Goal: Find specific page/section: Find specific page/section

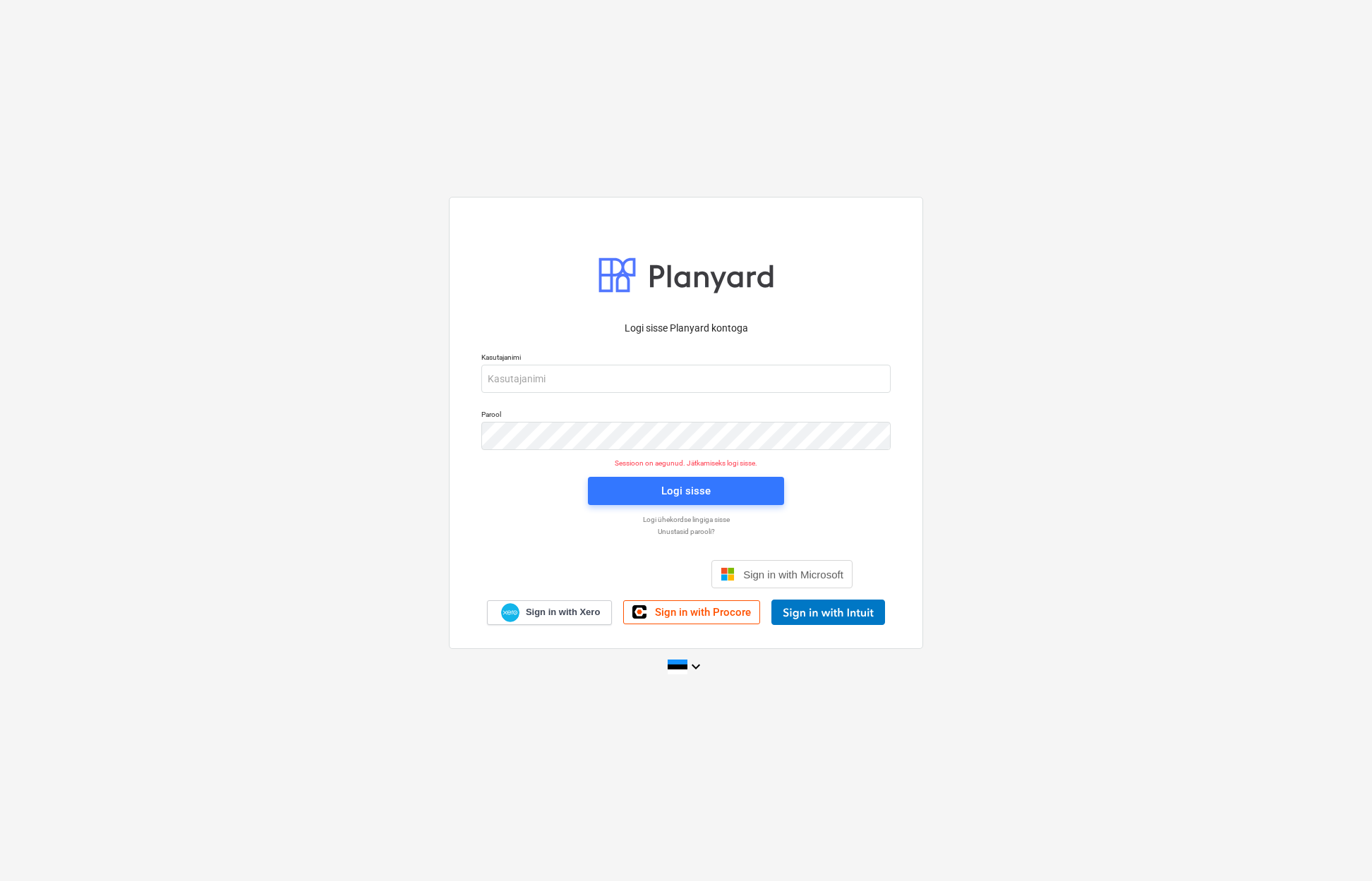
click at [630, 574] on div "Logi sisse Google’i kontoga. Avaneb uuel vahelehel" at bounding box center [609, 574] width 181 height 31
click at [622, 575] on div "Logi sisse Google’i kontoga. Avaneb uuel vahelehel" at bounding box center [609, 574] width 181 height 31
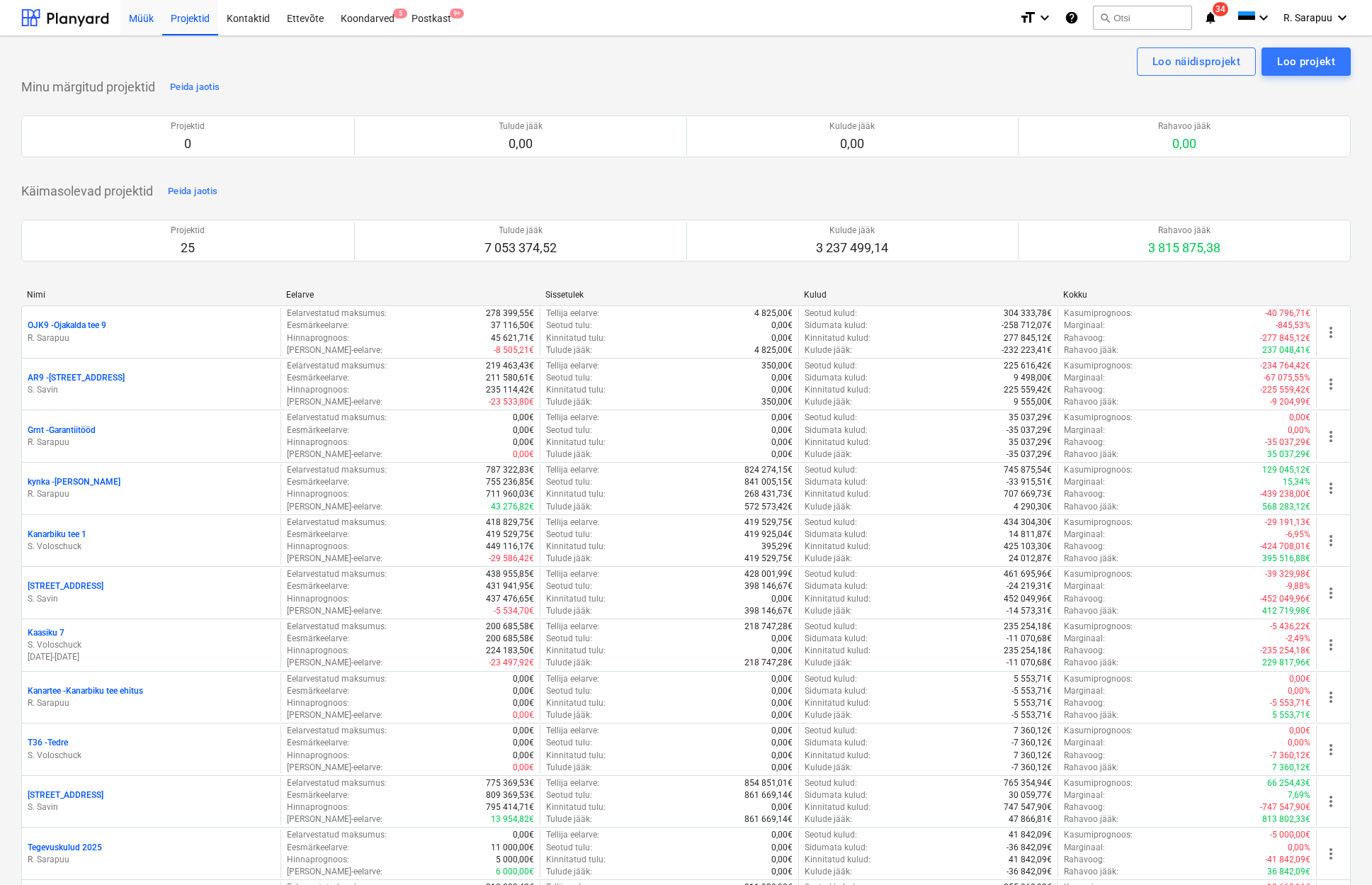
click at [152, 15] on div "Müük" at bounding box center [141, 17] width 42 height 36
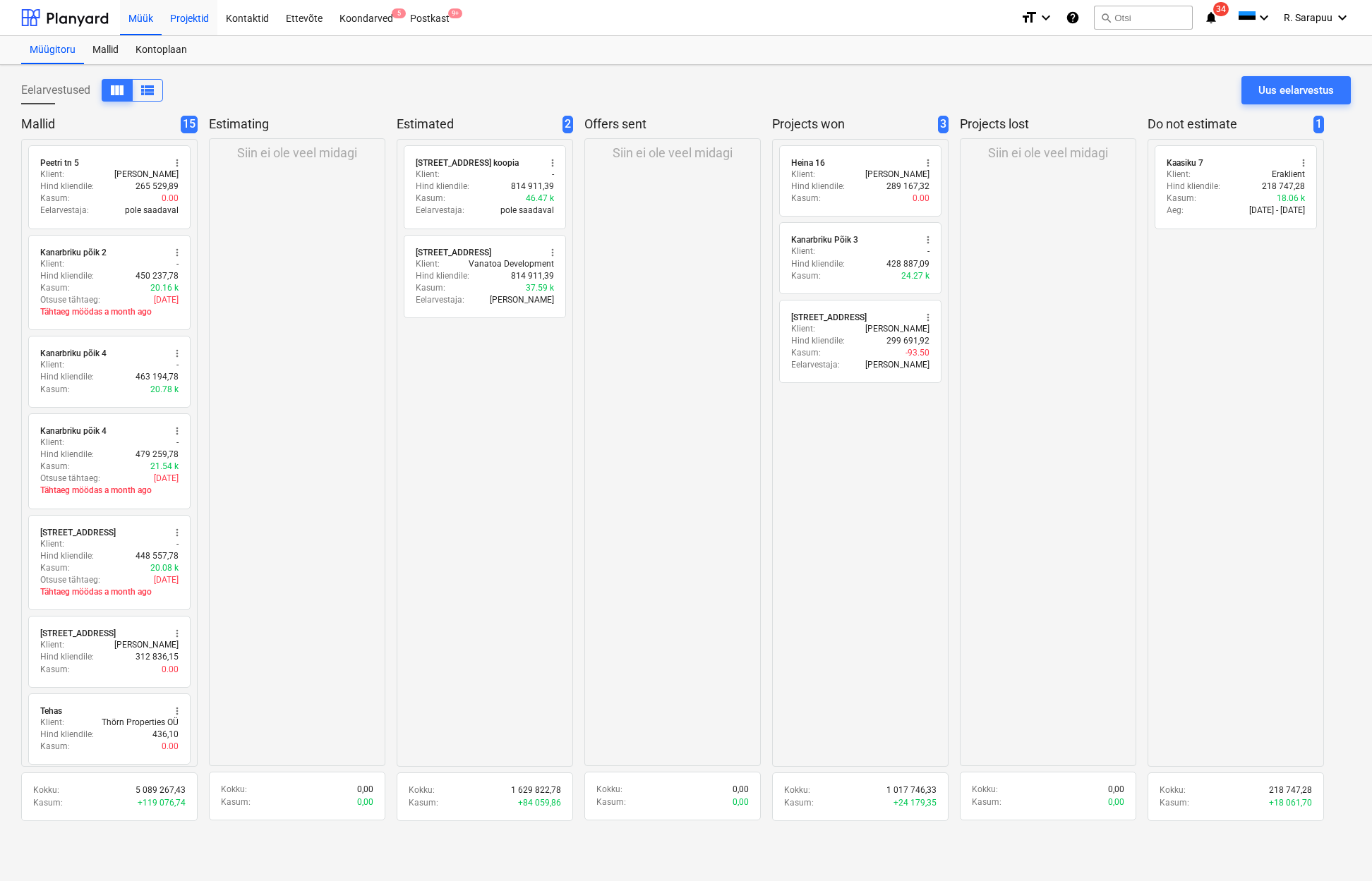
click at [188, 22] on div "Projektid" at bounding box center [189, 17] width 56 height 36
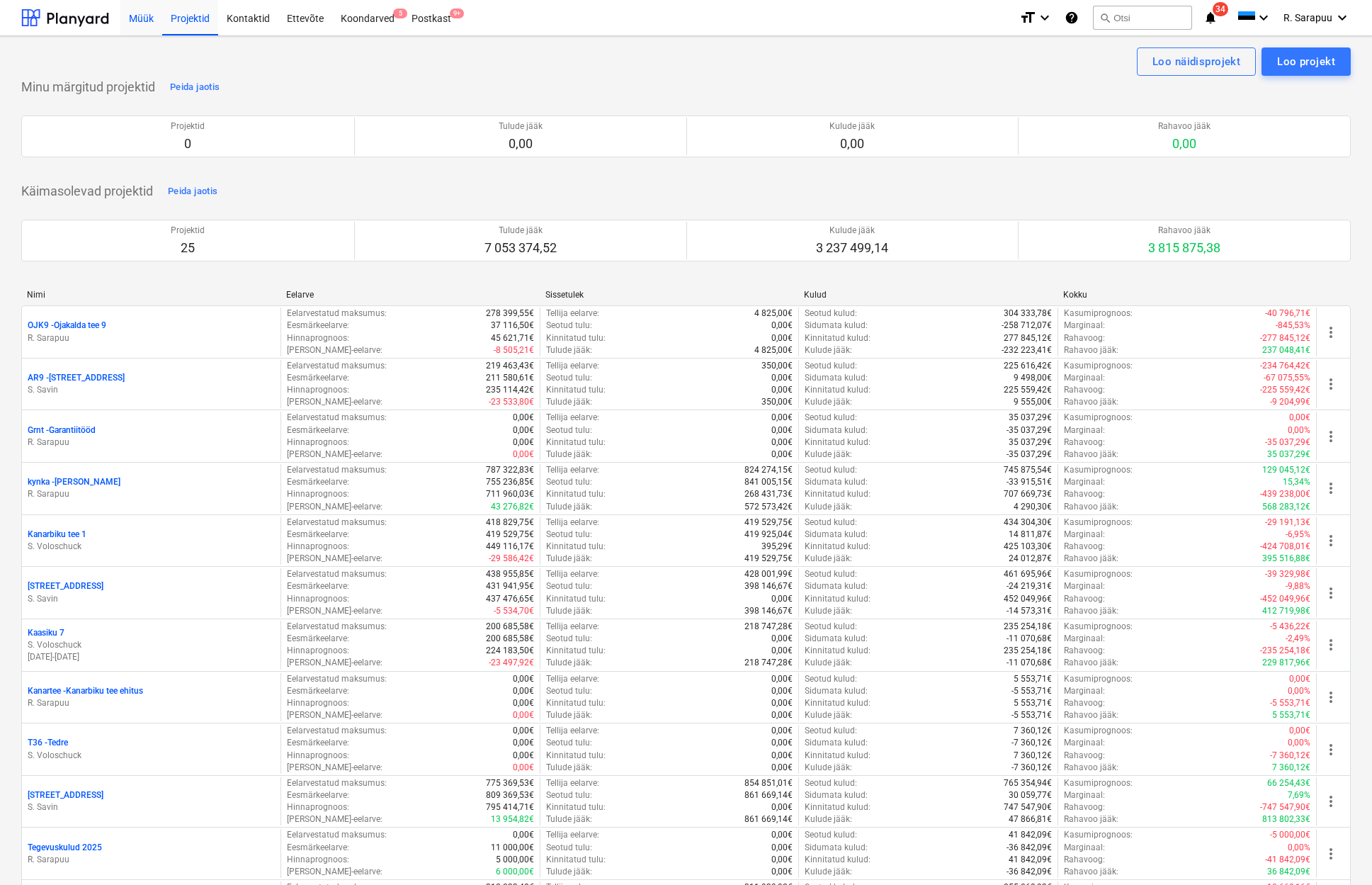
click at [145, 26] on div "Müük" at bounding box center [141, 17] width 42 height 36
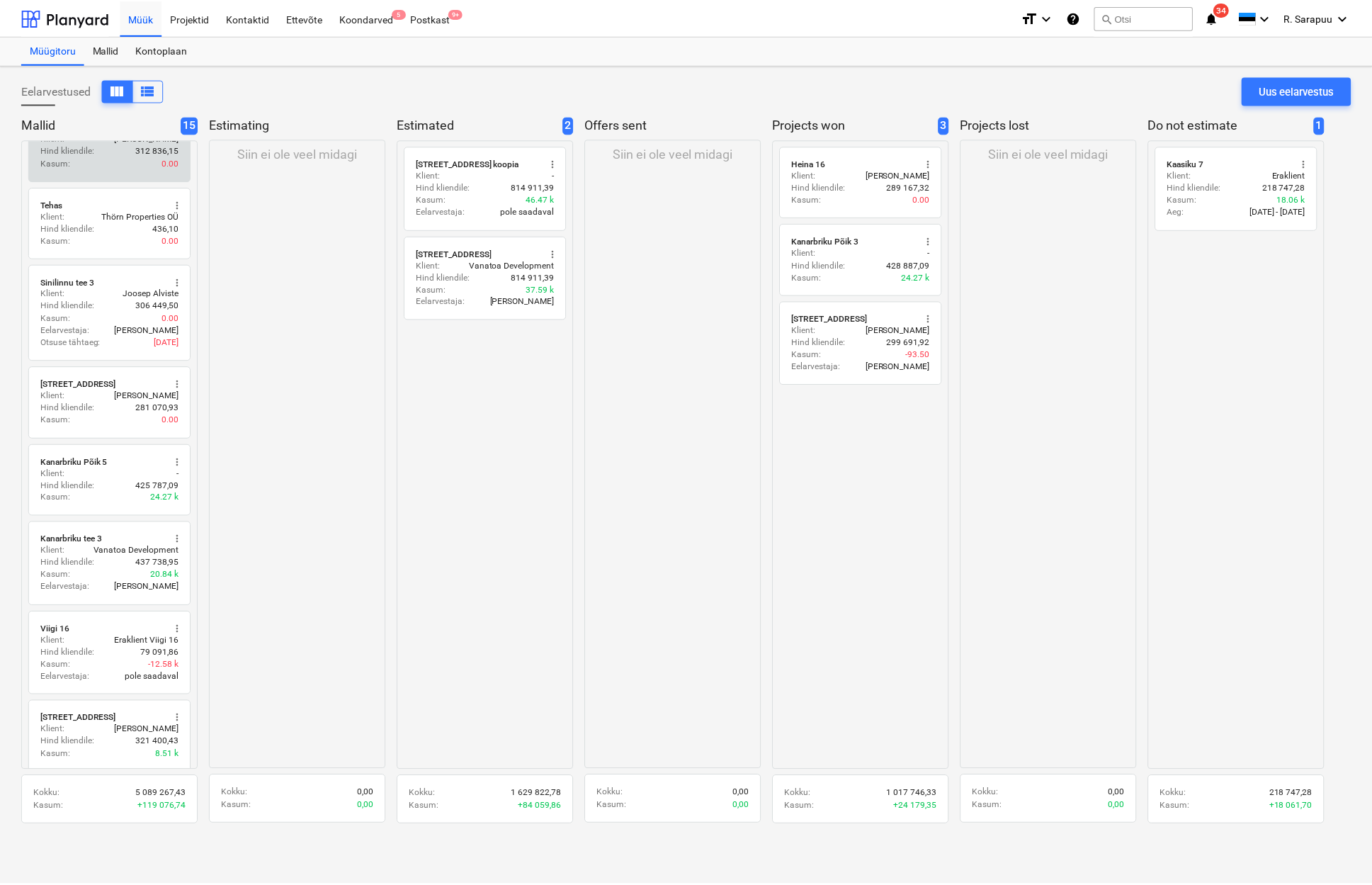
scroll to position [510, 0]
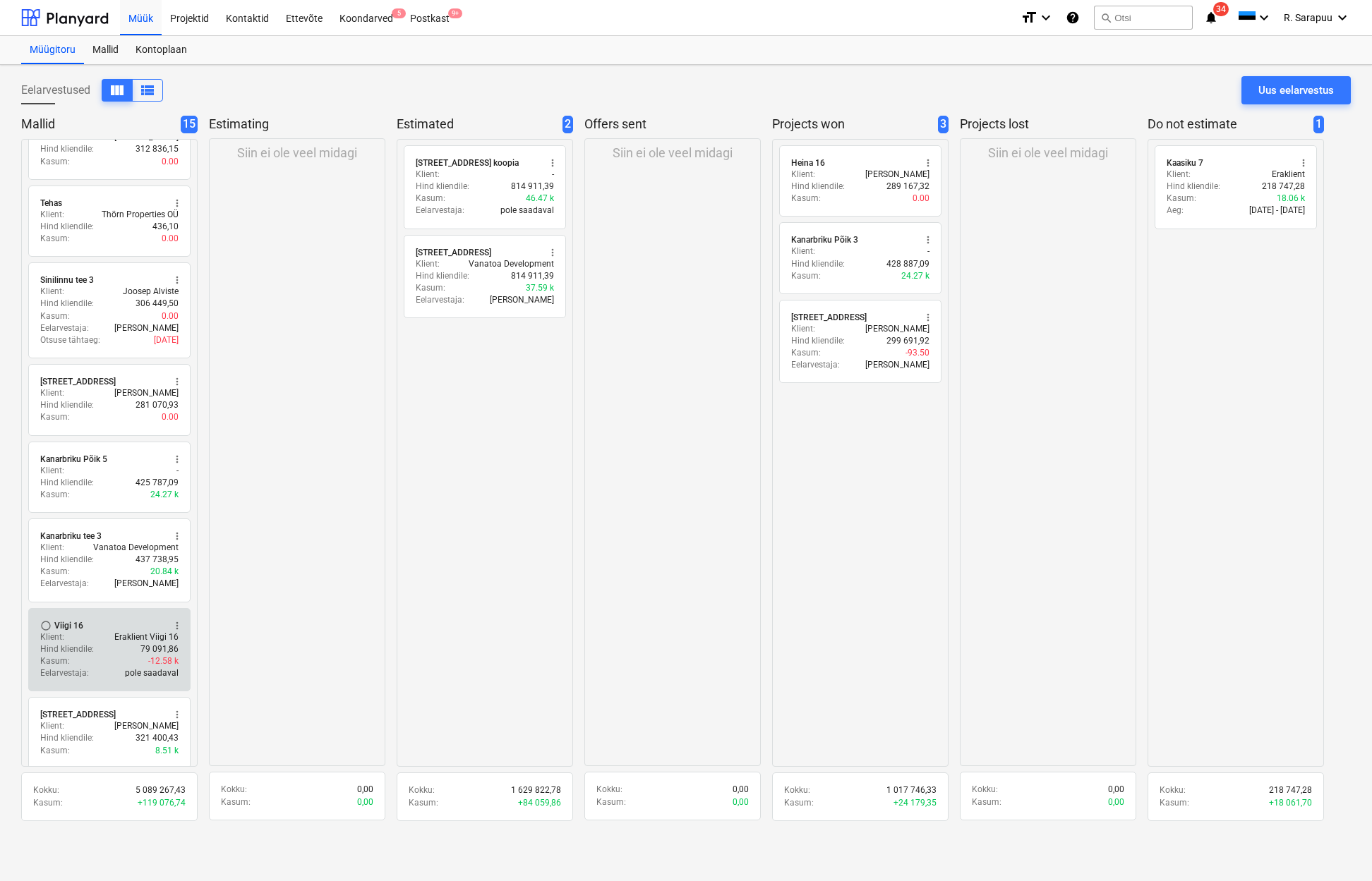
click at [73, 646] on p "Hind kliendile :" at bounding box center [67, 650] width 54 height 12
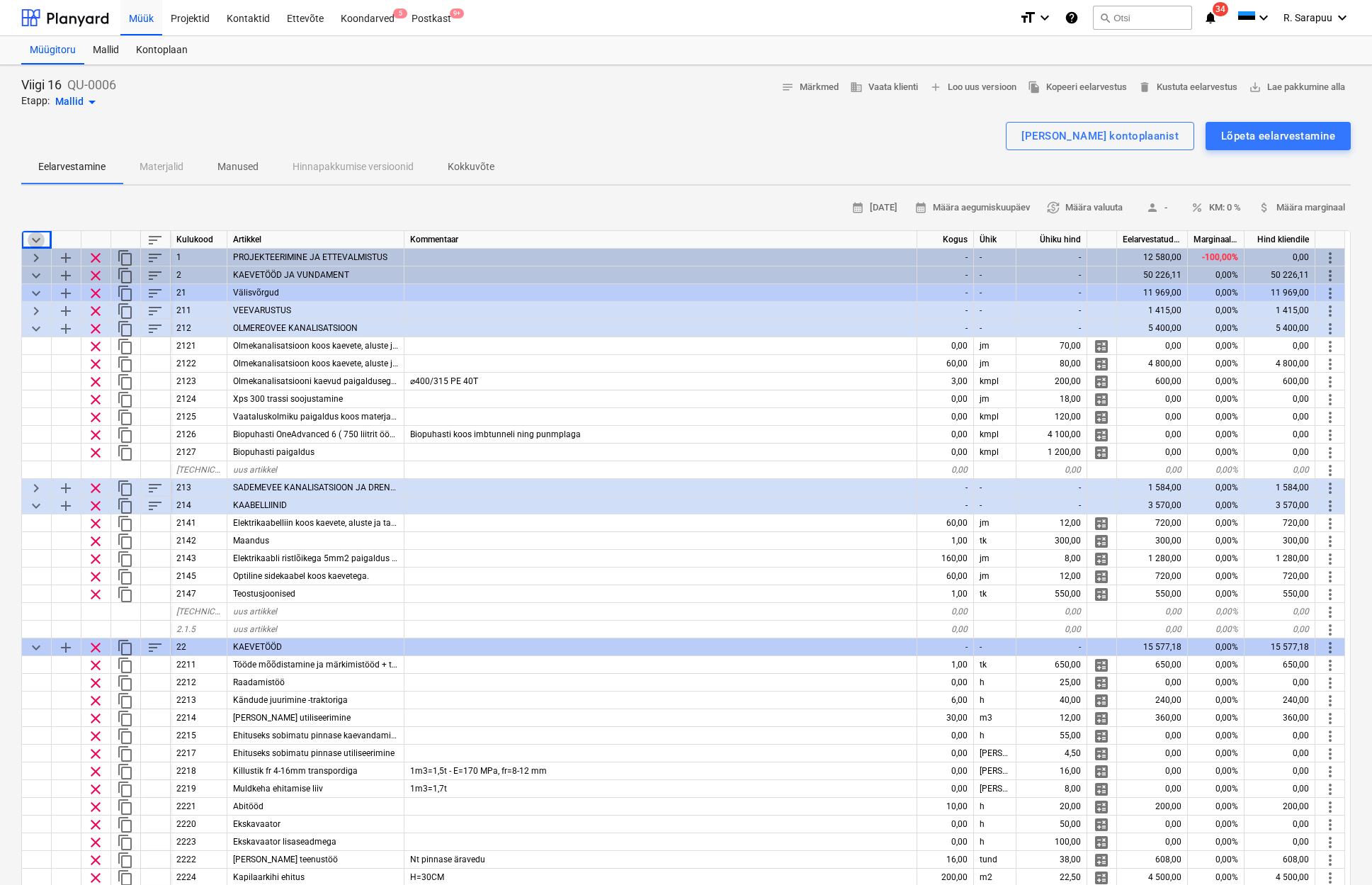
click at [32, 233] on span "keyboard_arrow_down" at bounding box center [36, 240] width 17 height 17
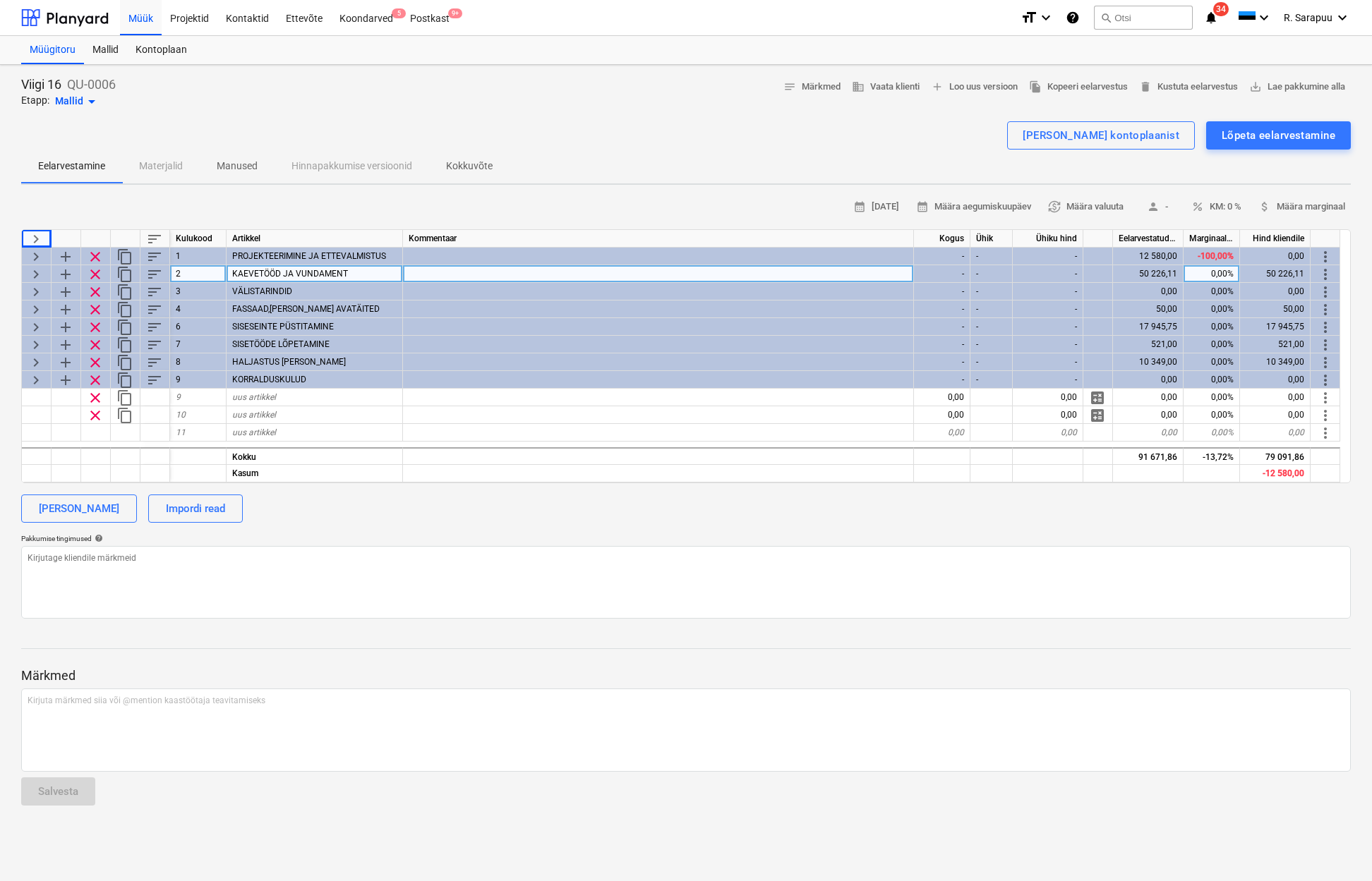
click at [36, 270] on span "keyboard_arrow_right" at bounding box center [36, 275] width 17 height 17
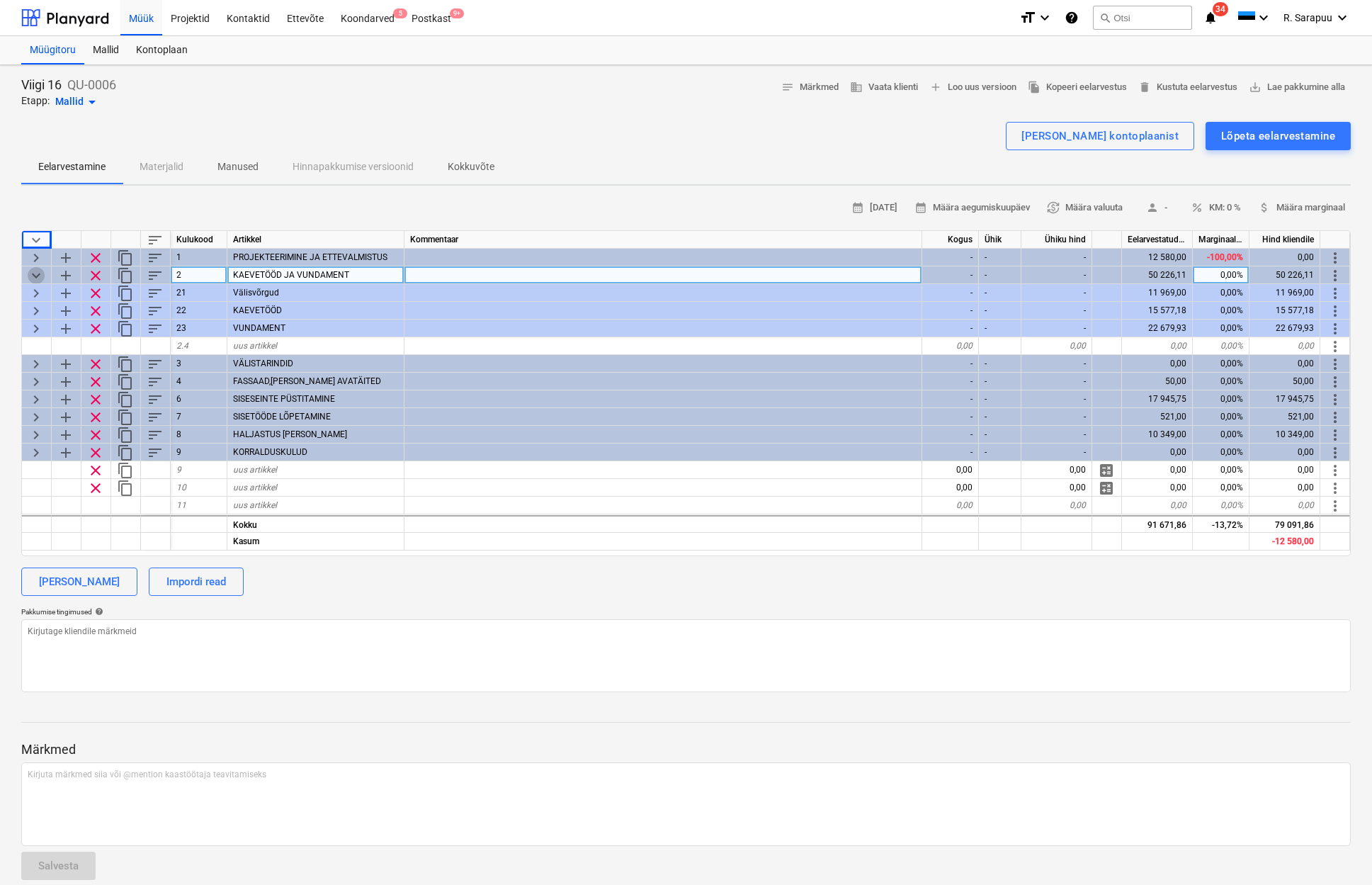
click at [36, 271] on span "keyboard_arrow_down" at bounding box center [36, 276] width 17 height 17
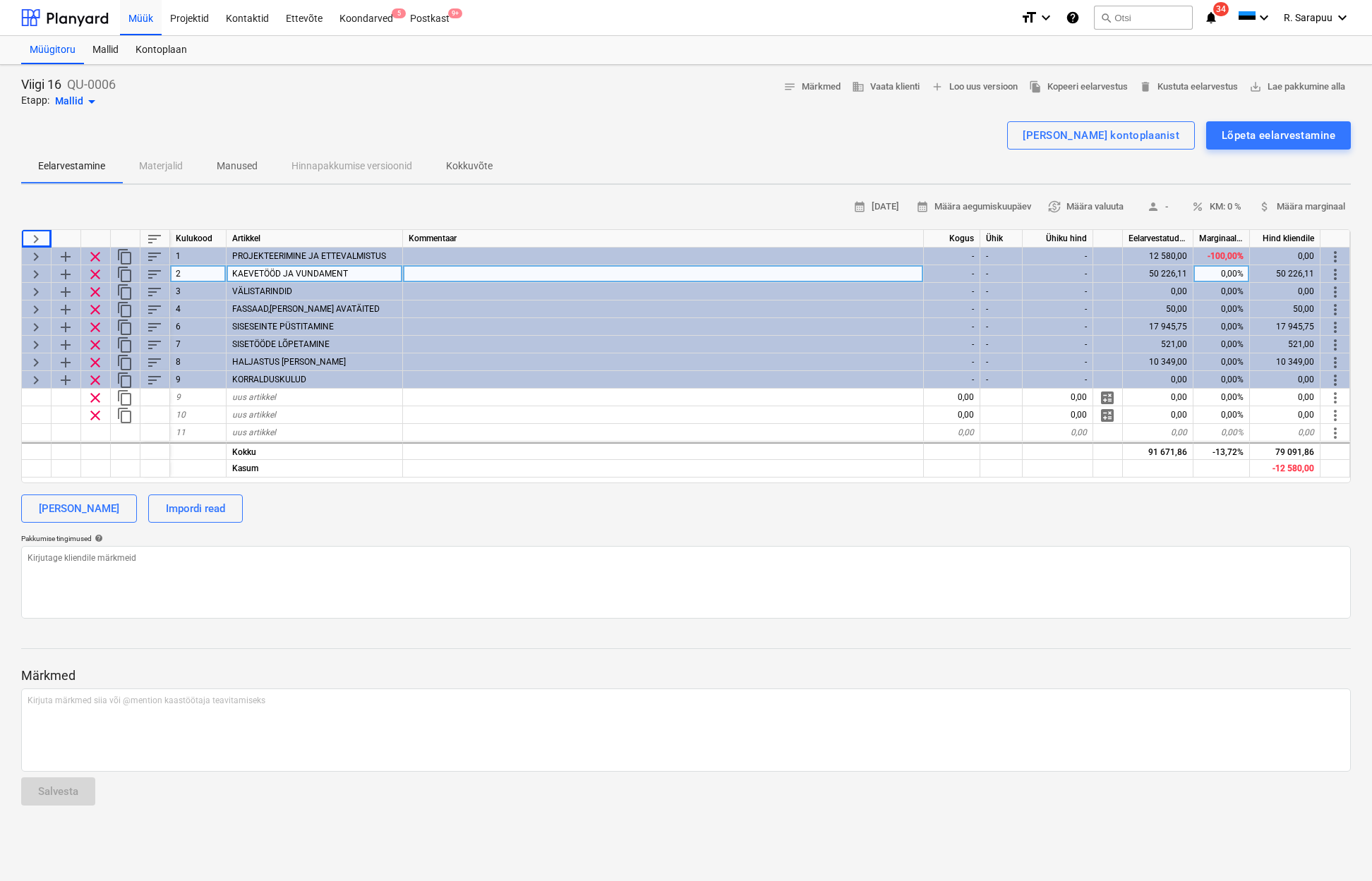
click at [36, 269] on span "keyboard_arrow_right" at bounding box center [36, 275] width 17 height 17
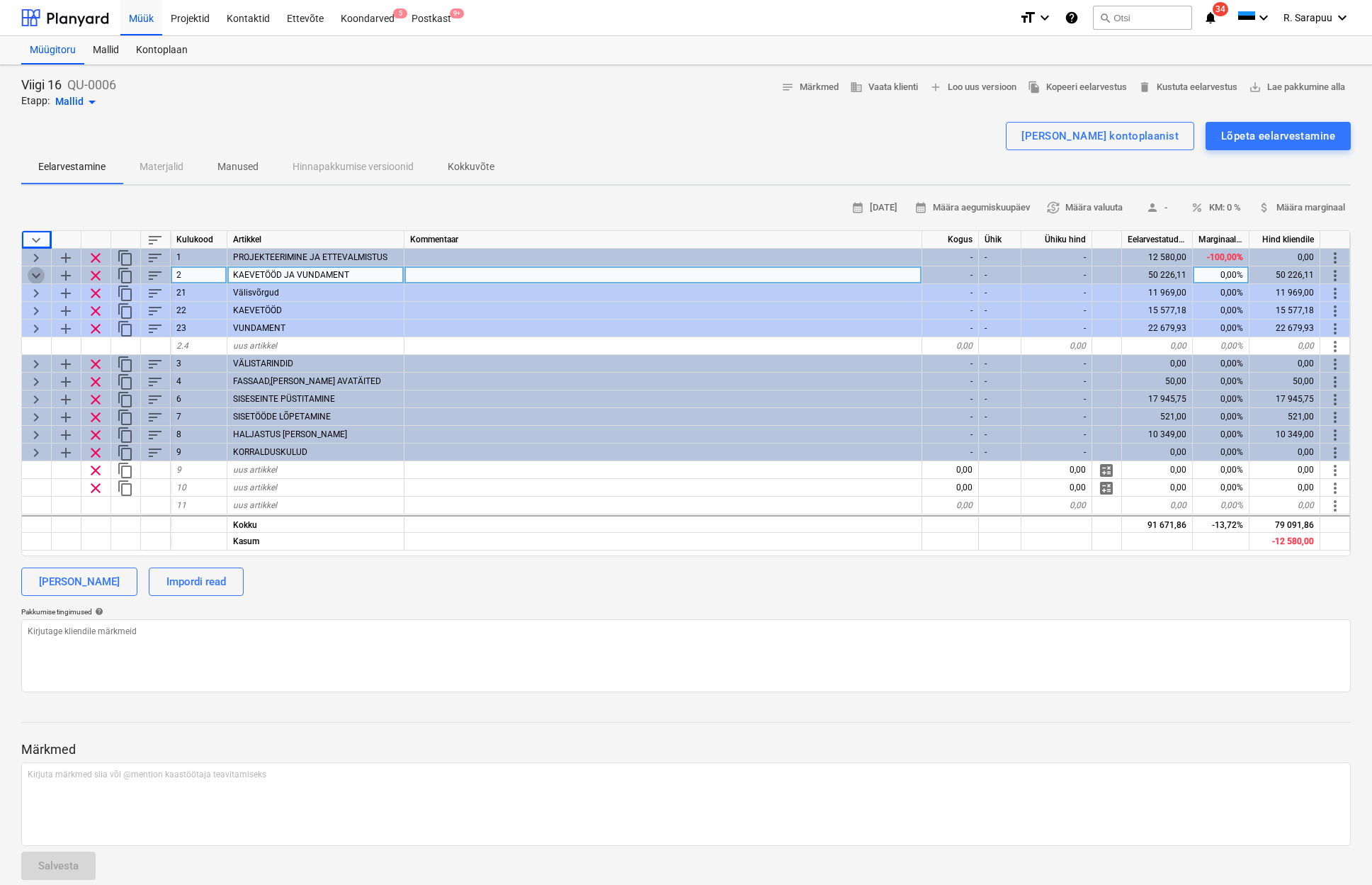
click at [37, 279] on span "keyboard_arrow_down" at bounding box center [36, 276] width 17 height 17
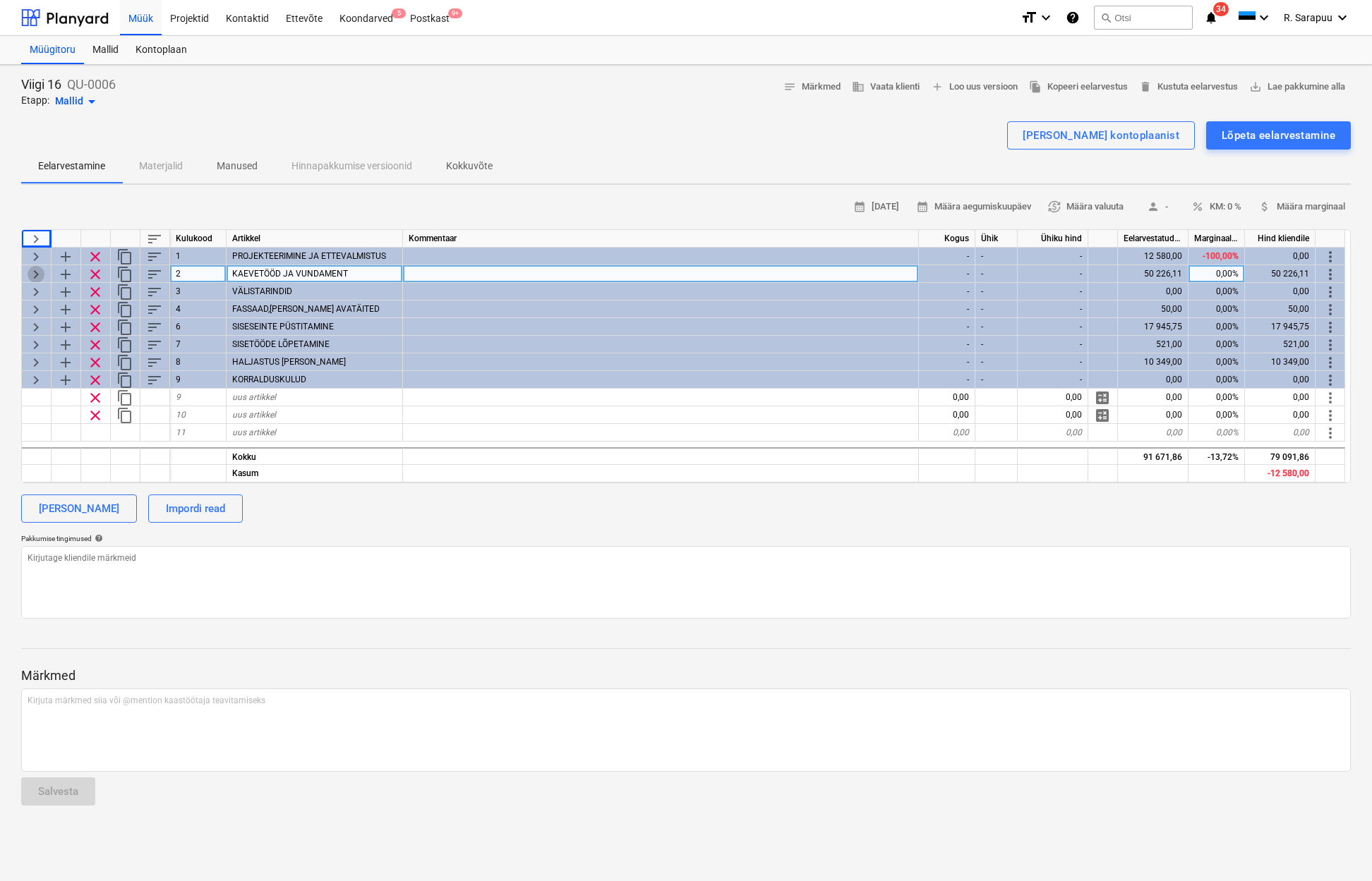
click at [39, 276] on span "keyboard_arrow_right" at bounding box center [36, 275] width 17 height 17
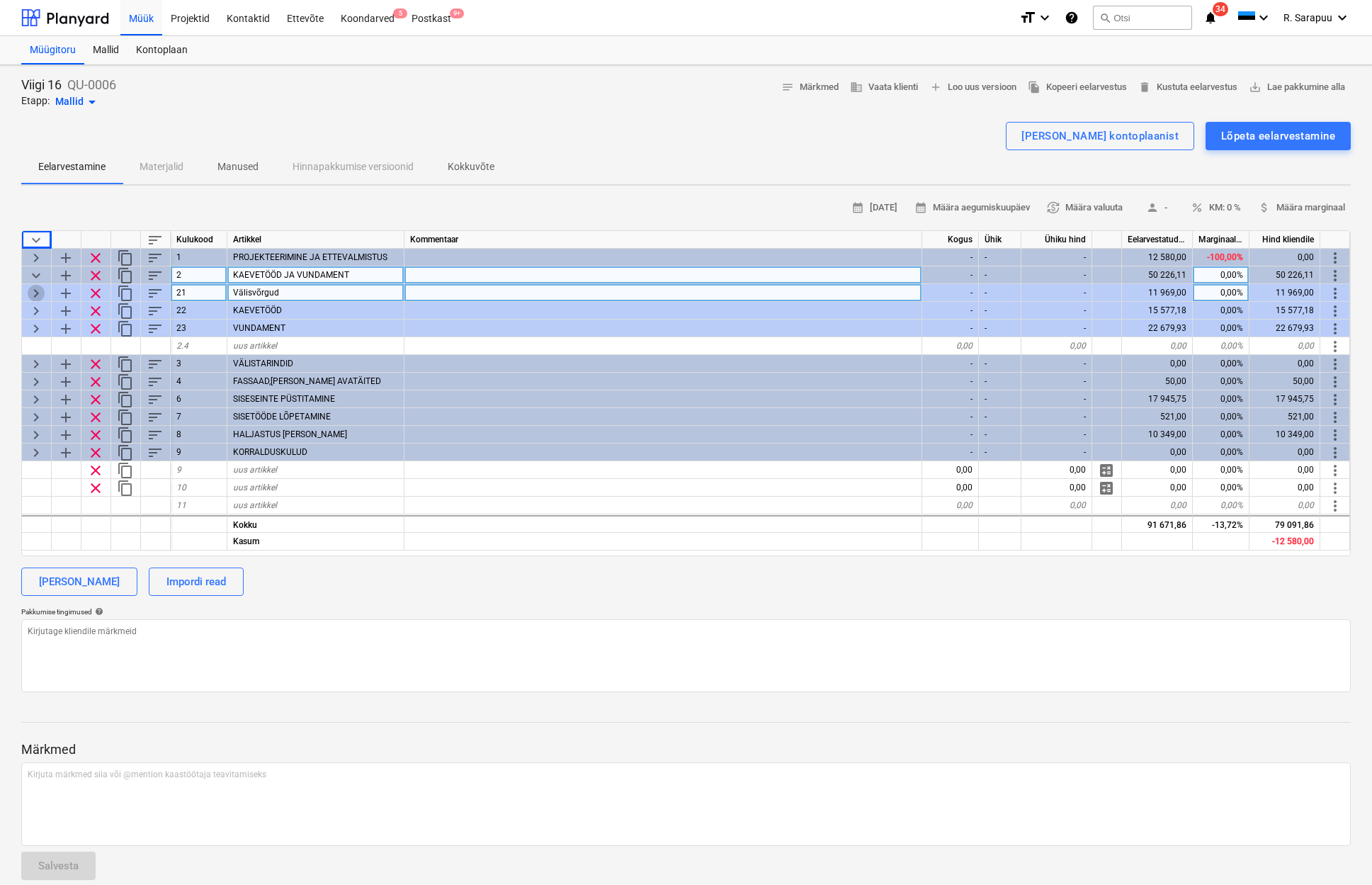
click at [34, 290] on span "keyboard_arrow_right" at bounding box center [36, 293] width 17 height 17
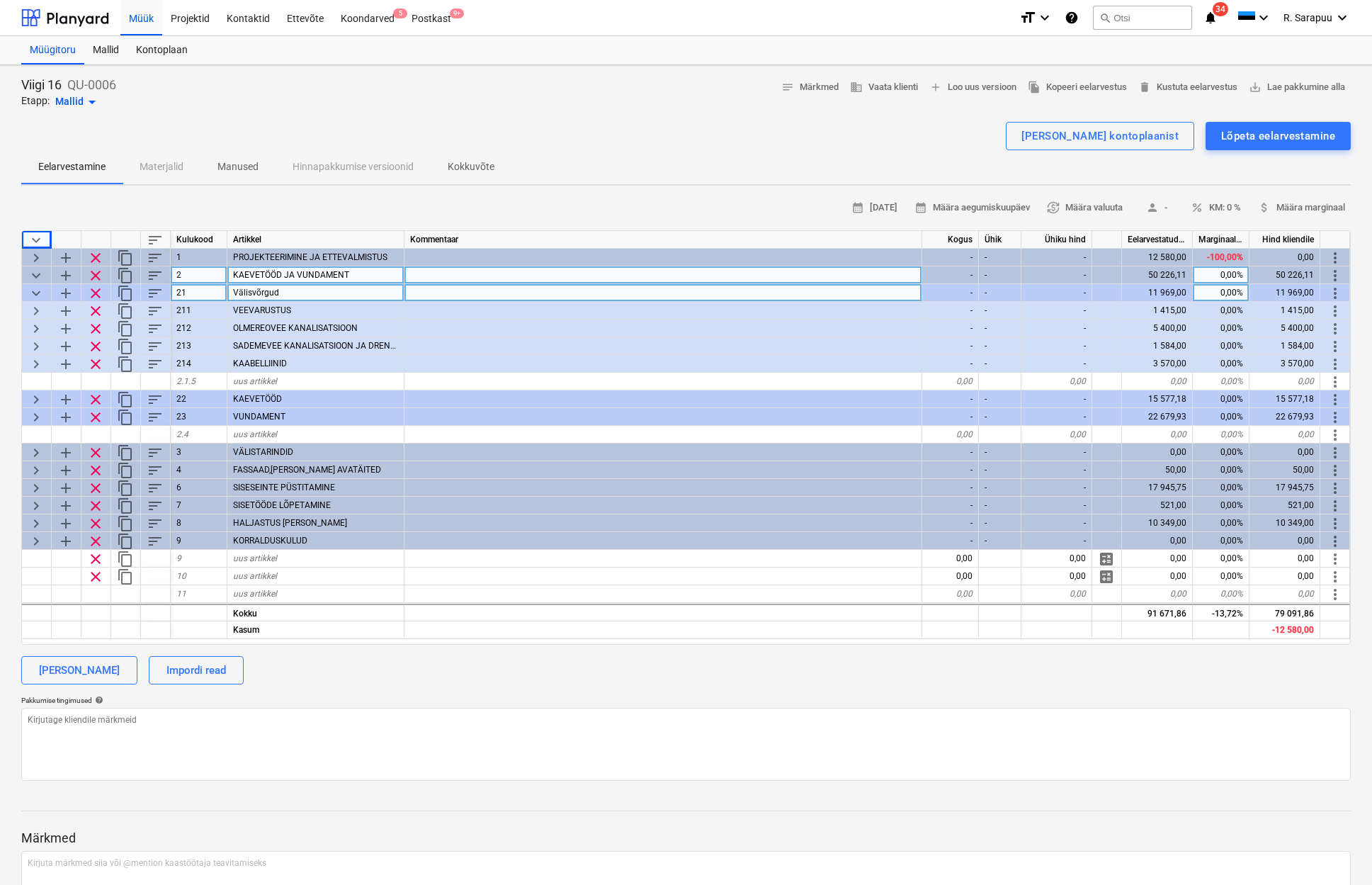
click at [34, 290] on span "keyboard_arrow_down" at bounding box center [36, 293] width 17 height 17
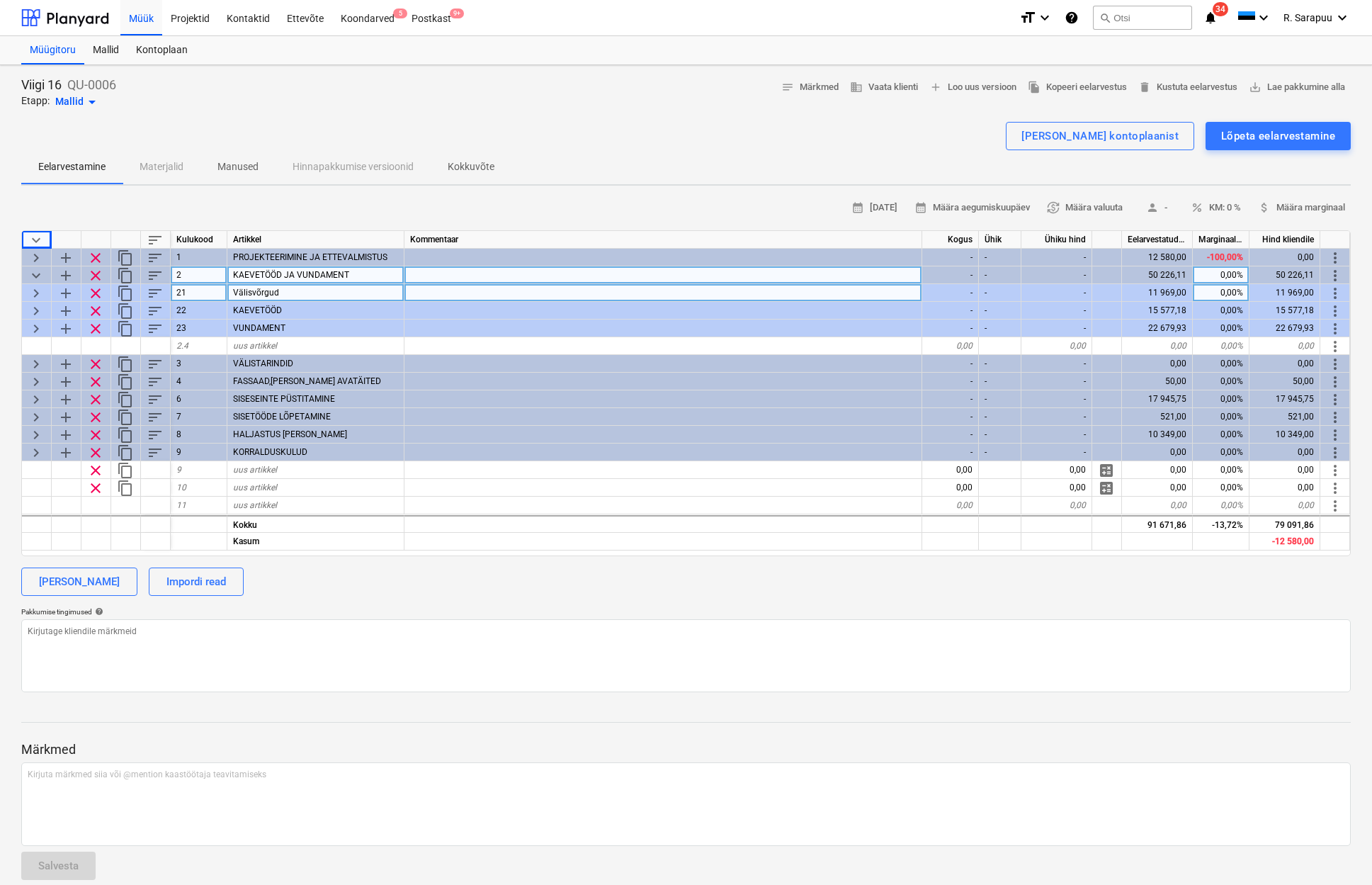
click at [36, 275] on span "keyboard_arrow_down" at bounding box center [36, 276] width 17 height 17
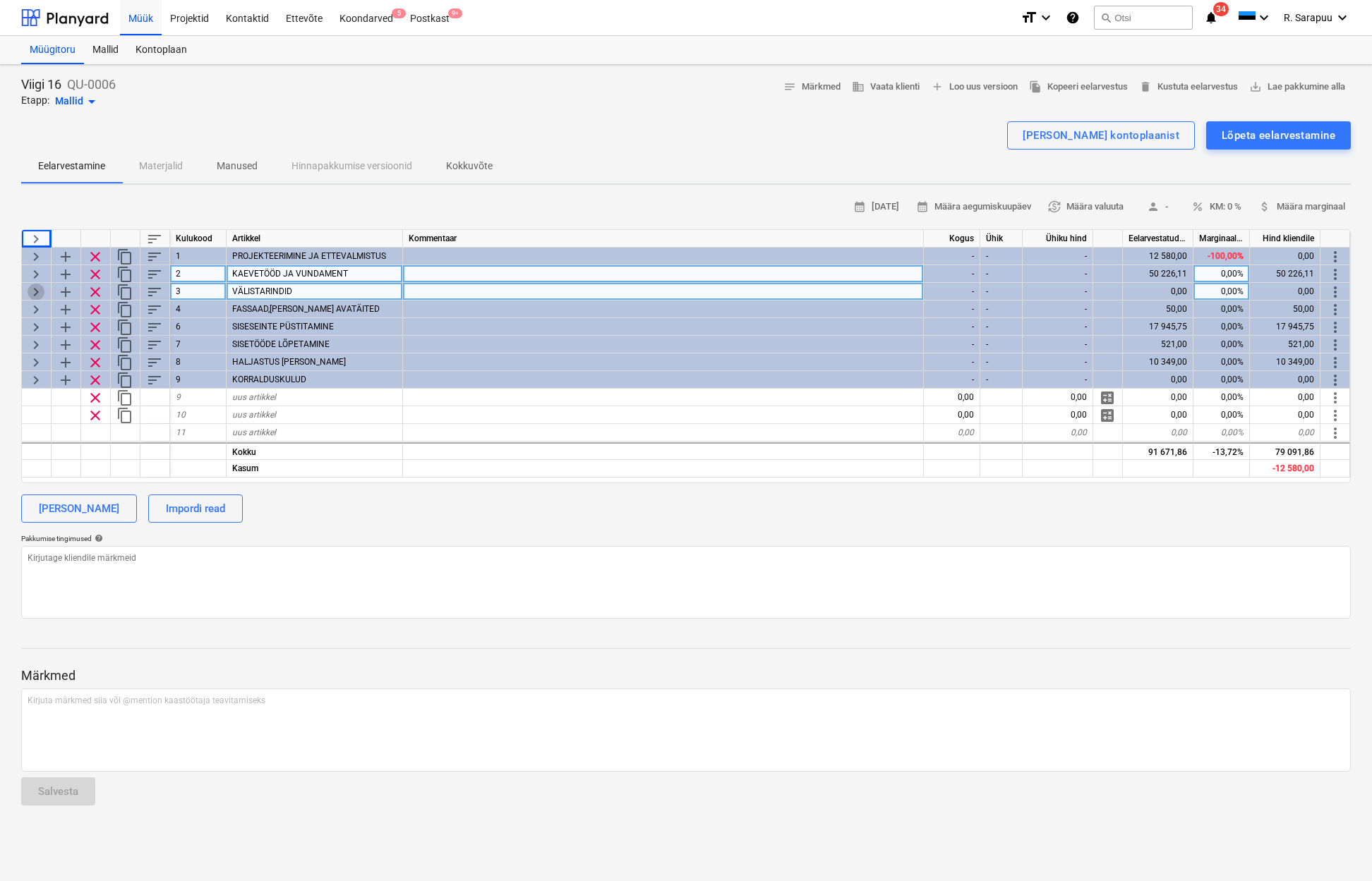
click at [36, 290] on span "keyboard_arrow_right" at bounding box center [36, 292] width 17 height 17
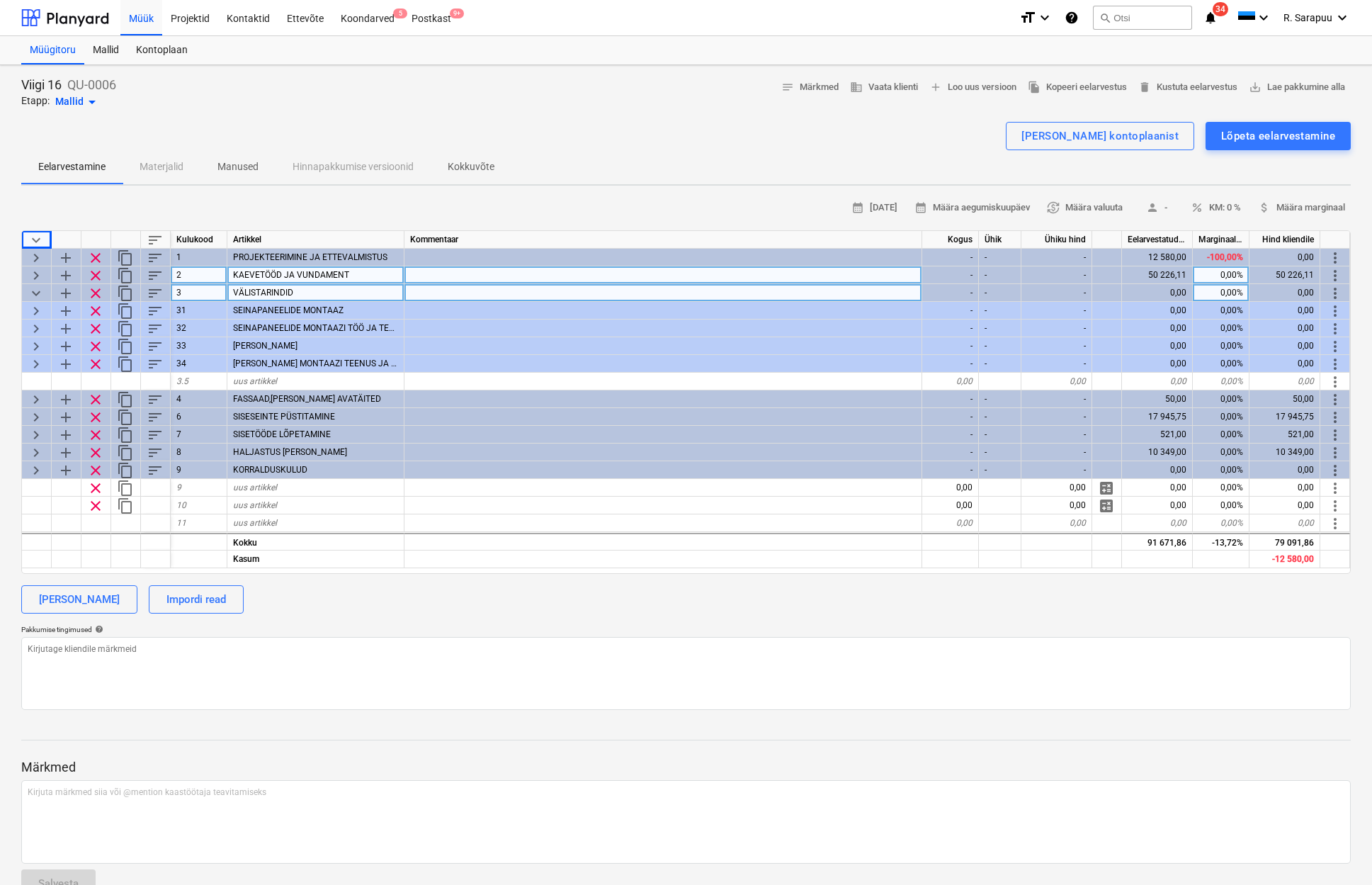
click at [36, 292] on span "keyboard_arrow_down" at bounding box center [36, 293] width 17 height 17
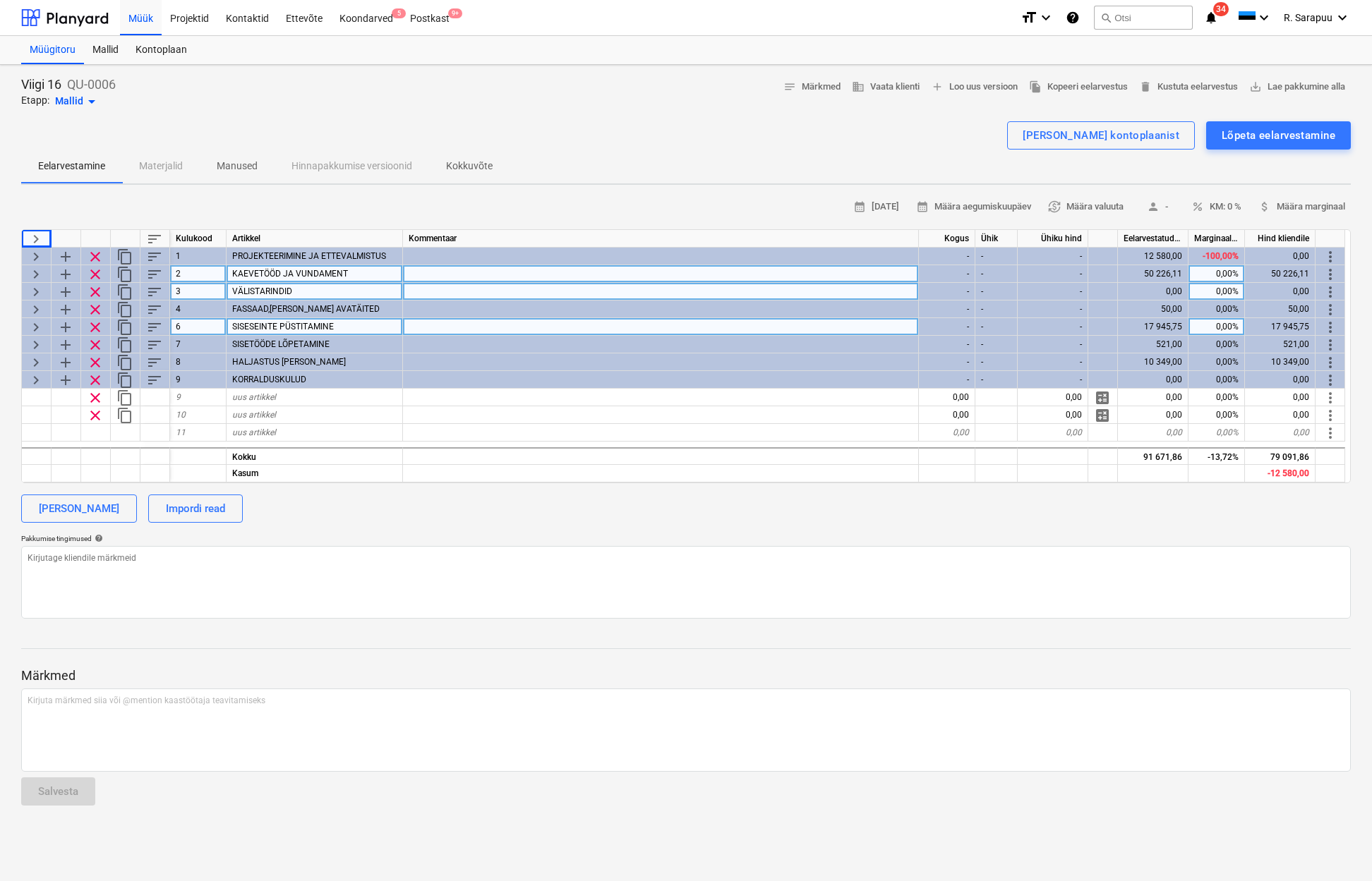
click at [34, 324] on span "keyboard_arrow_right" at bounding box center [36, 327] width 17 height 17
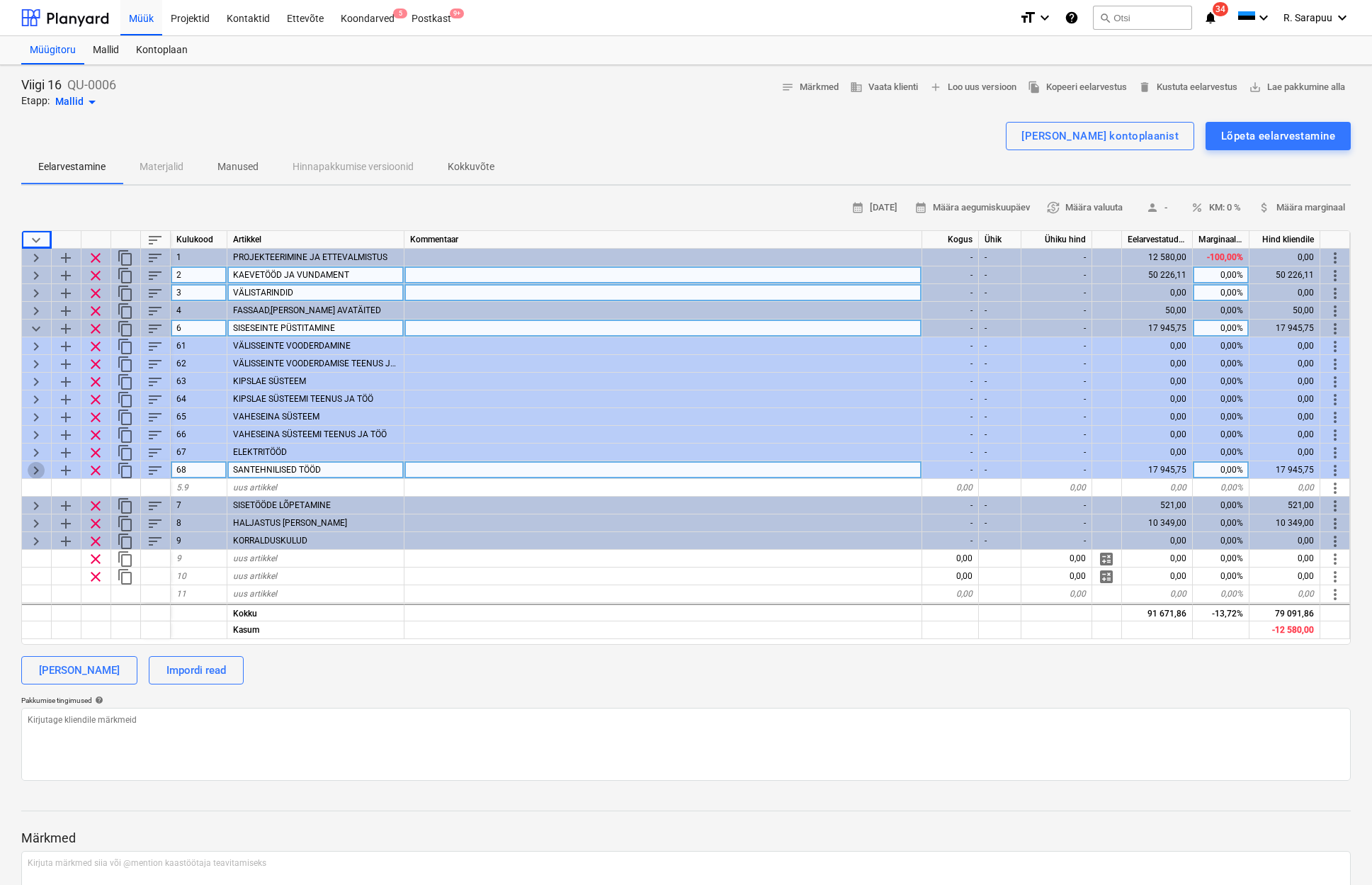
click at [38, 467] on span "keyboard_arrow_right" at bounding box center [36, 471] width 17 height 17
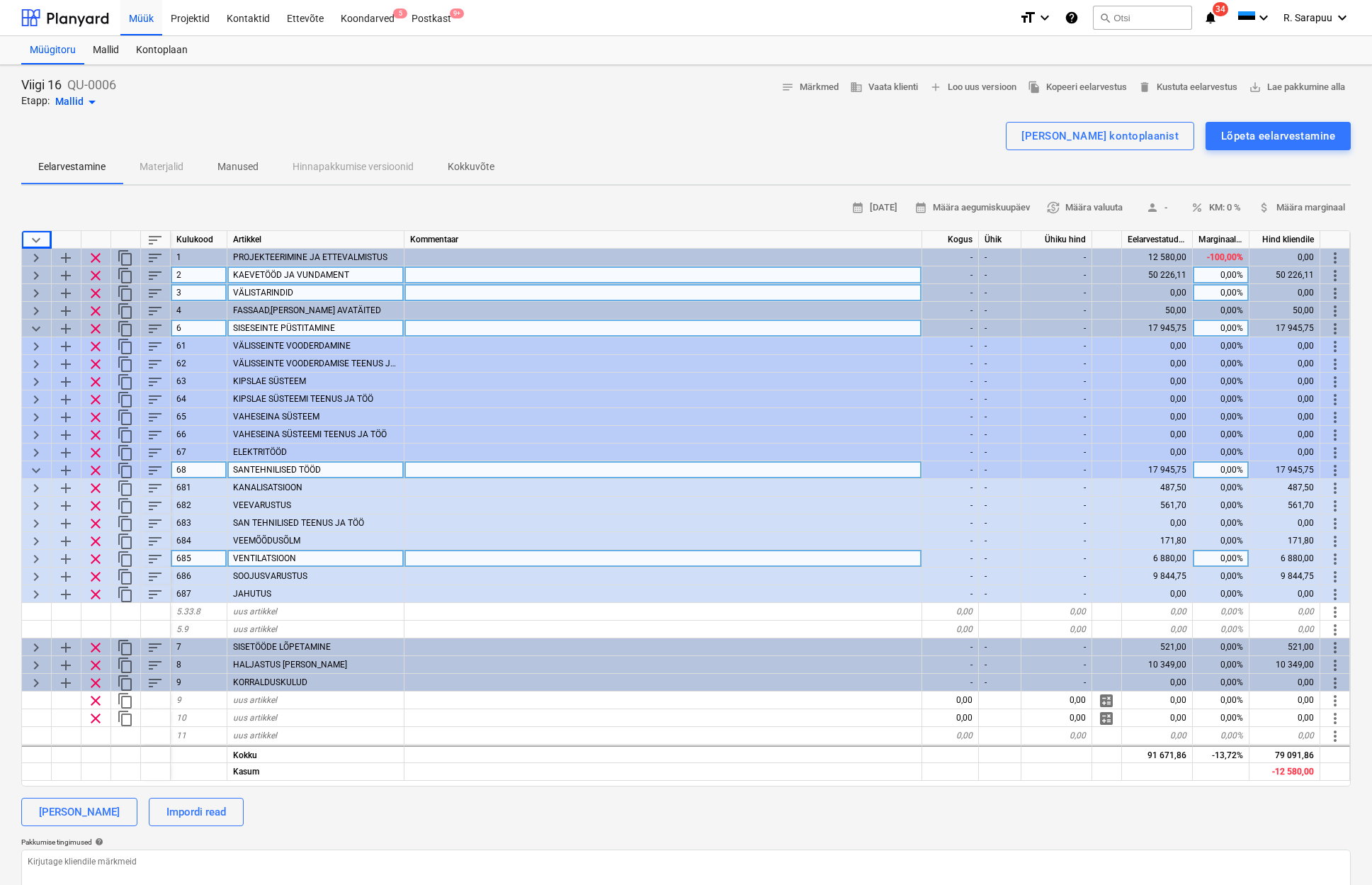
click at [39, 558] on span "keyboard_arrow_right" at bounding box center [36, 560] width 17 height 17
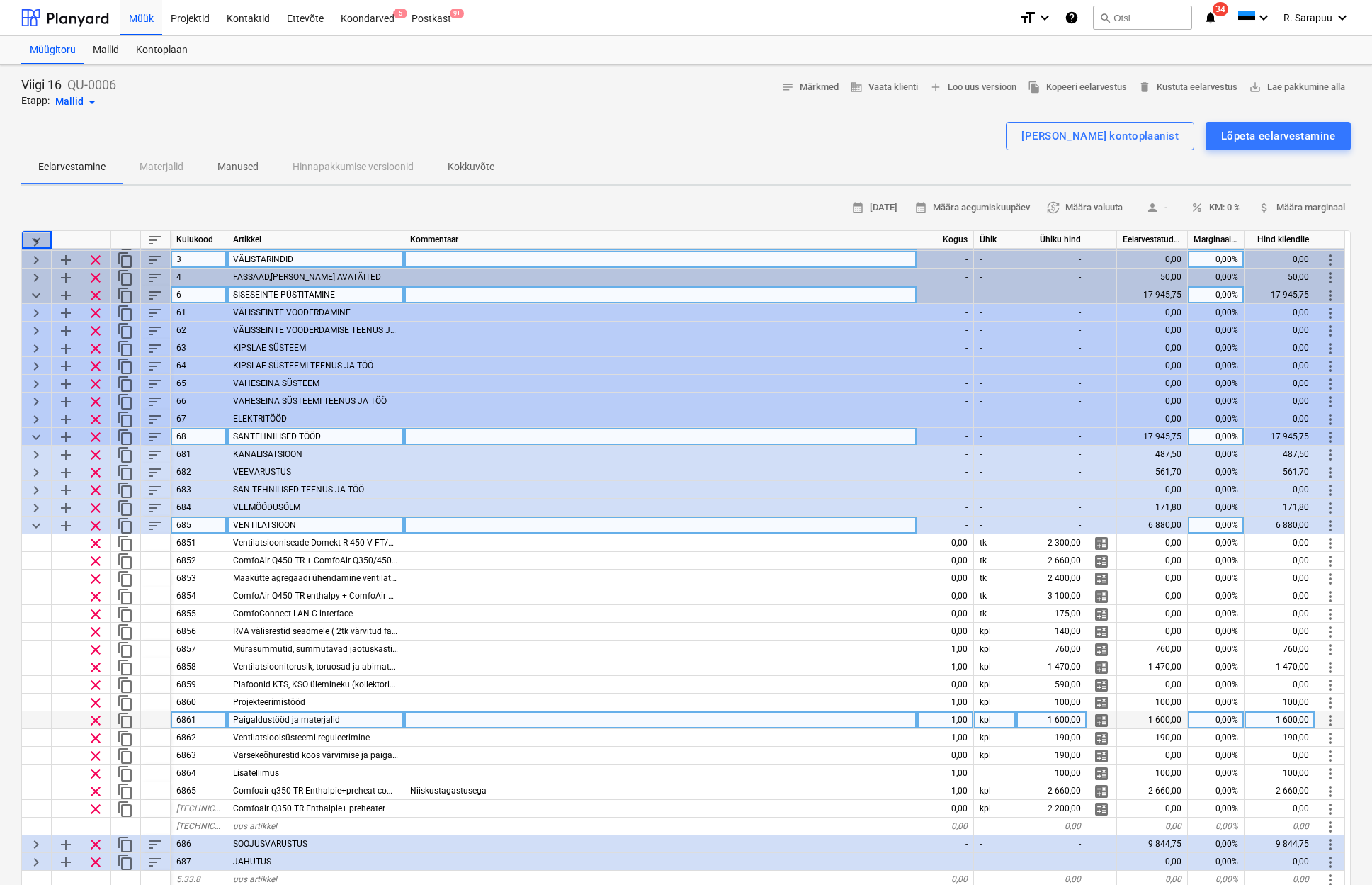
scroll to position [40, 1]
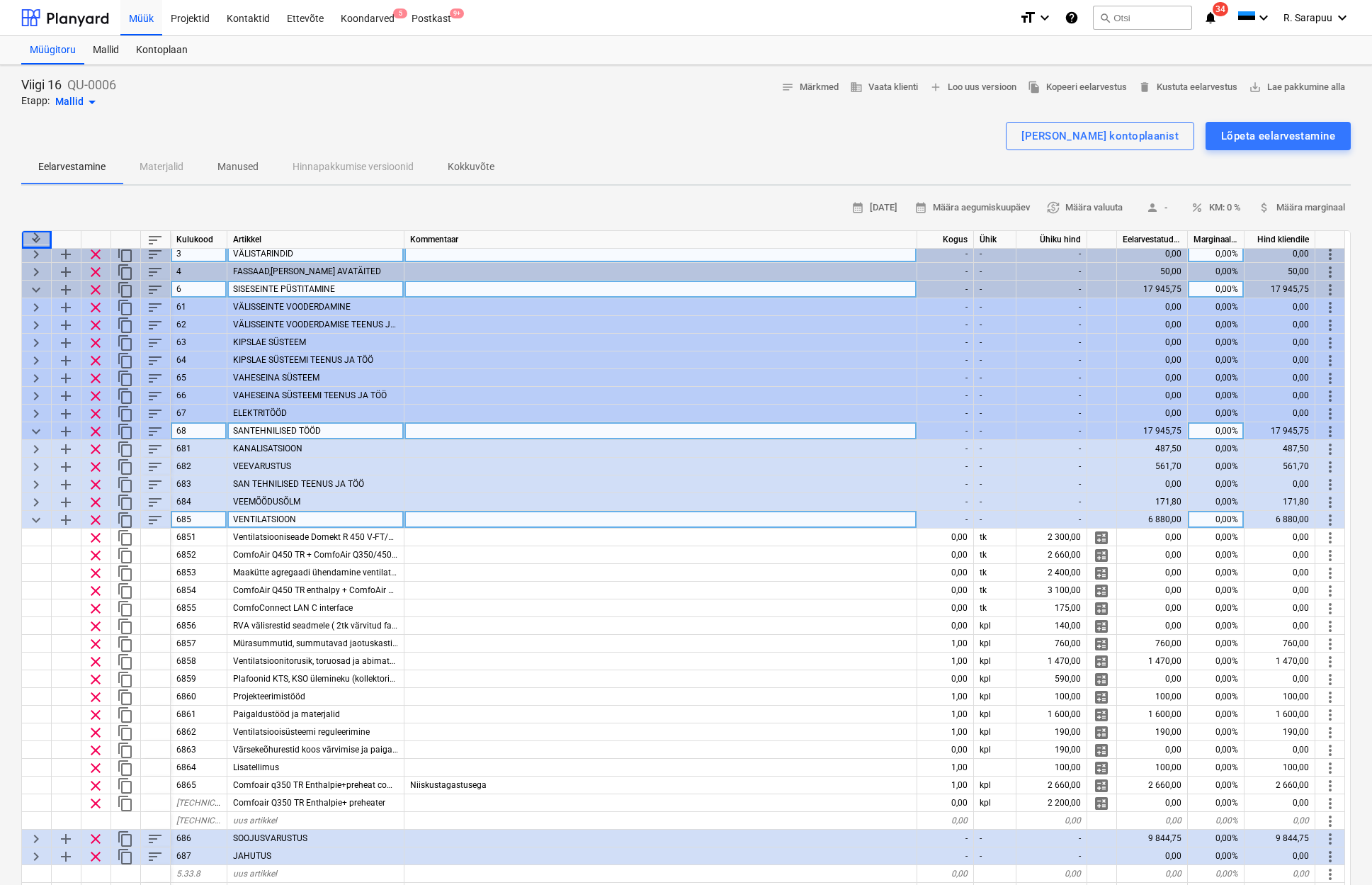
click at [36, 515] on span "keyboard_arrow_down" at bounding box center [36, 521] width 17 height 17
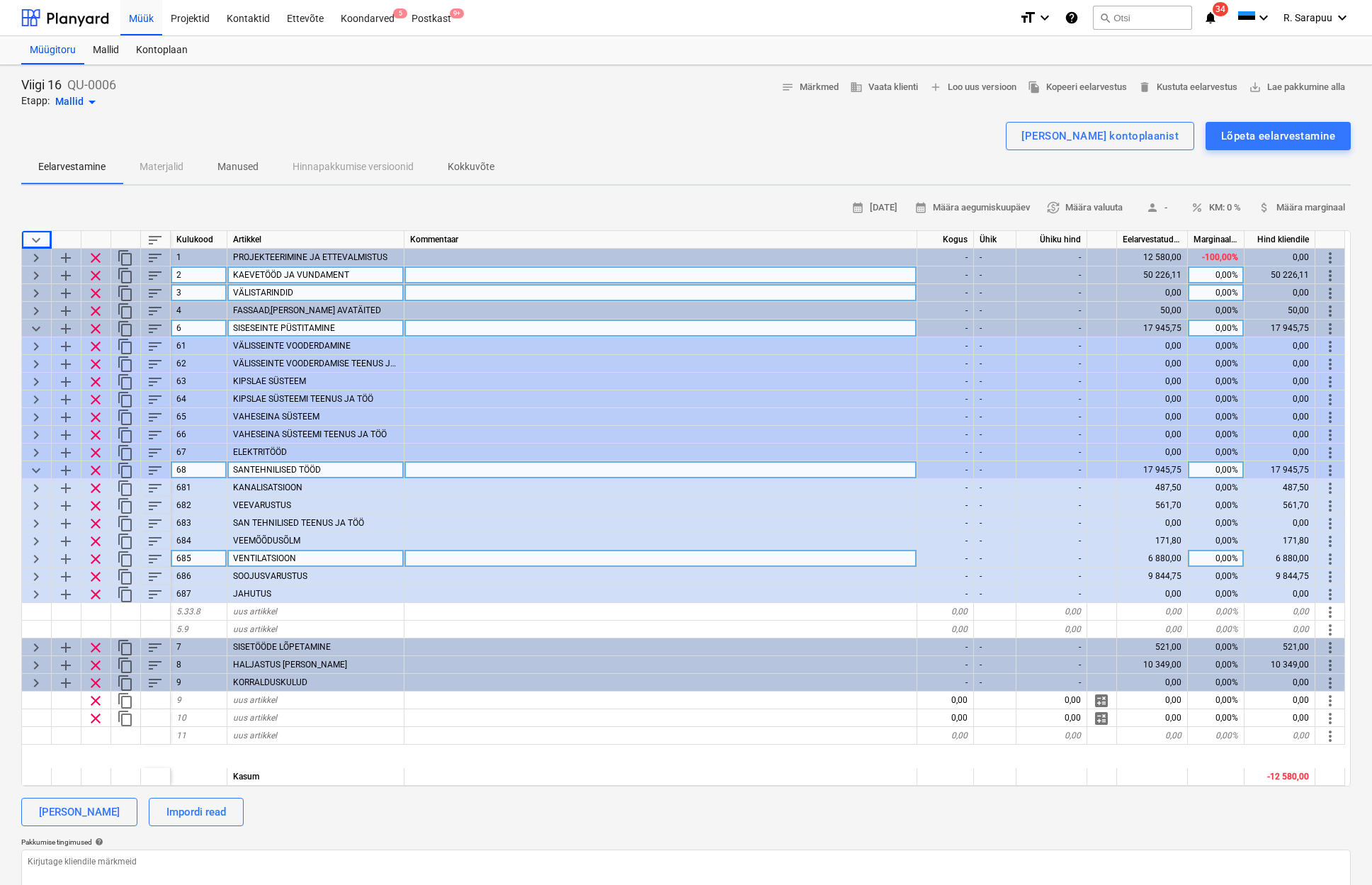
scroll to position [0, 0]
click at [33, 464] on span "keyboard_arrow_down" at bounding box center [36, 471] width 17 height 17
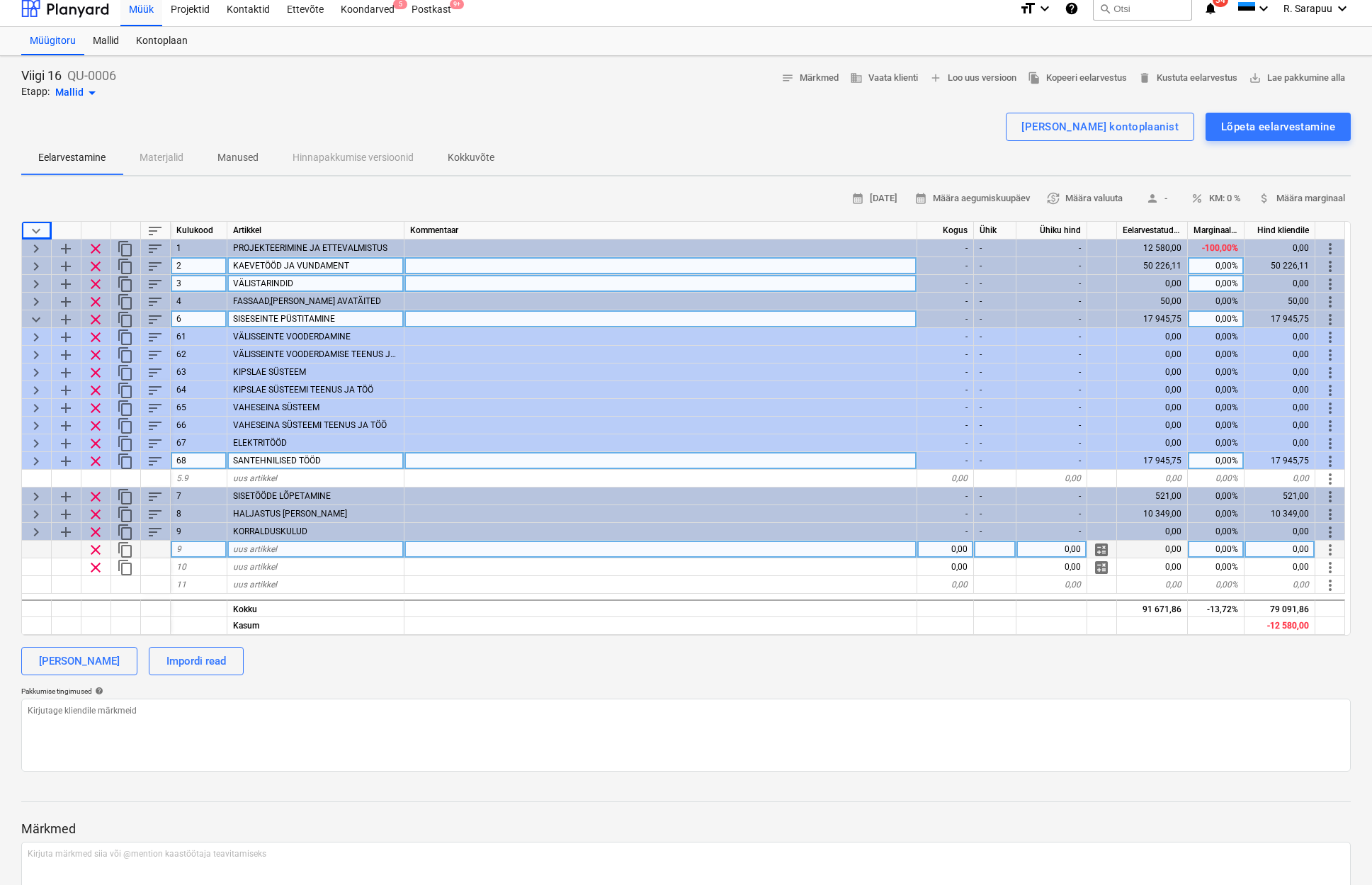
scroll to position [10, 0]
click at [31, 319] on span "keyboard_arrow_down" at bounding box center [36, 319] width 17 height 17
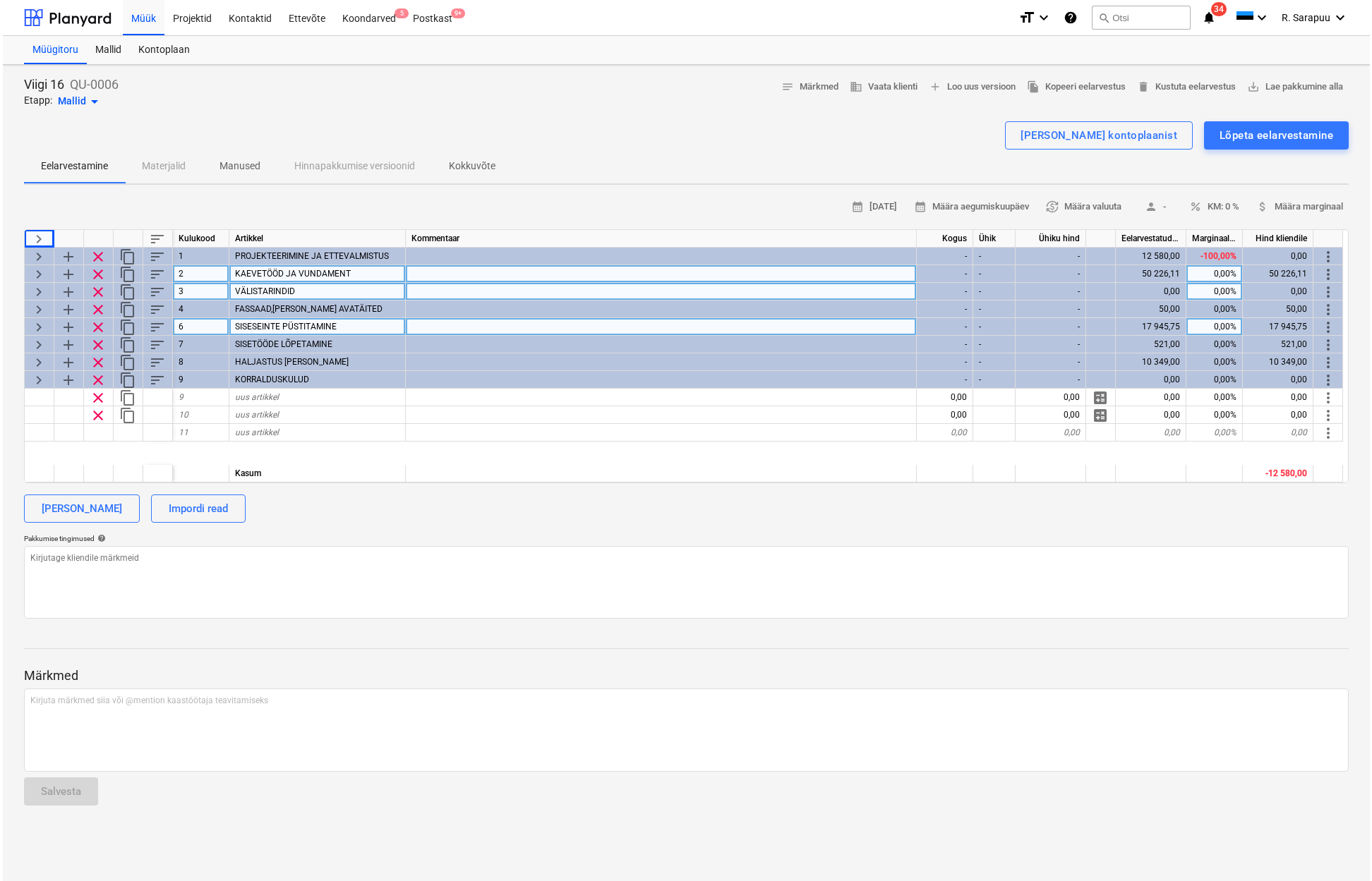
scroll to position [0, 0]
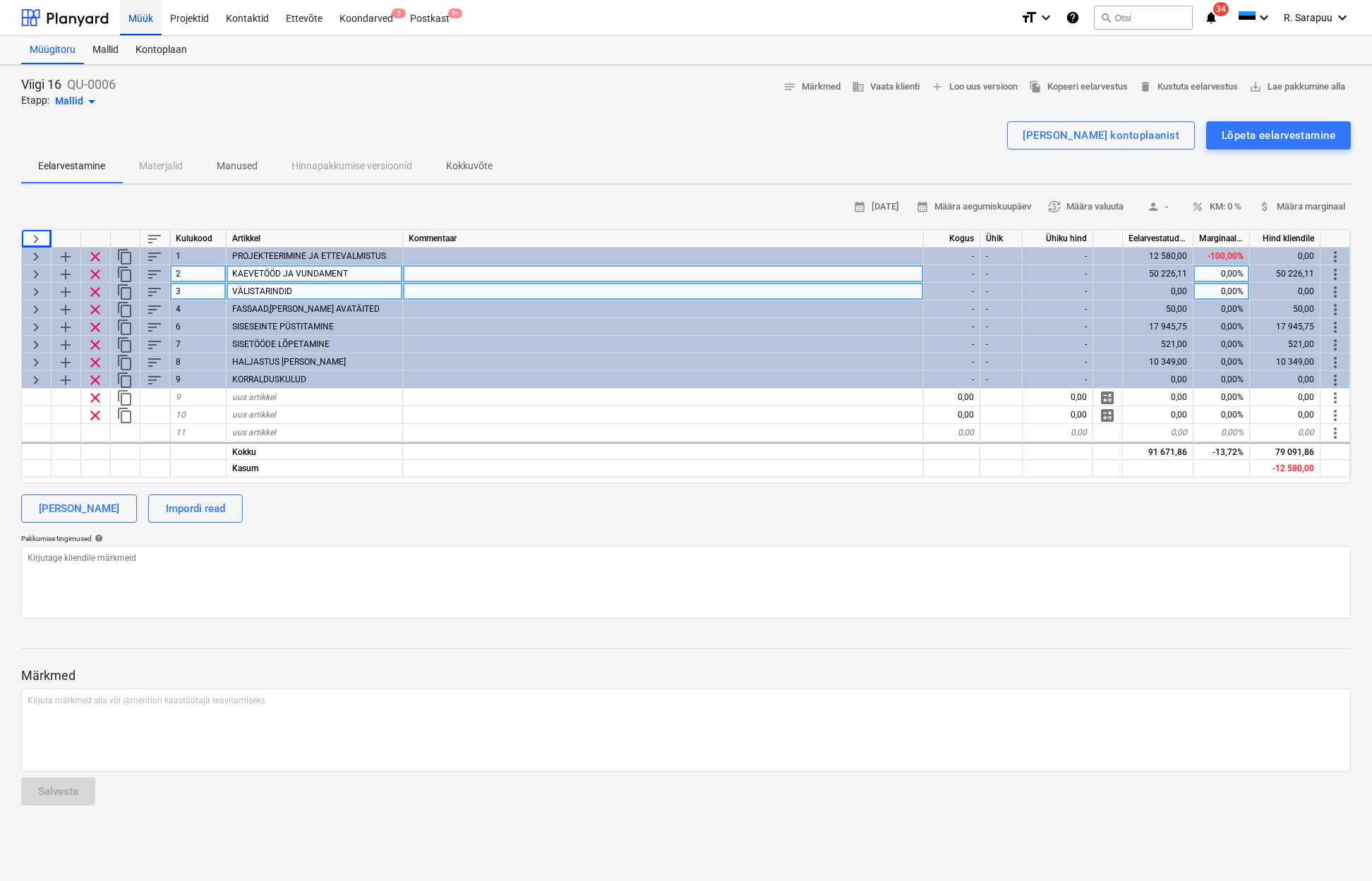
click at [144, 25] on div "Müük" at bounding box center [141, 17] width 41 height 36
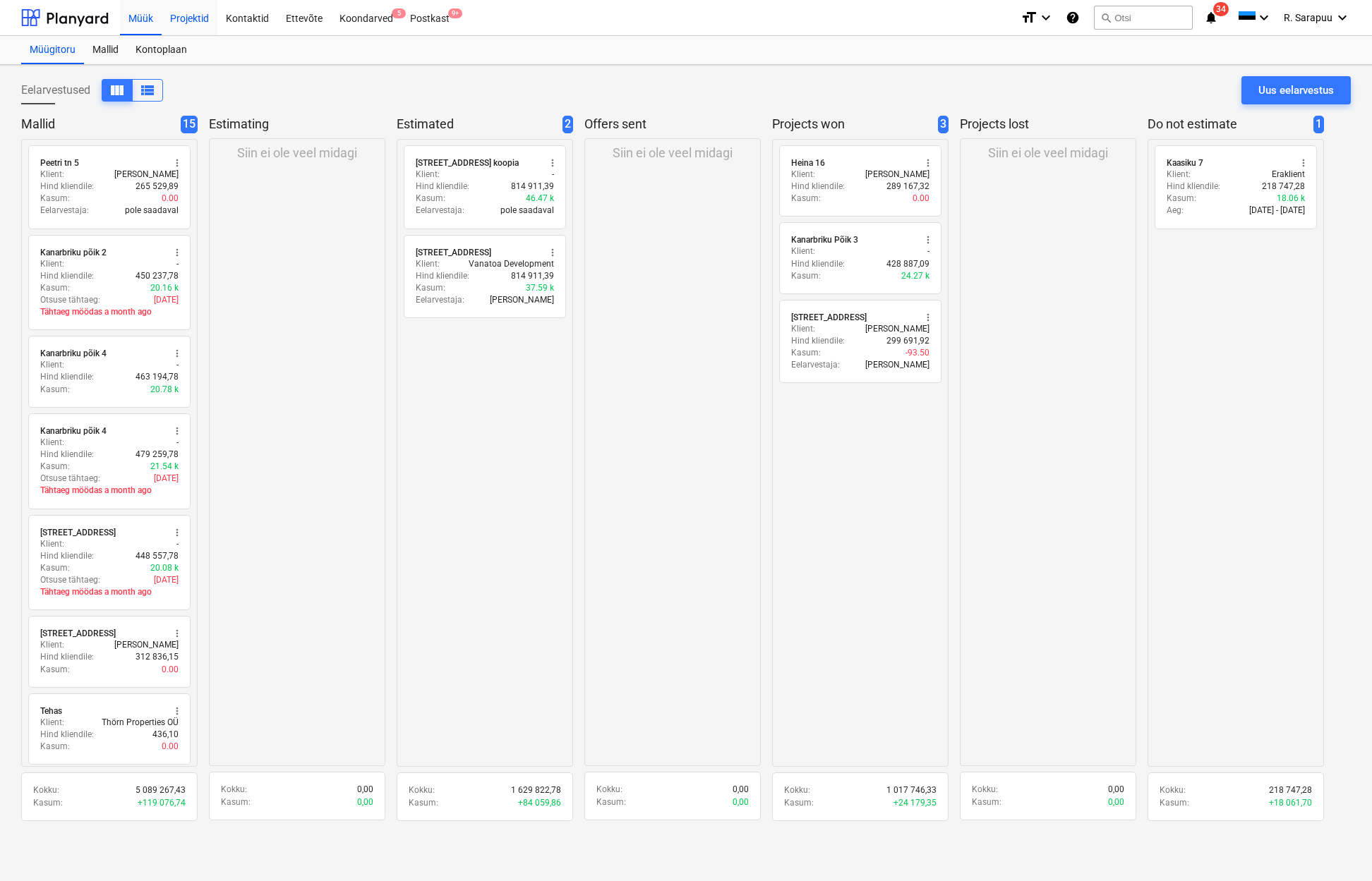
click at [183, 28] on div "Projektid" at bounding box center [189, 17] width 56 height 36
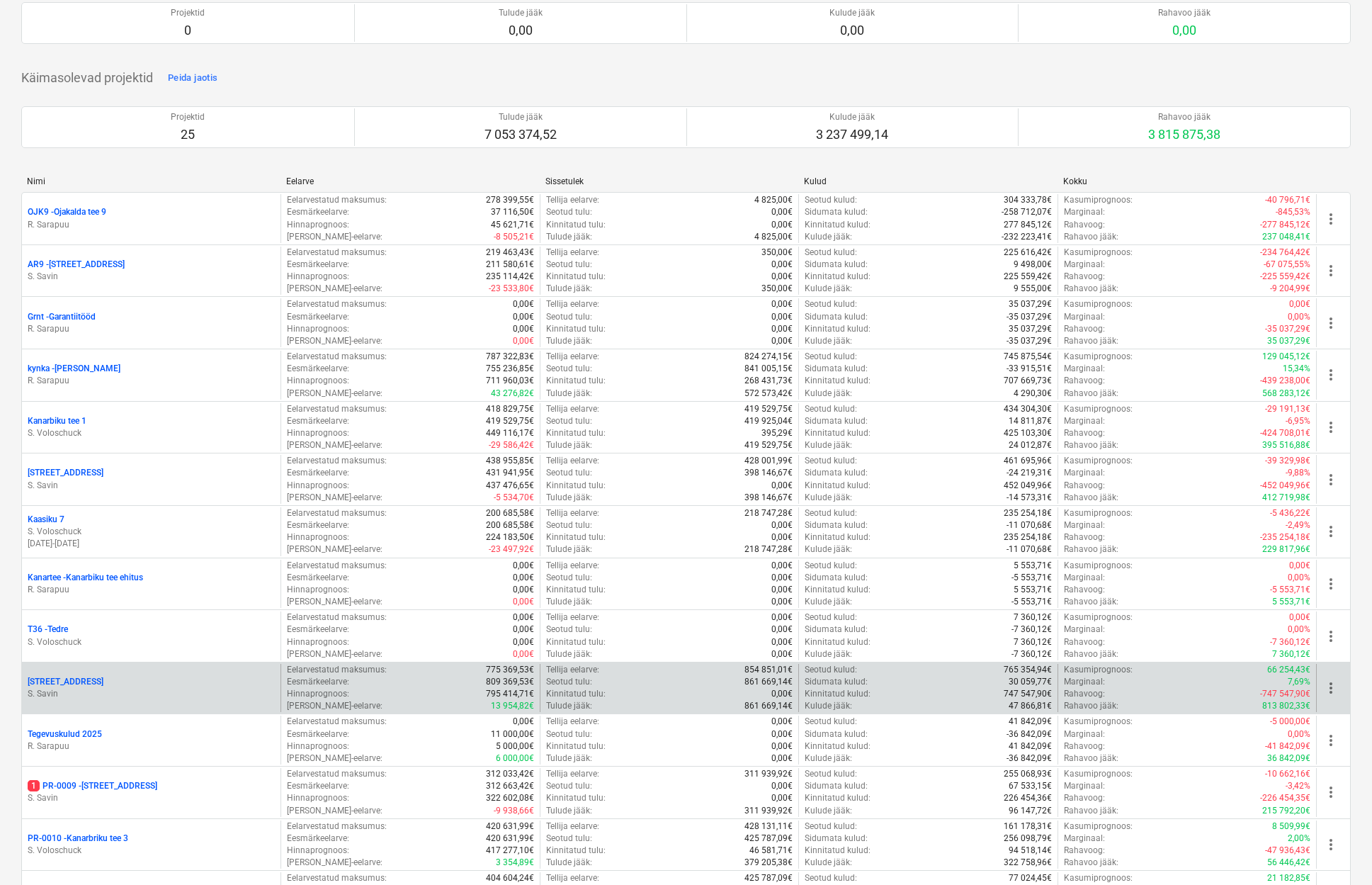
scroll to position [117, 0]
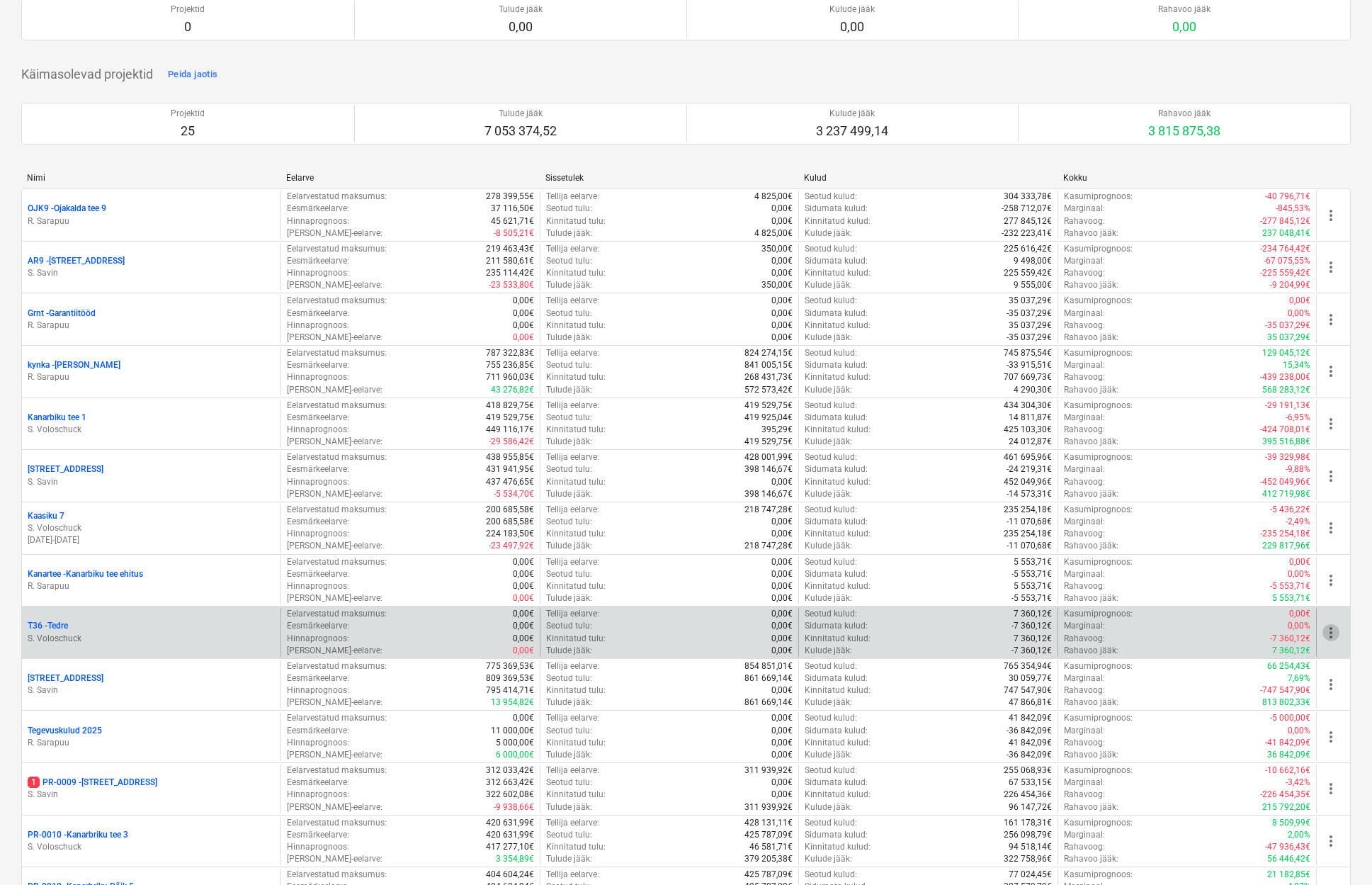
click at [1335, 628] on span "more_vert" at bounding box center [1331, 633] width 17 height 17
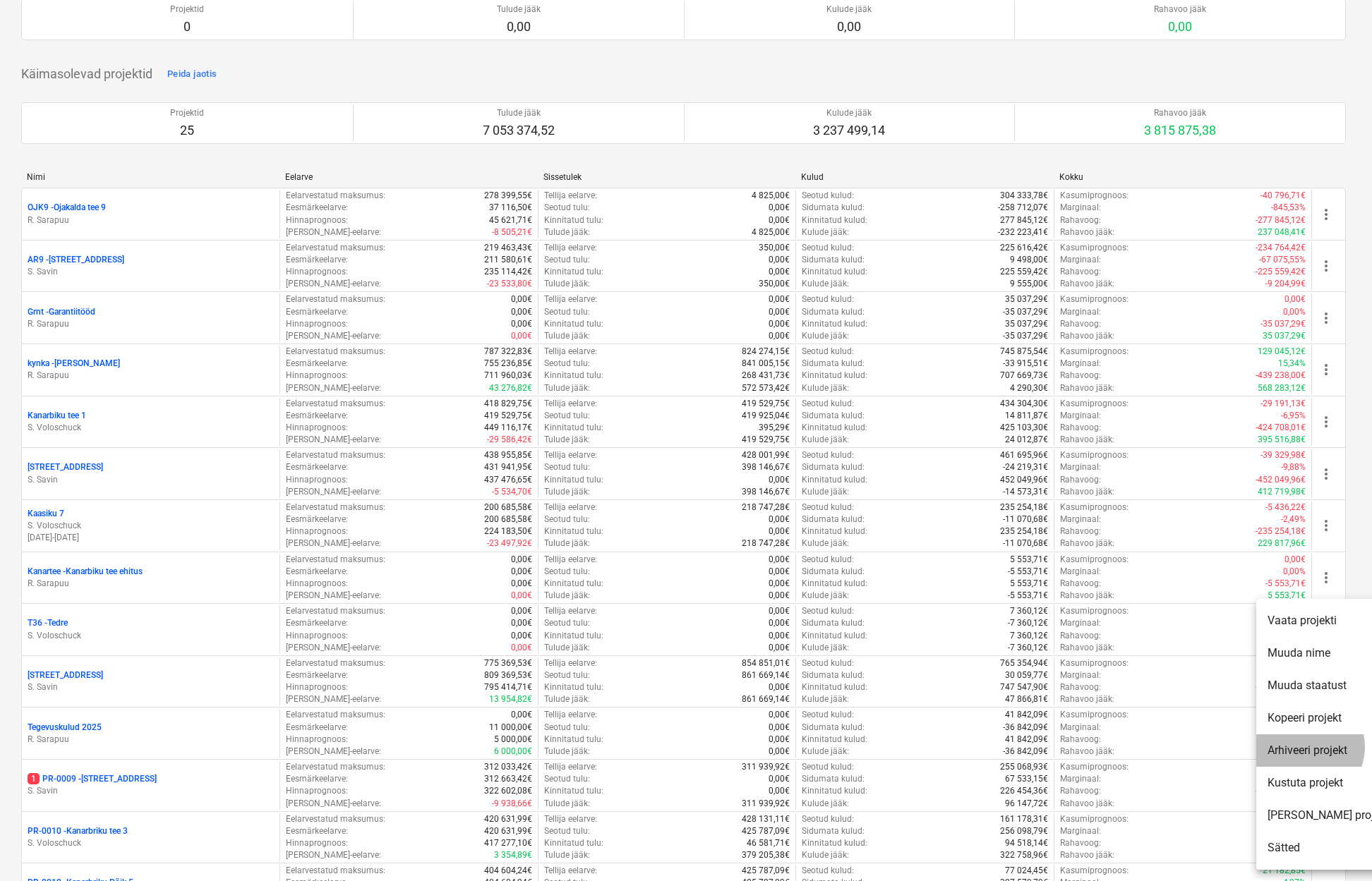
click at [1304, 747] on li "Arhiveeri projekt" at bounding box center [1328, 751] width 144 height 33
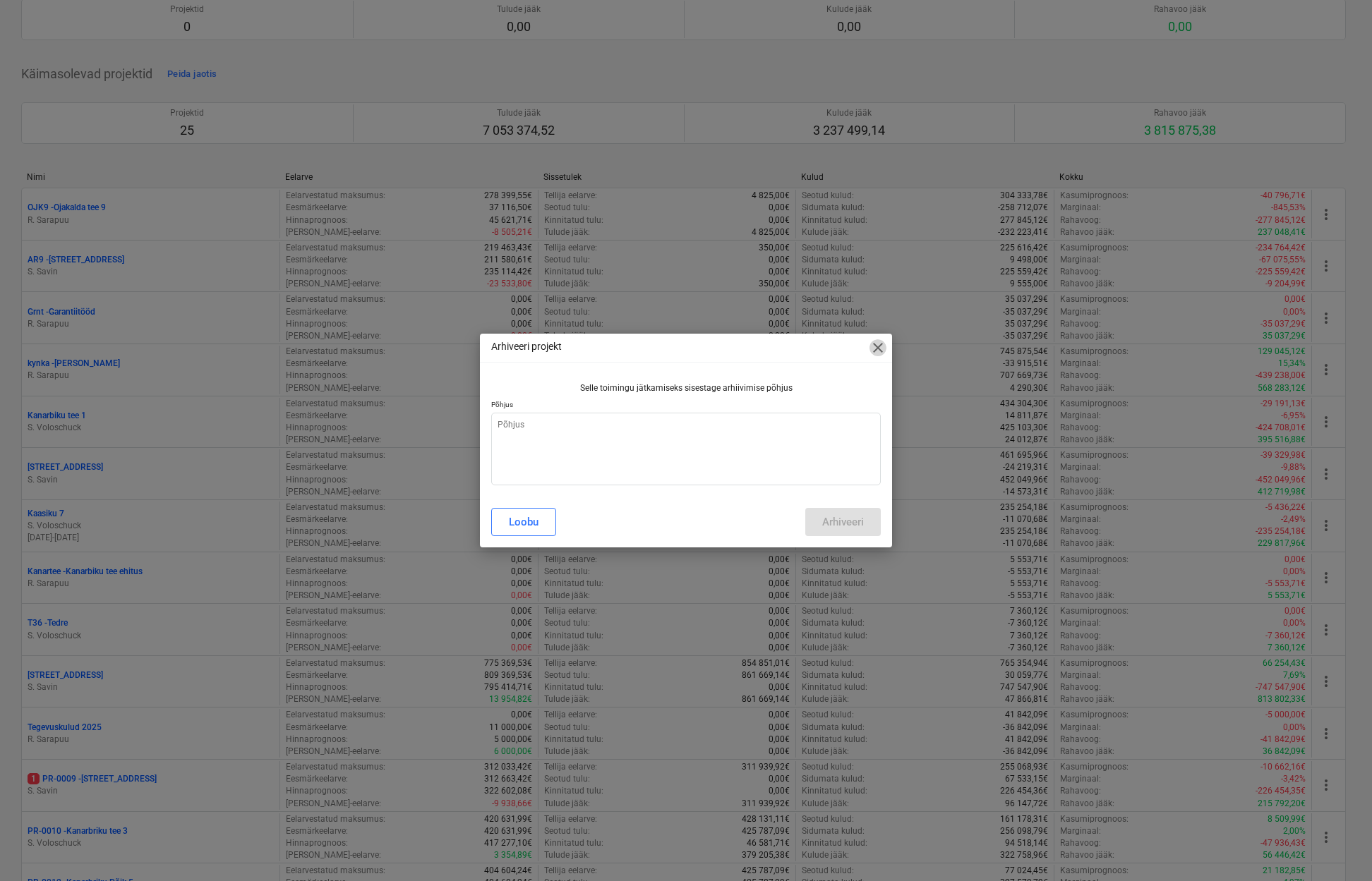
click at [881, 345] on span "close" at bounding box center [878, 348] width 17 height 17
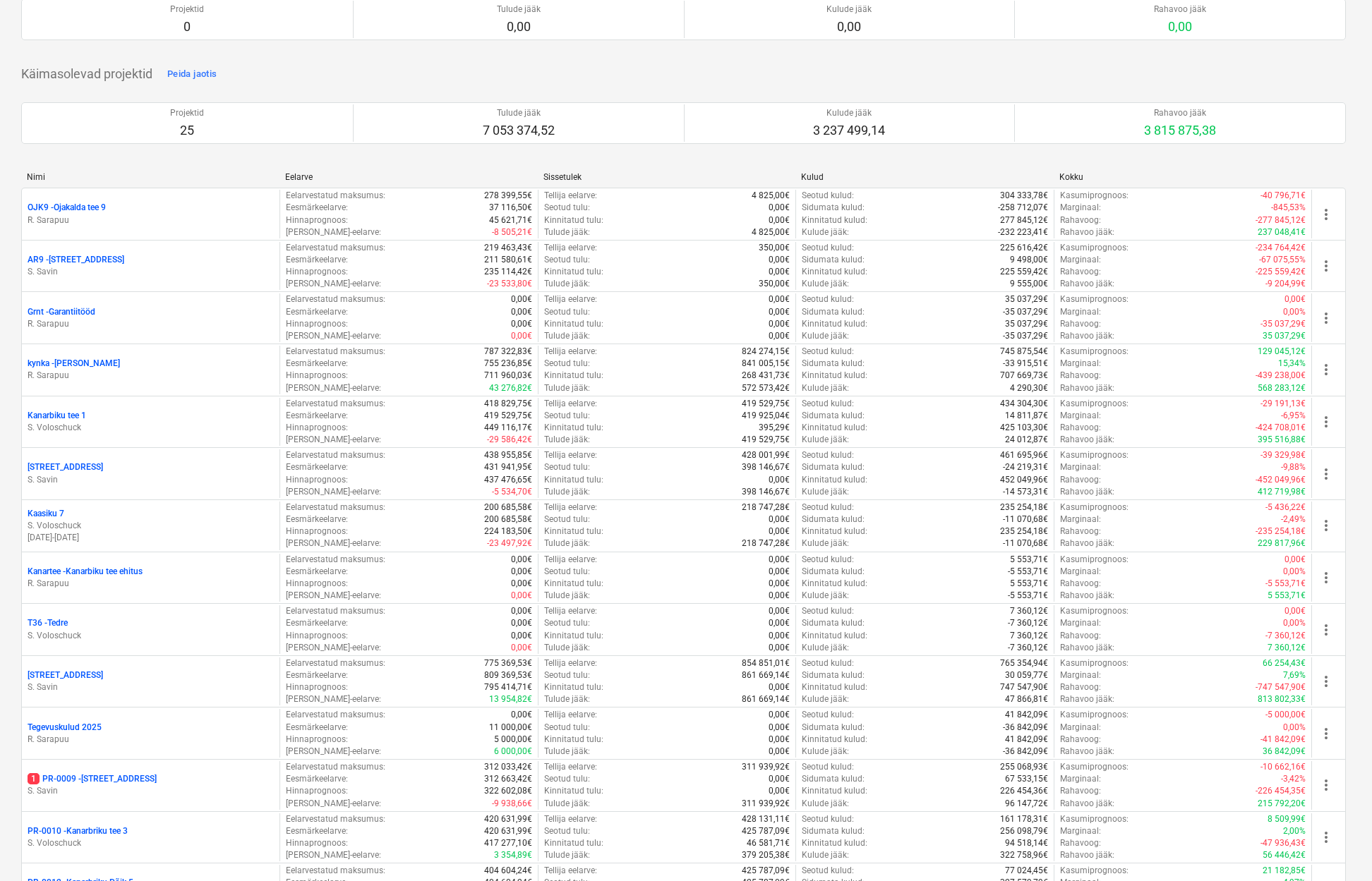
type textarea "x"
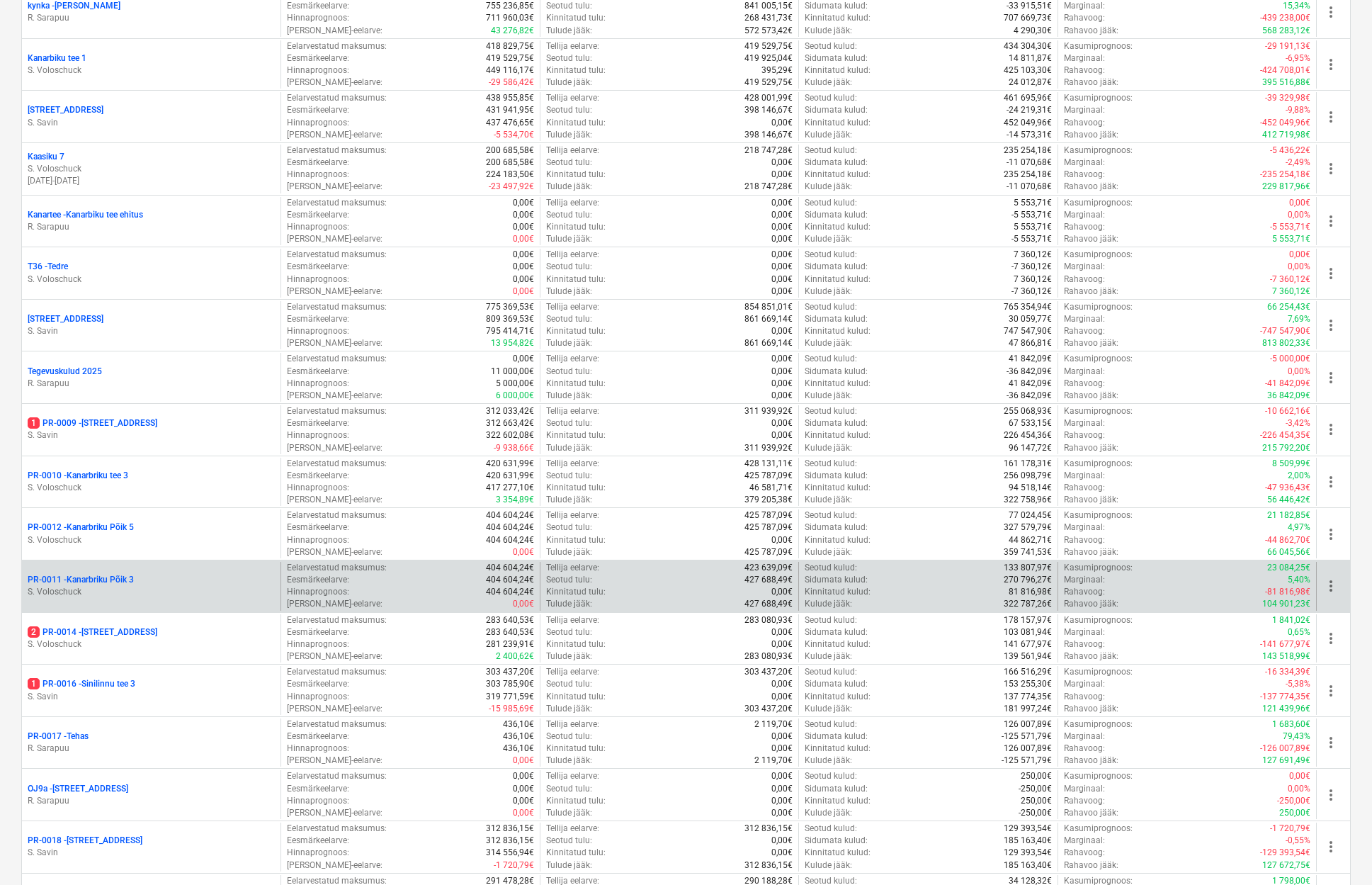
scroll to position [493, 0]
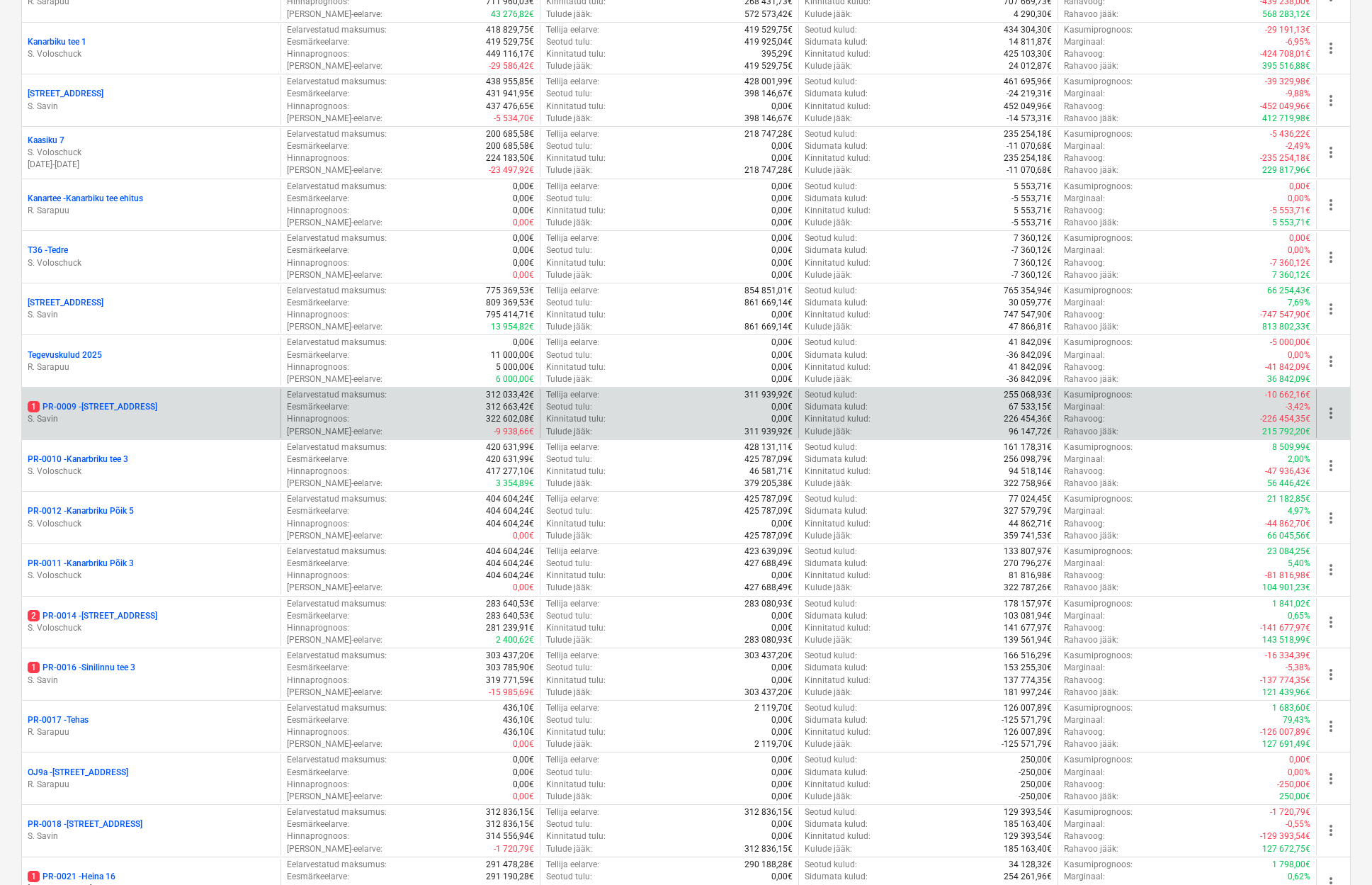
click at [87, 413] on p "S. Savin" at bounding box center [151, 419] width 247 height 12
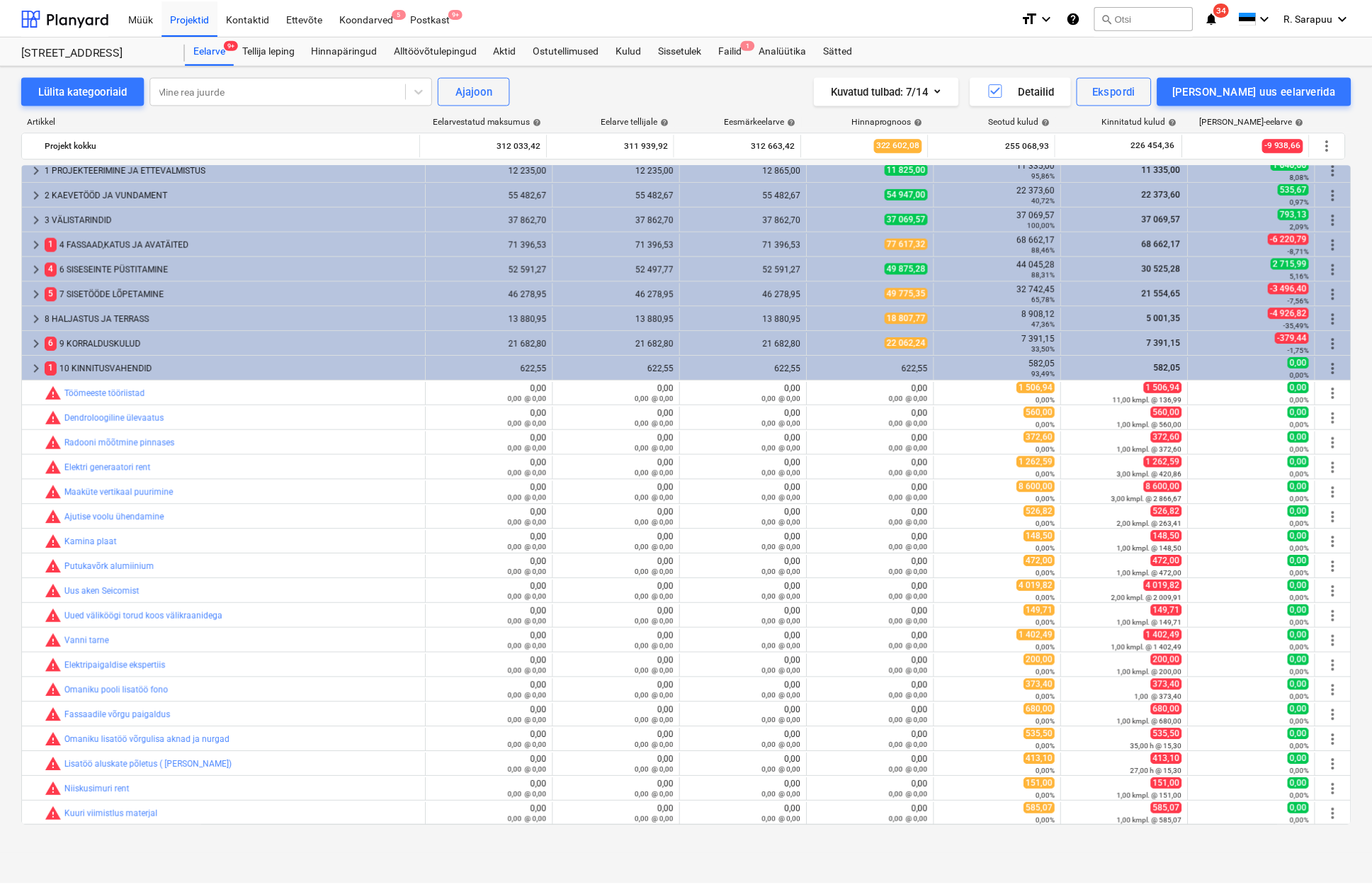
scroll to position [8, 0]
click at [154, 14] on div "Müük" at bounding box center [141, 17] width 42 height 36
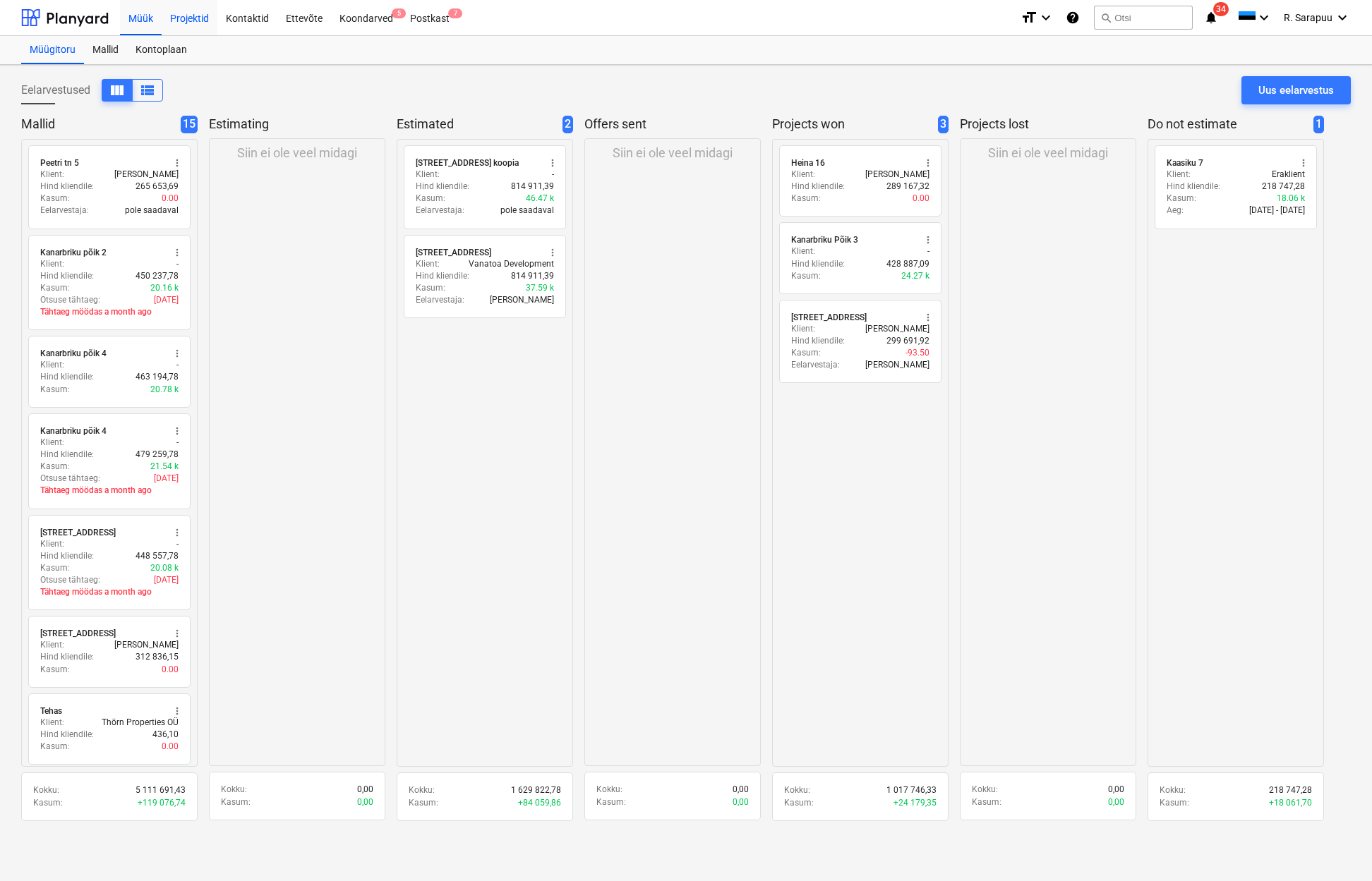
click at [193, 29] on div "Projektid" at bounding box center [189, 17] width 56 height 36
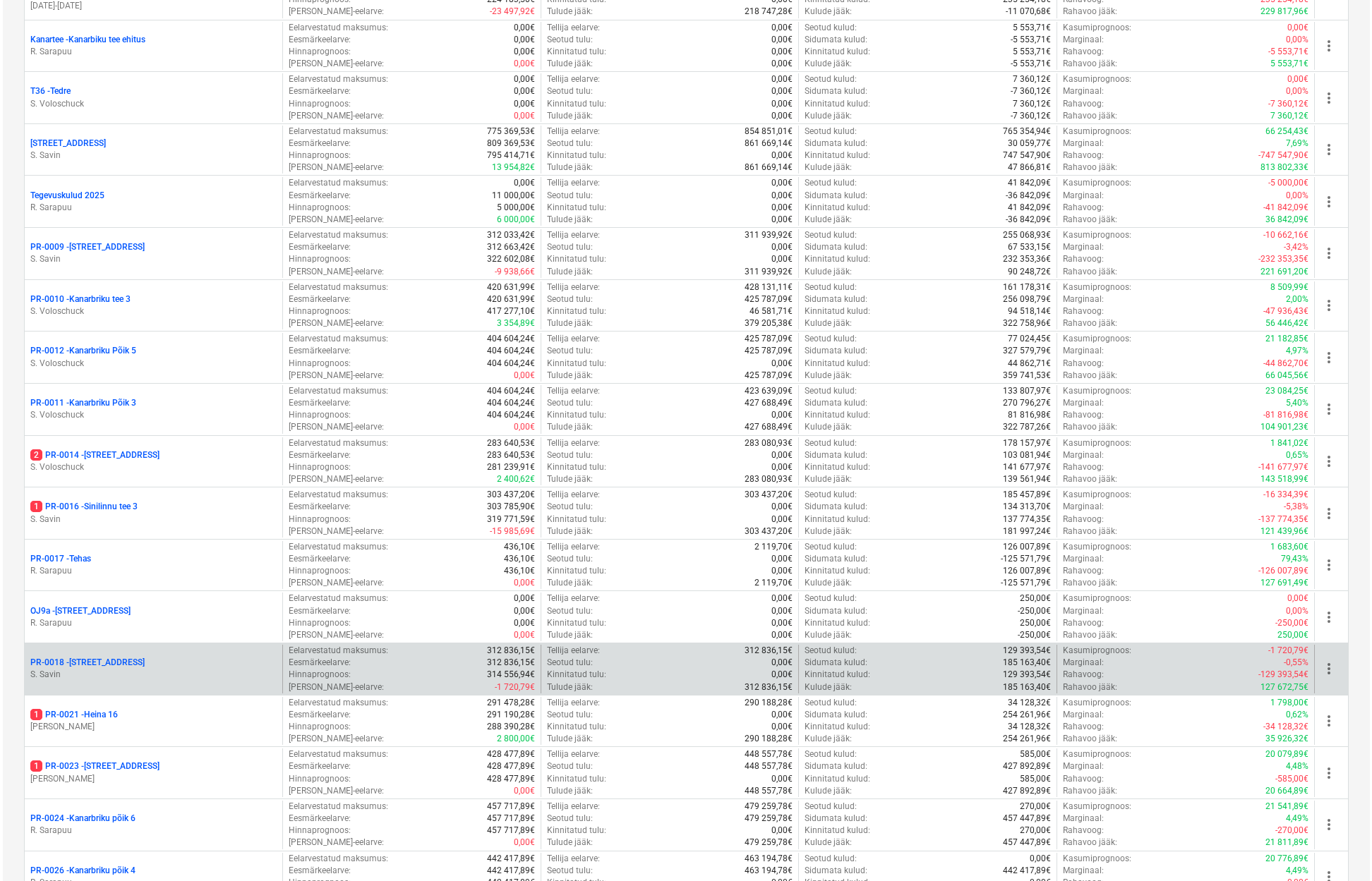
scroll to position [652, 1]
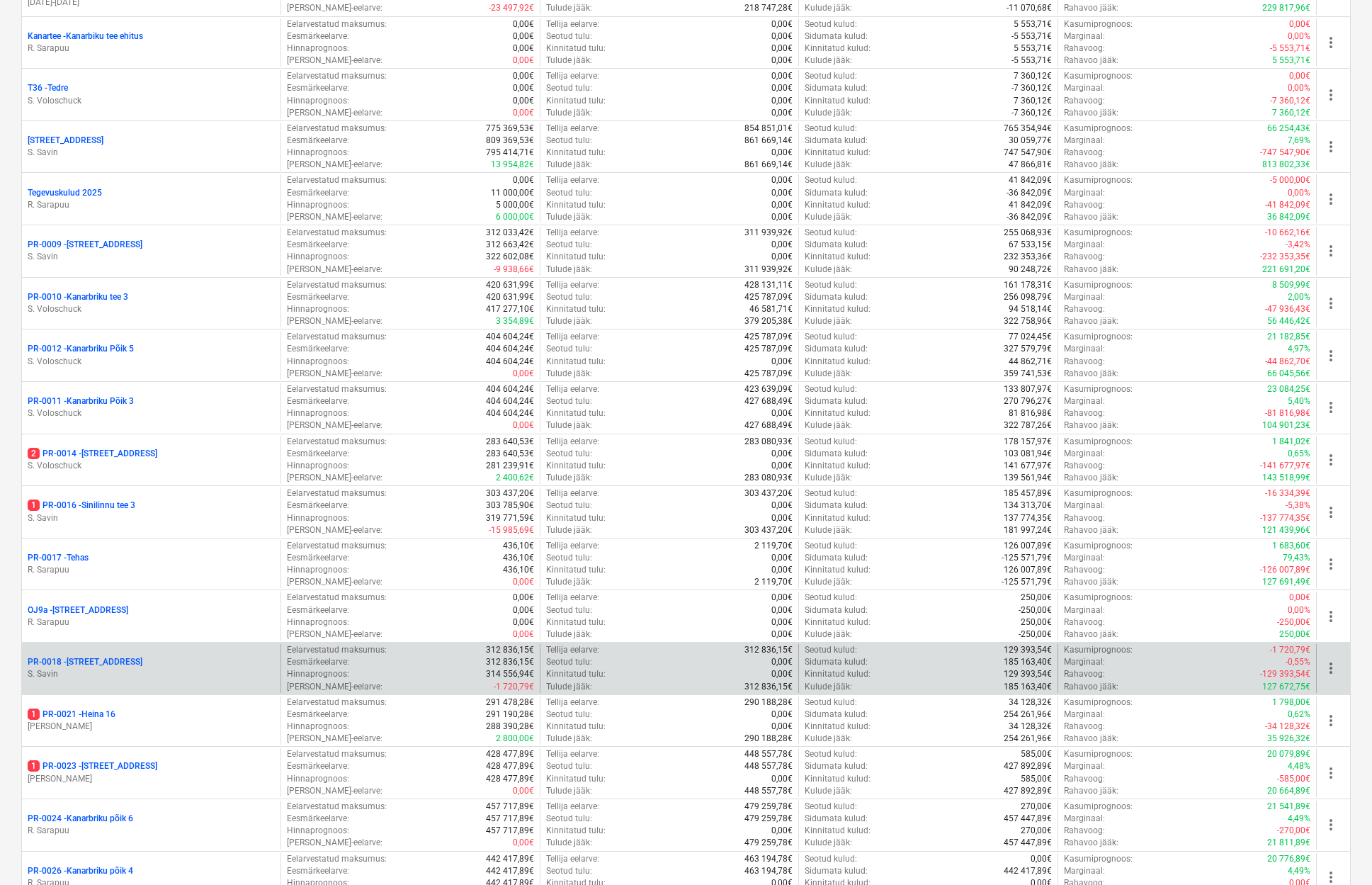
click at [102, 656] on p "PR-0018 - Matso tee 9" at bounding box center [85, 662] width 114 height 12
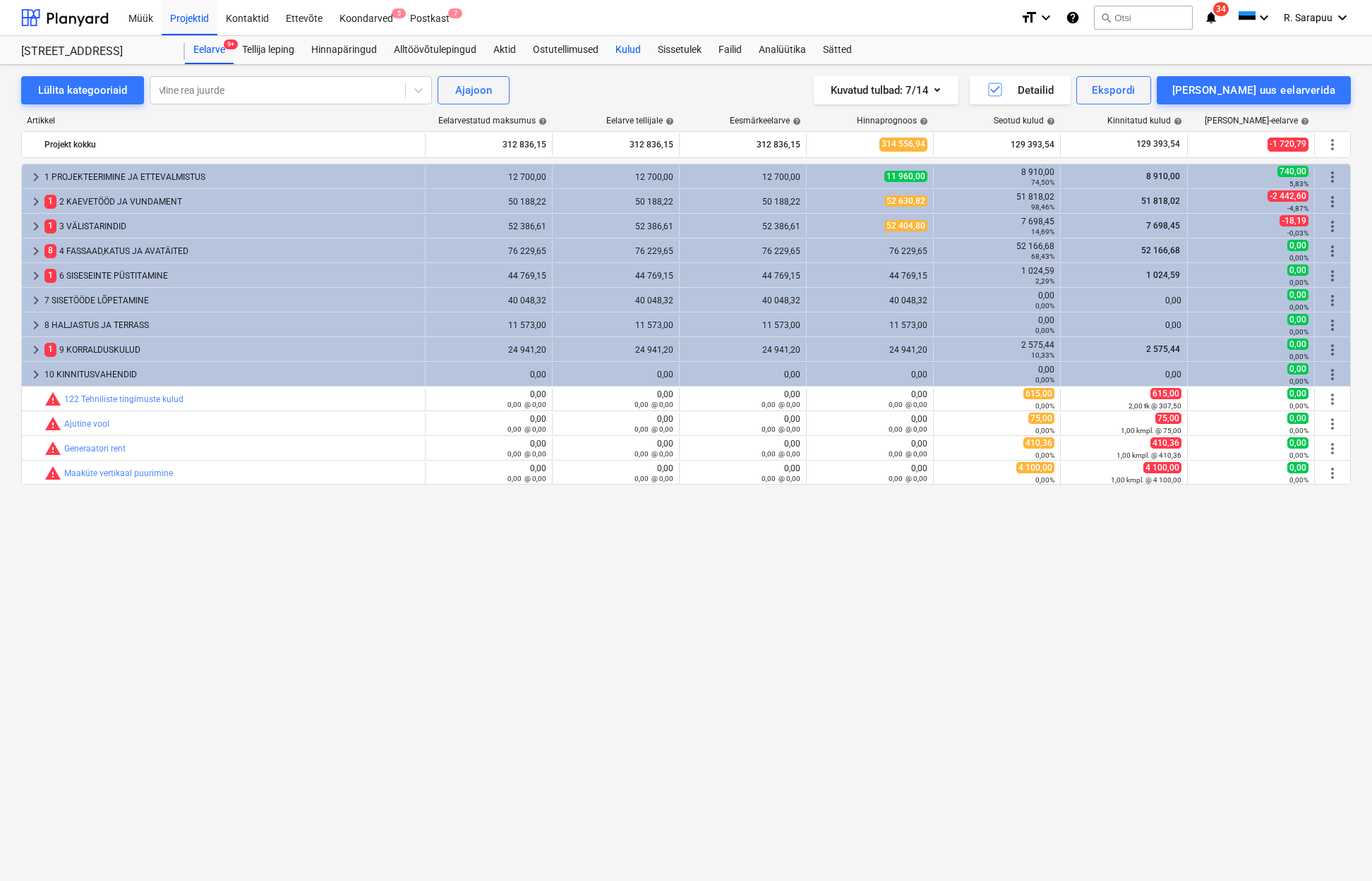
click at [631, 48] on div "Kulud" at bounding box center [627, 50] width 42 height 29
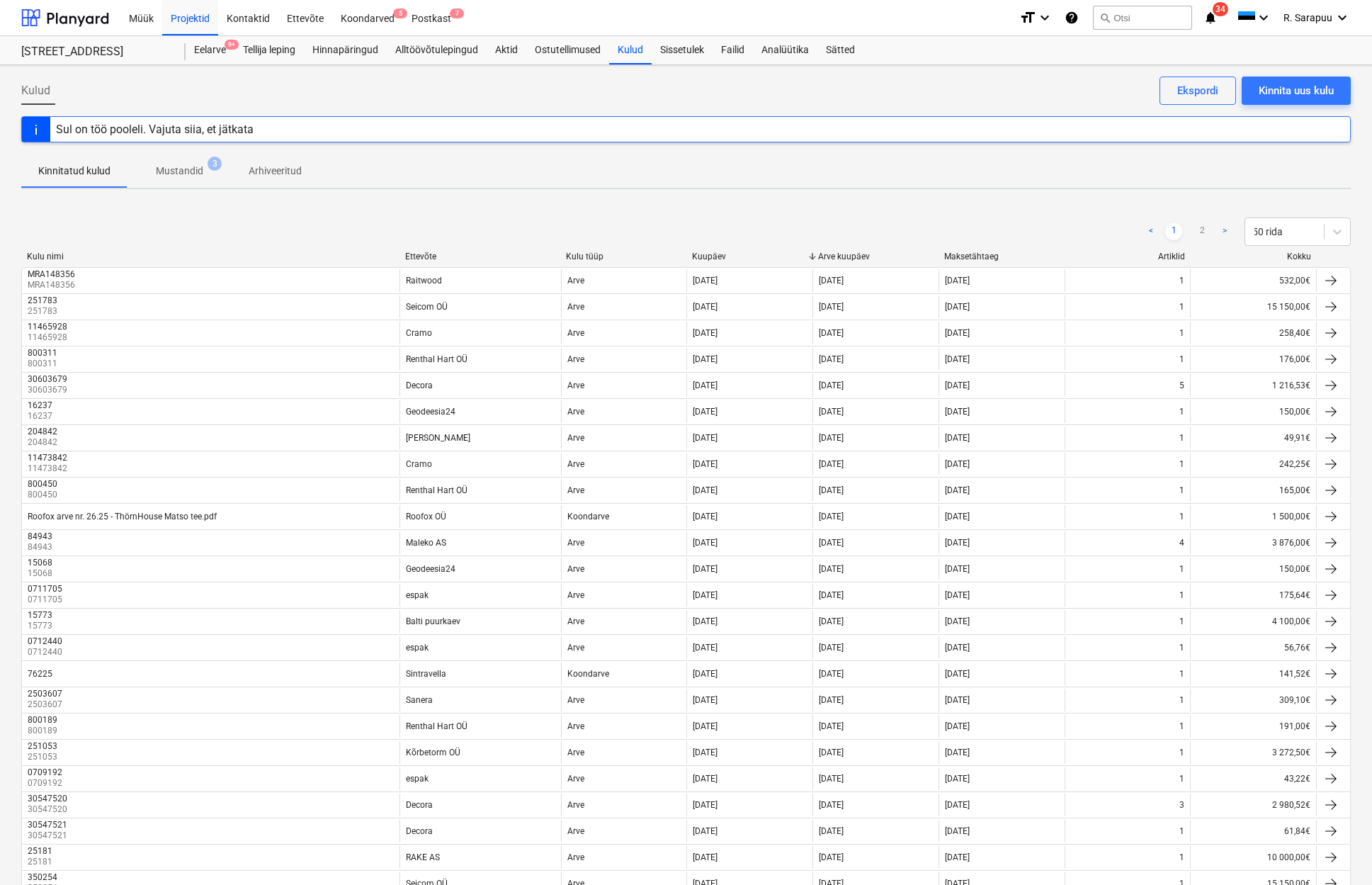
click at [424, 257] on div "Ettevõte" at bounding box center [480, 256] width 150 height 10
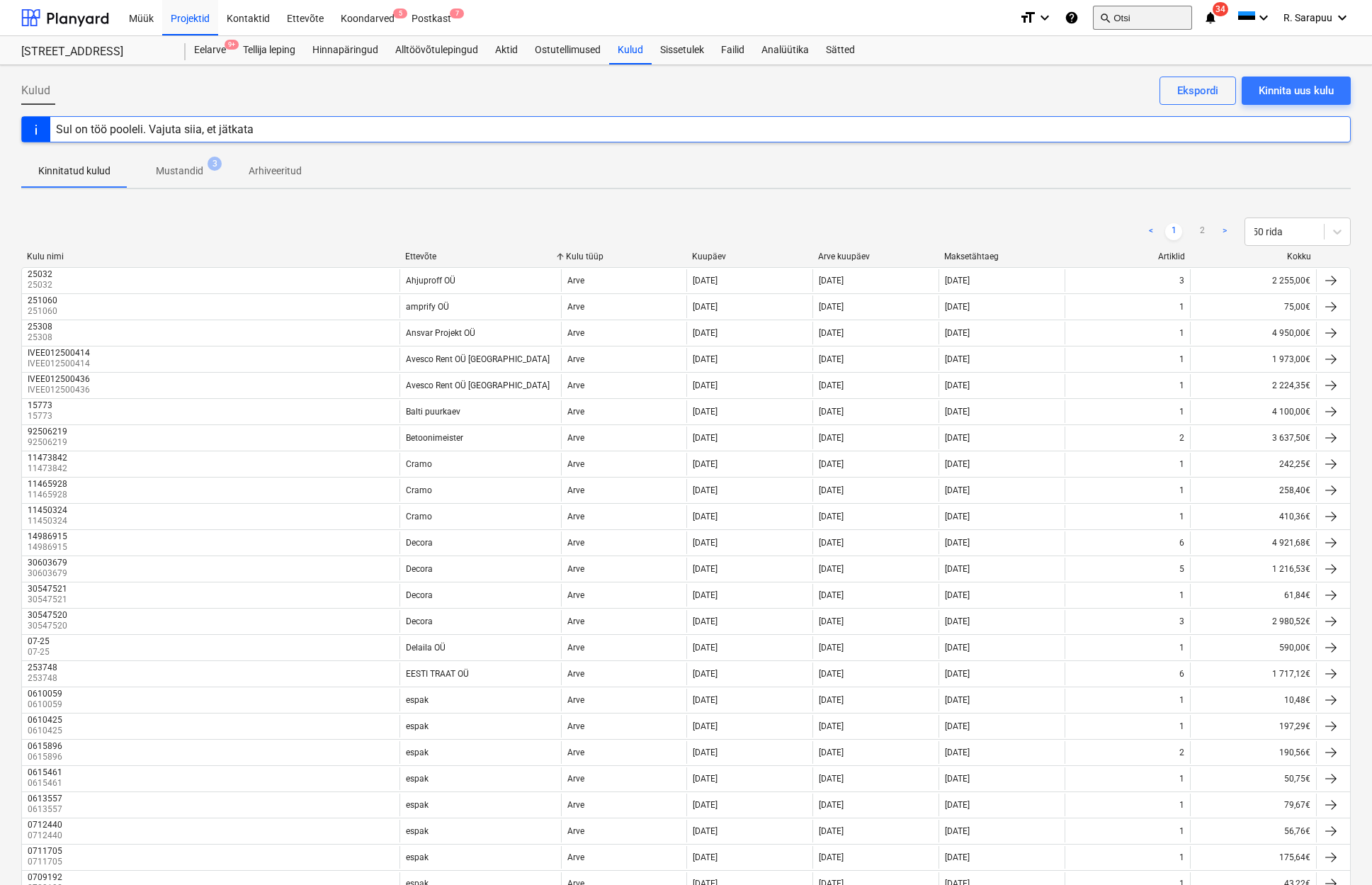
click at [1154, 17] on button "search Otsi" at bounding box center [1142, 18] width 99 height 24
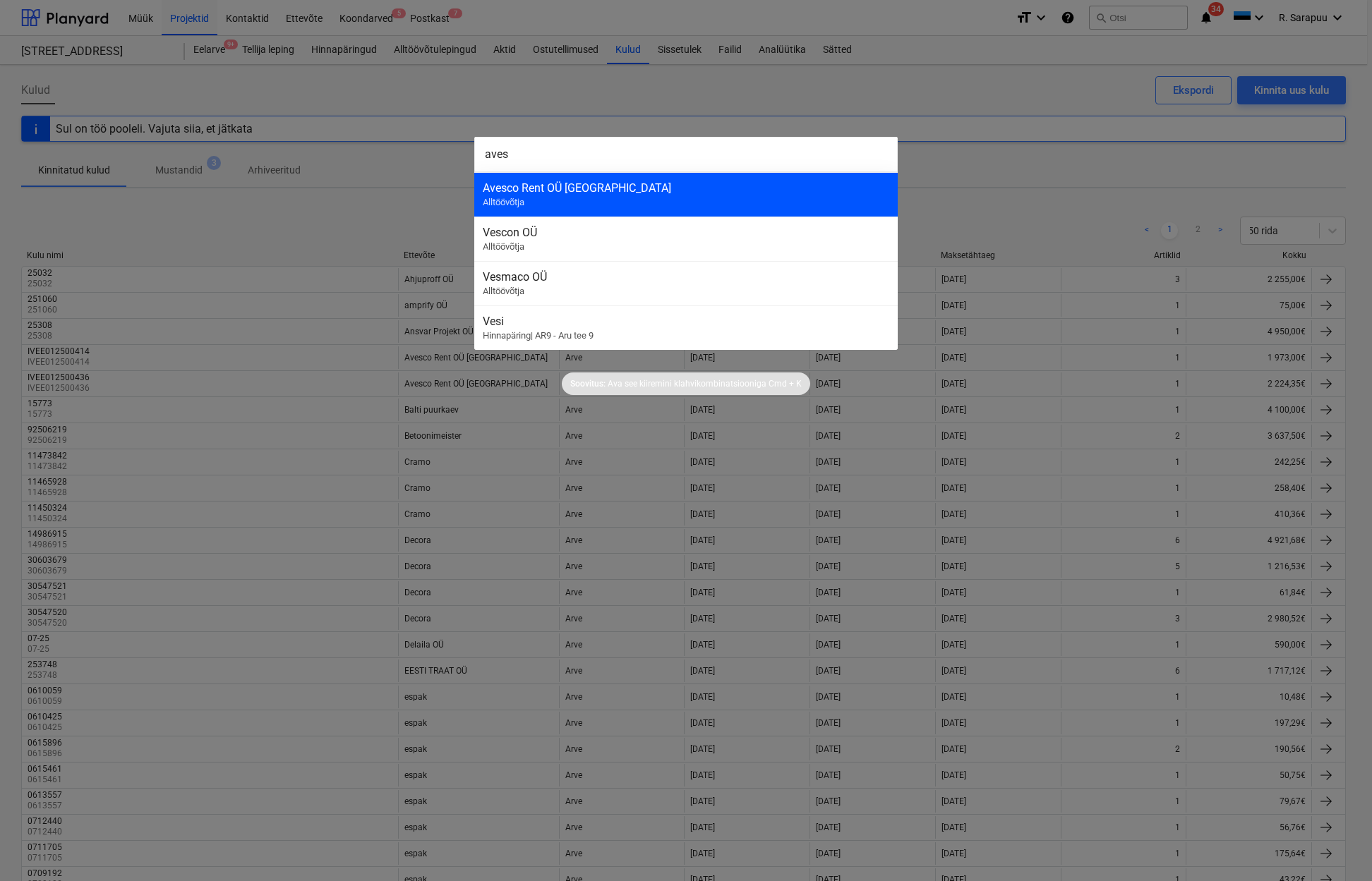
type input "aves"
click at [554, 191] on div "Avesco Rent OÜ [GEOGRAPHIC_DATA]" at bounding box center [686, 188] width 406 height 14
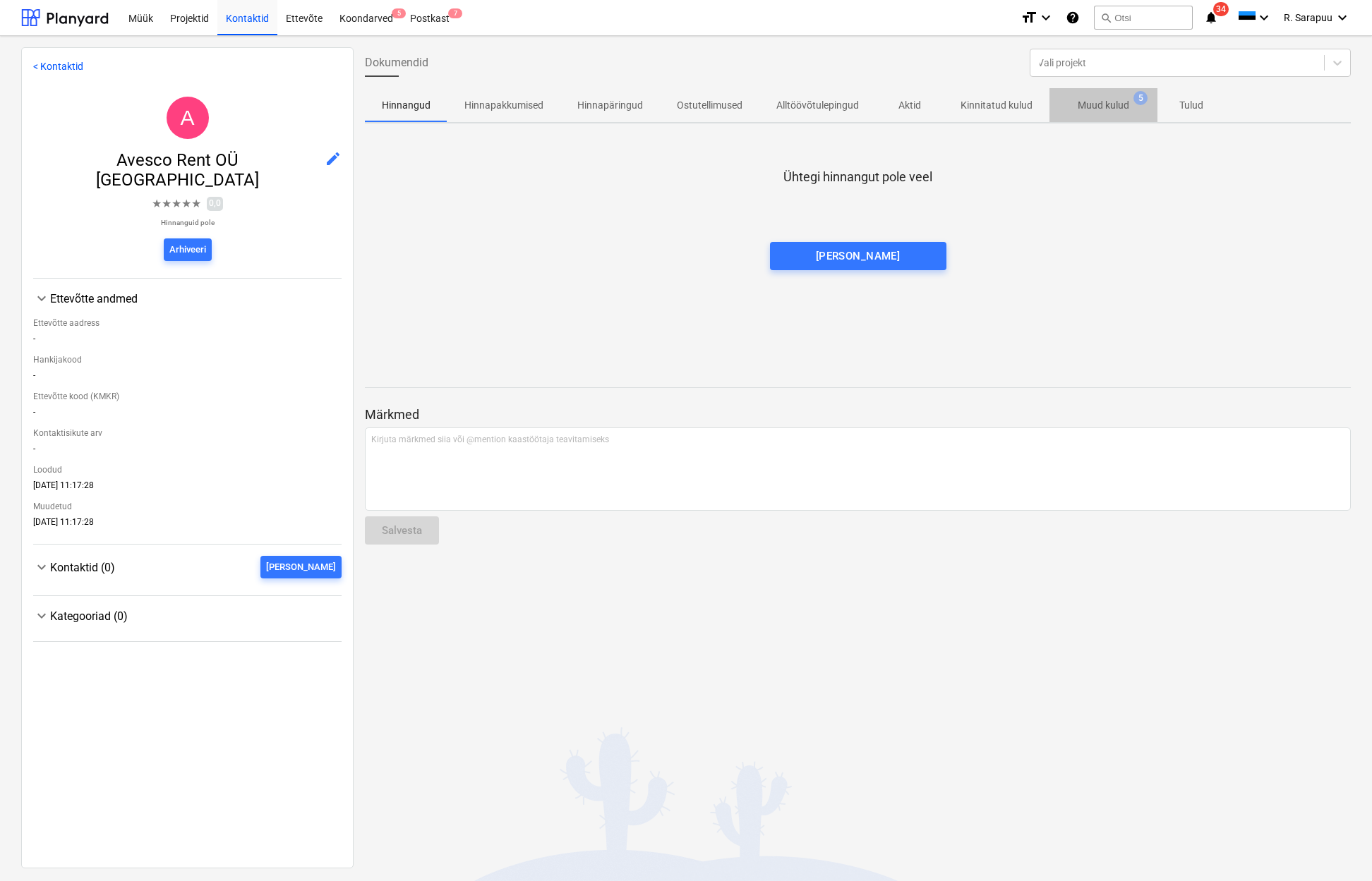
scroll to position [0, 1]
click at [1096, 104] on p "Muud kulud" at bounding box center [1103, 105] width 52 height 15
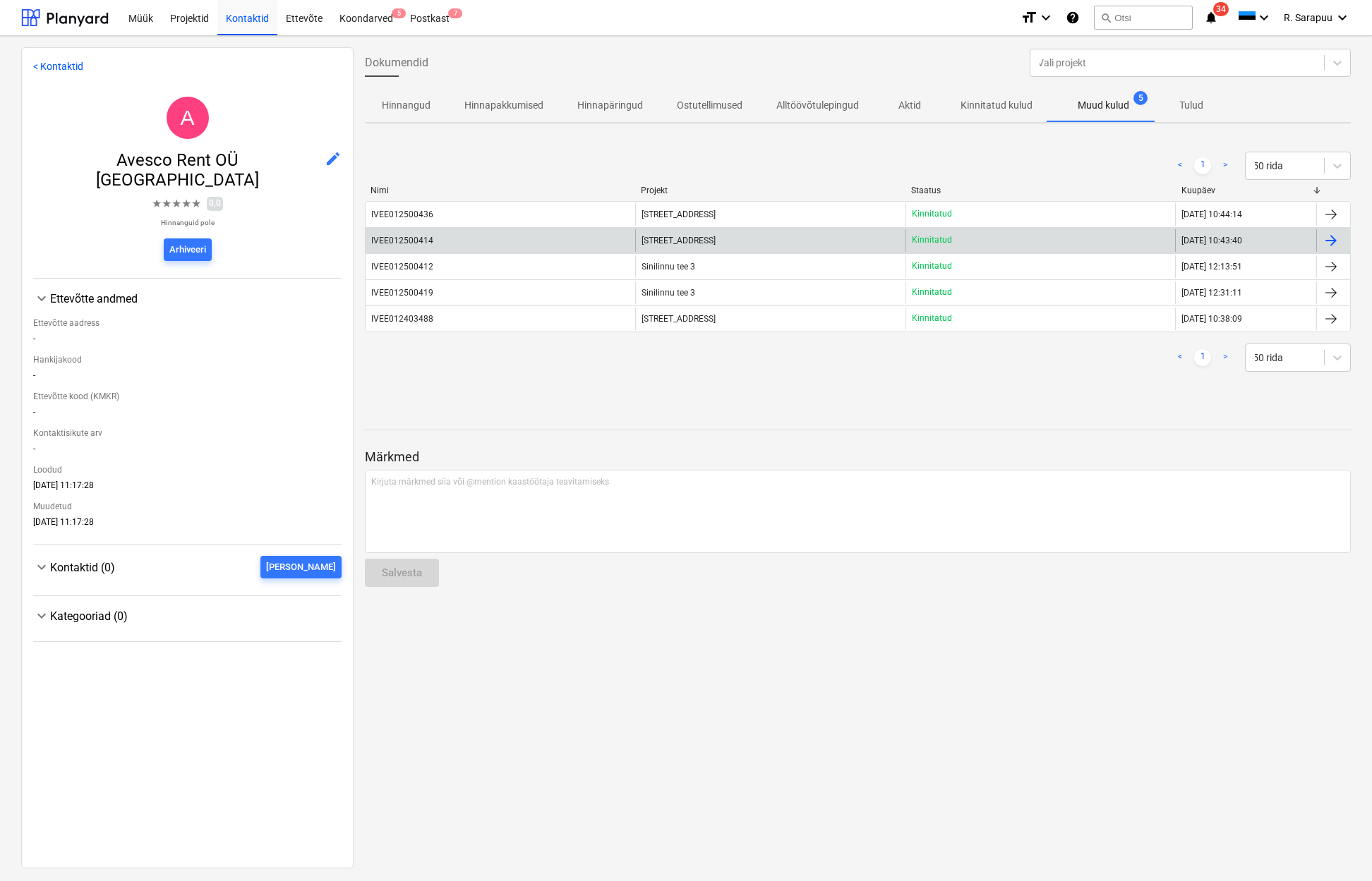
click at [657, 233] on div "[STREET_ADDRESS]" at bounding box center [770, 240] width 270 height 22
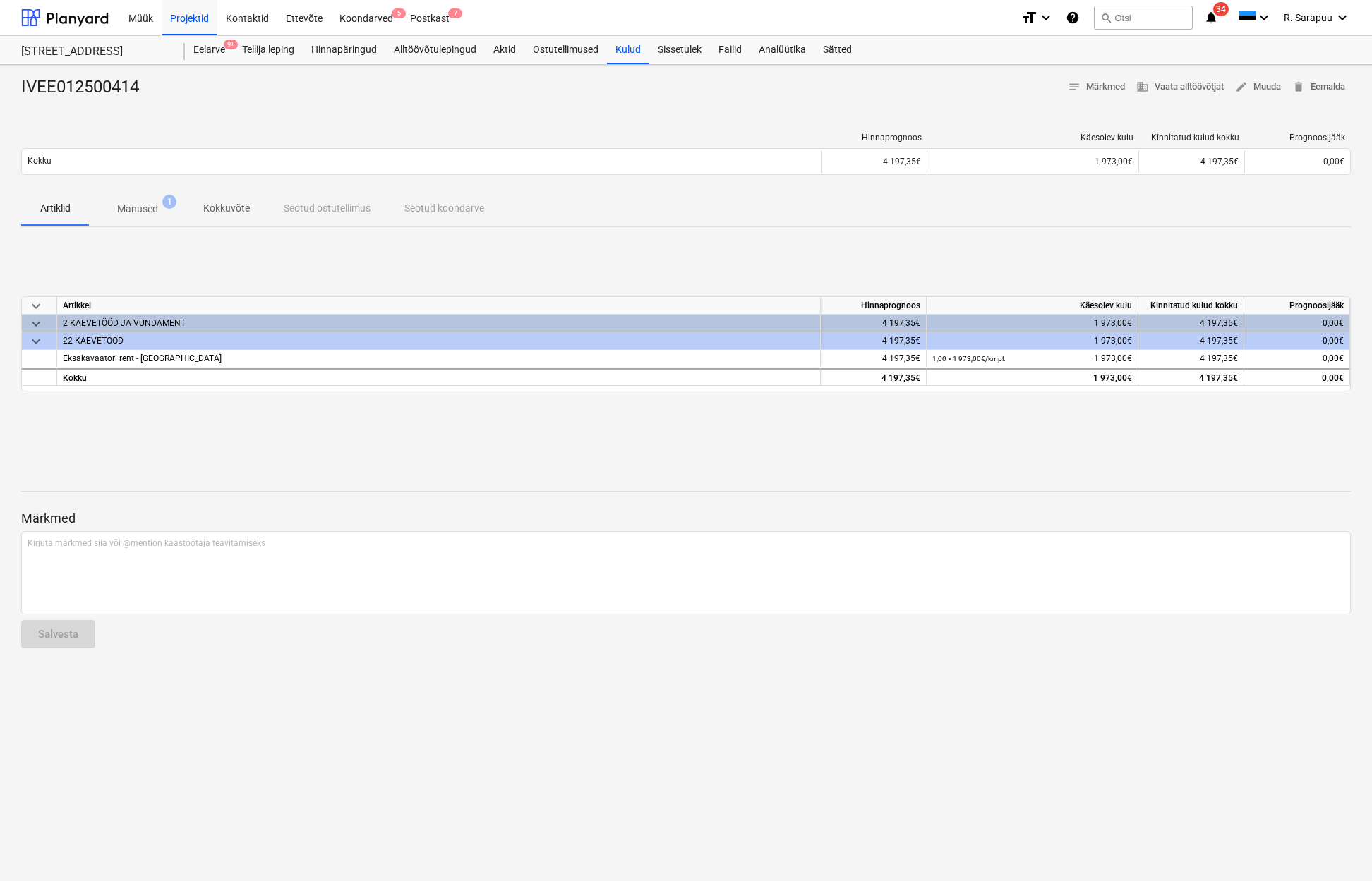
click at [147, 206] on p "Manused" at bounding box center [137, 209] width 41 height 15
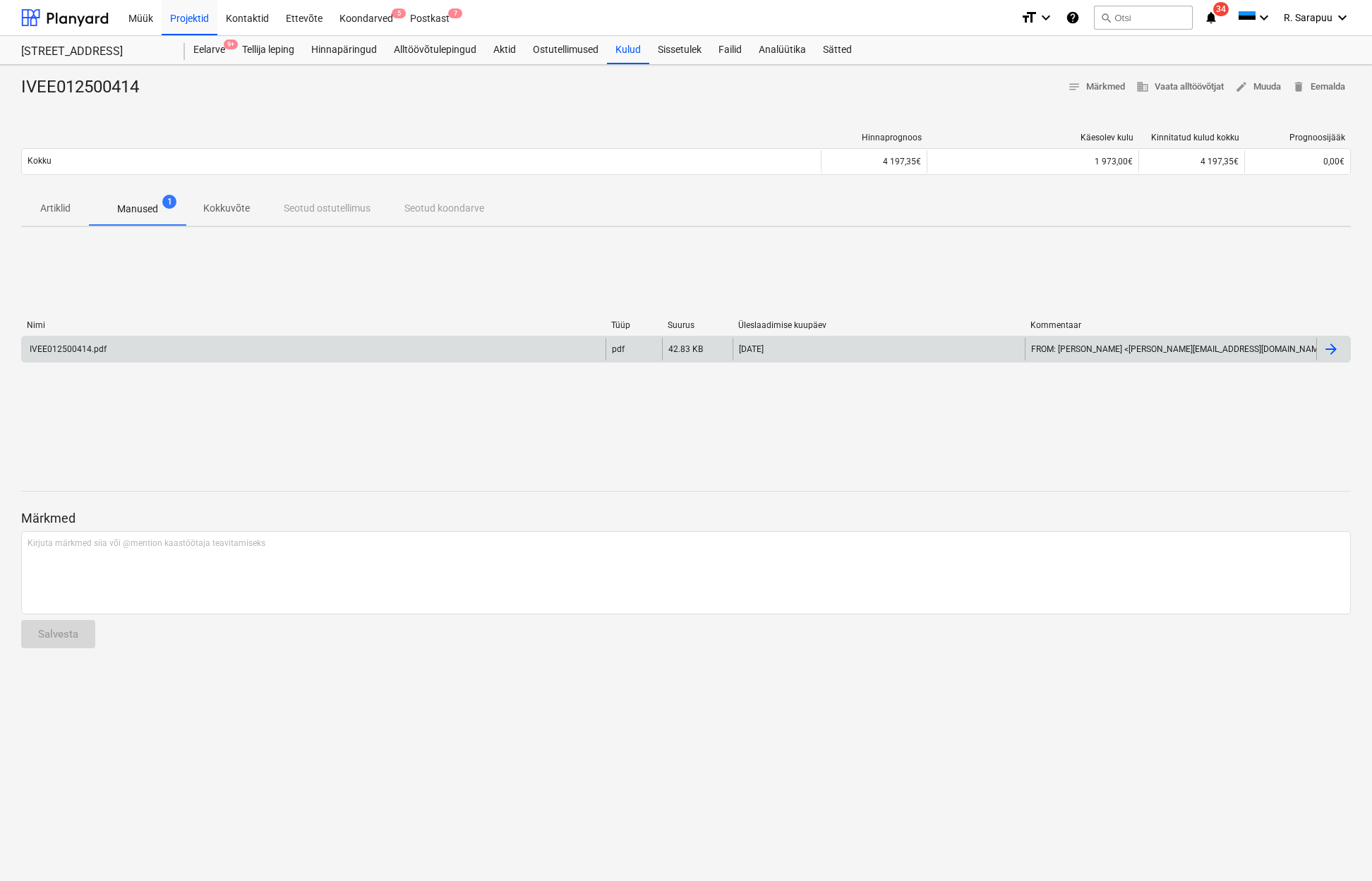
click at [68, 349] on div "IVEE012500414.pdf" at bounding box center [67, 349] width 79 height 10
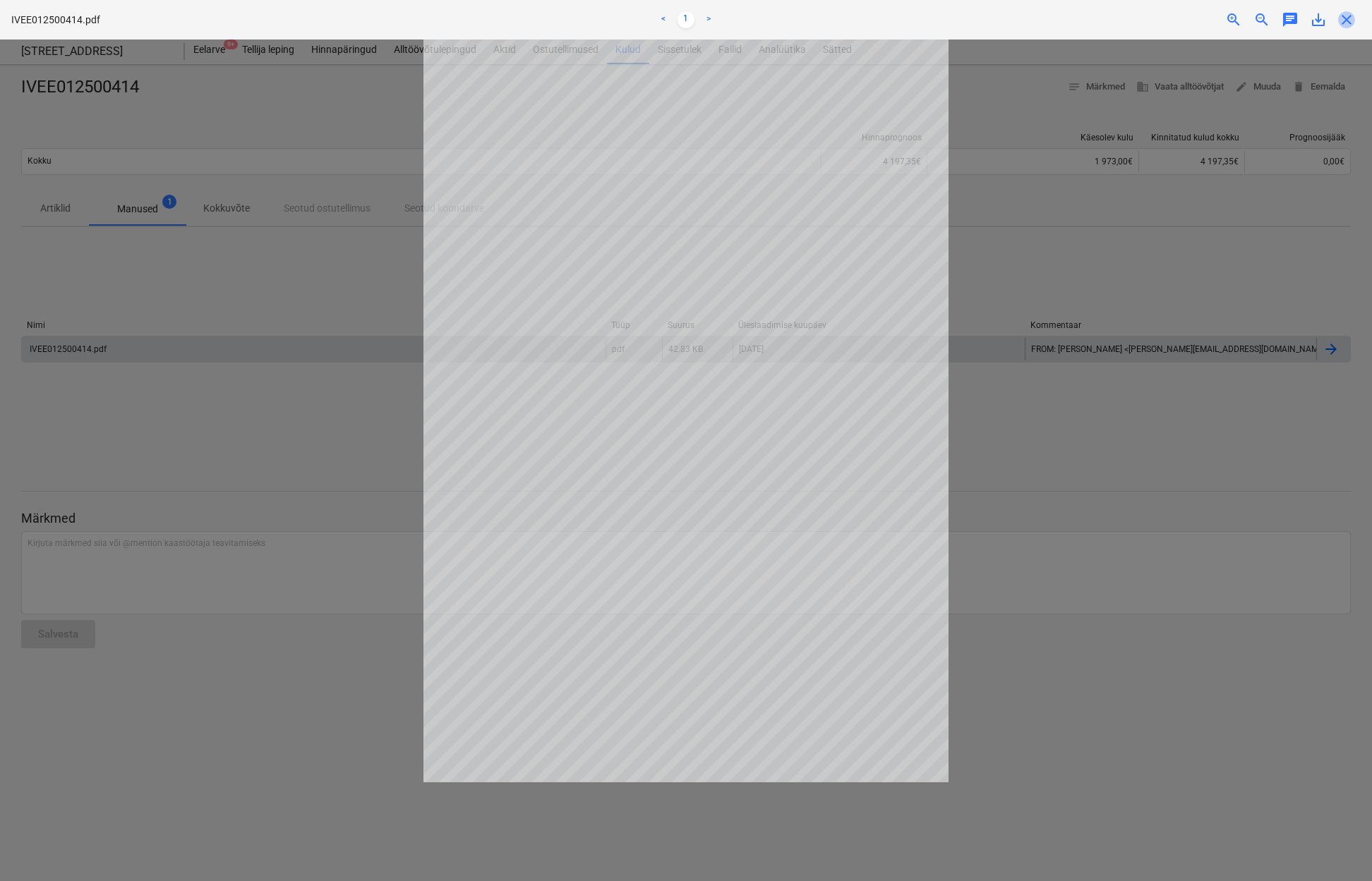
click at [1346, 20] on span "close" at bounding box center [1347, 20] width 17 height 17
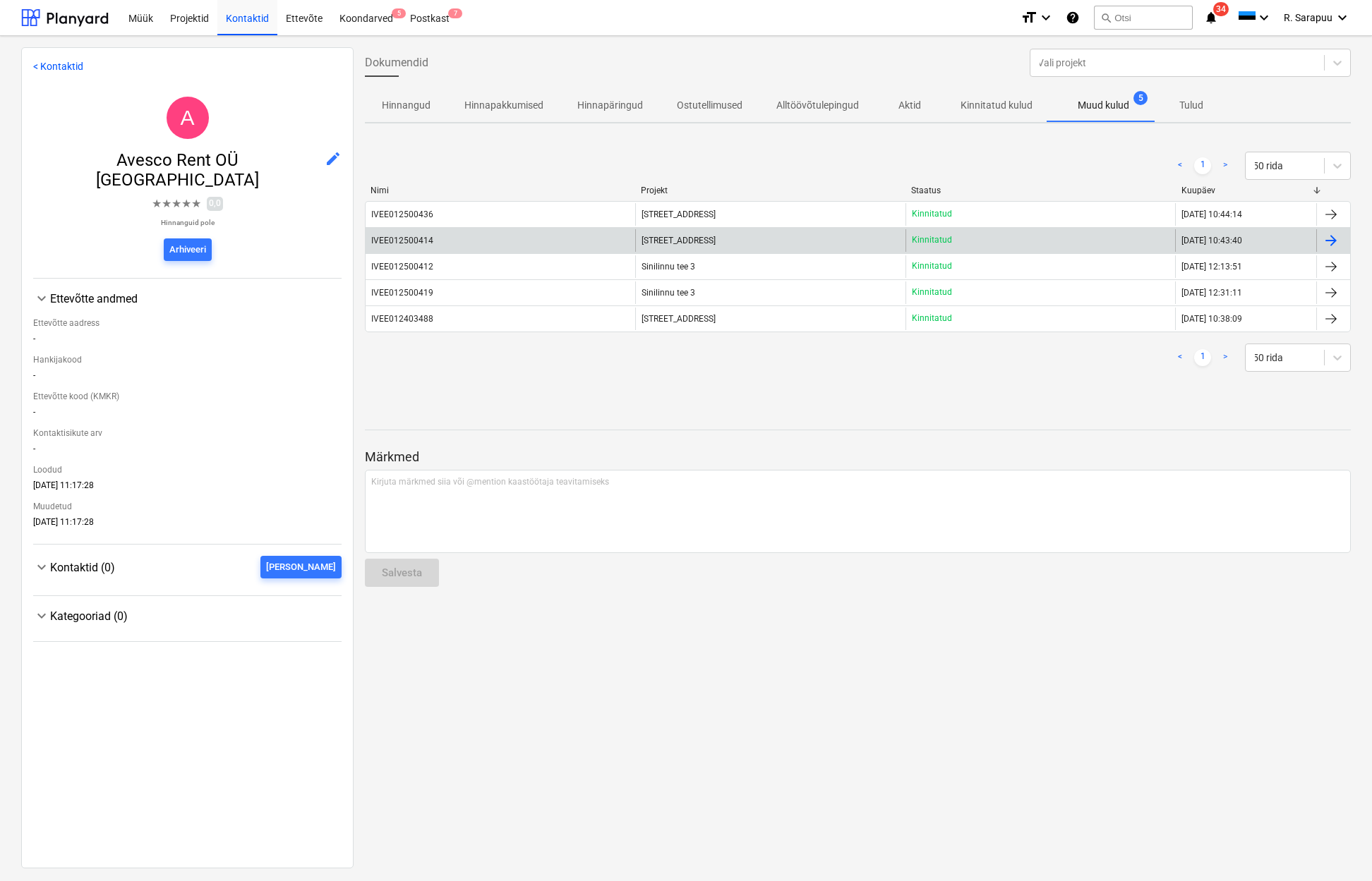
click at [669, 242] on span "[STREET_ADDRESS]" at bounding box center [678, 240] width 74 height 10
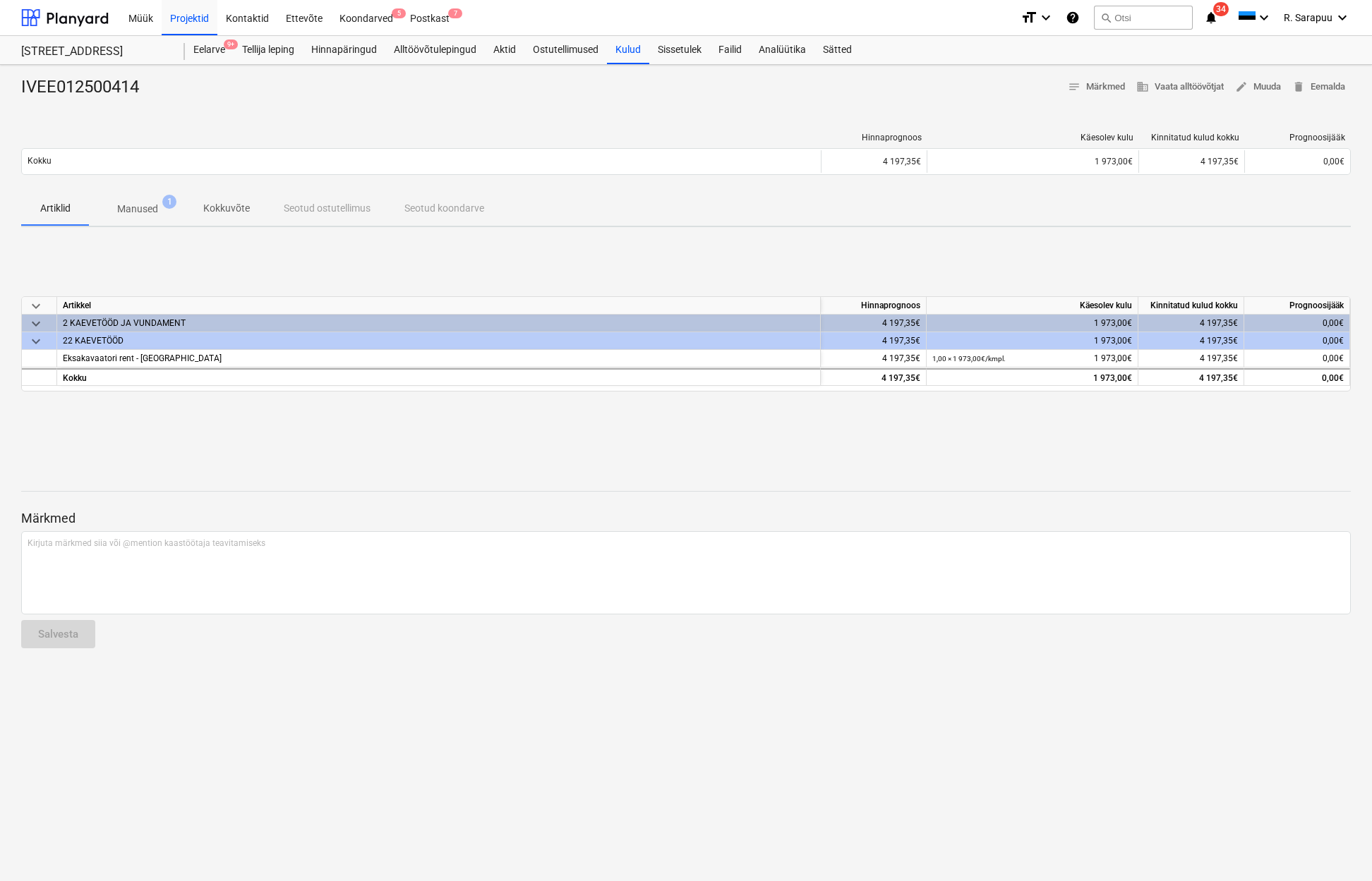
click at [124, 210] on p "Manused" at bounding box center [137, 209] width 41 height 15
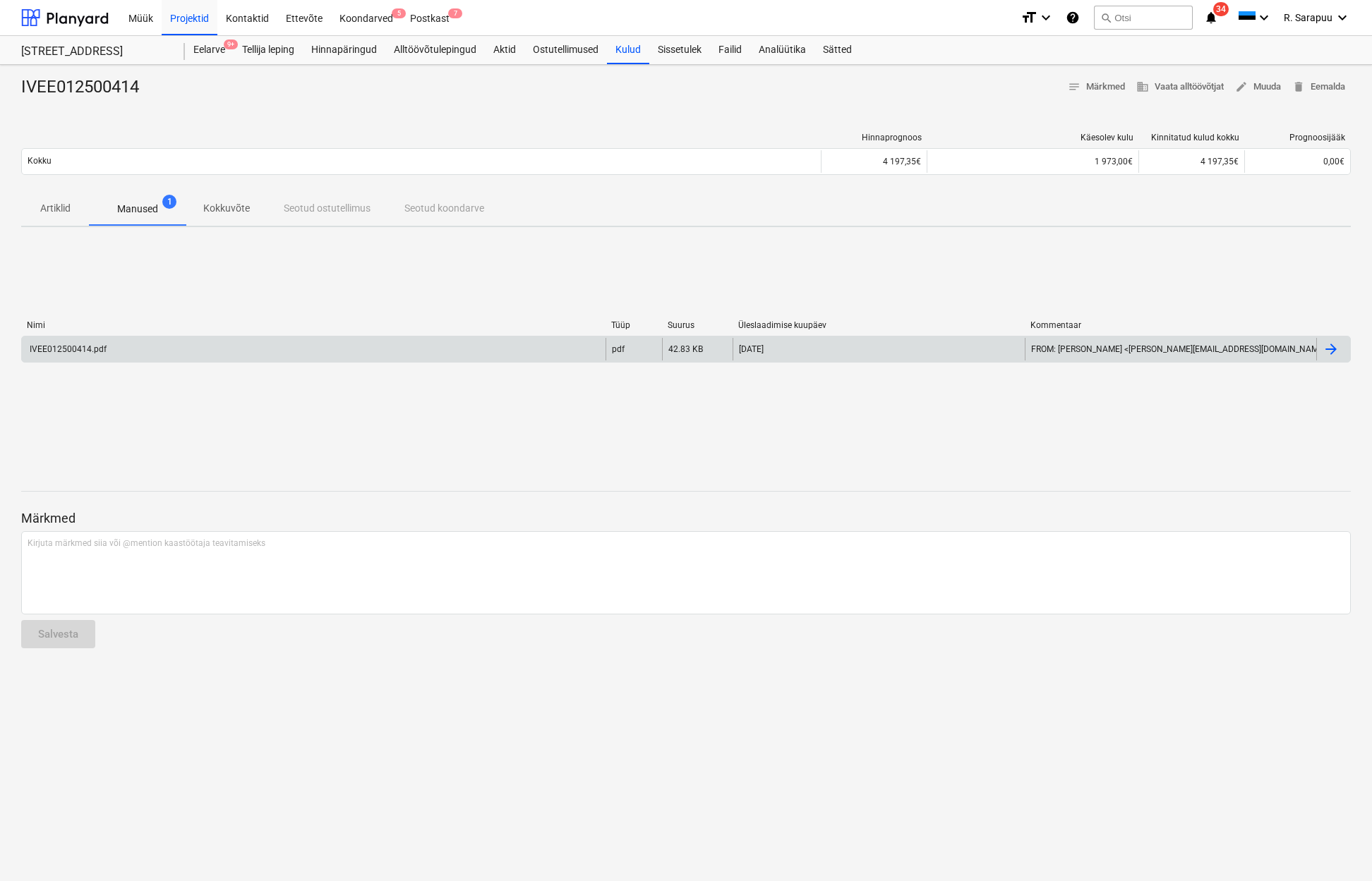
click at [65, 345] on div "IVEE012500414.pdf" at bounding box center [67, 349] width 79 height 10
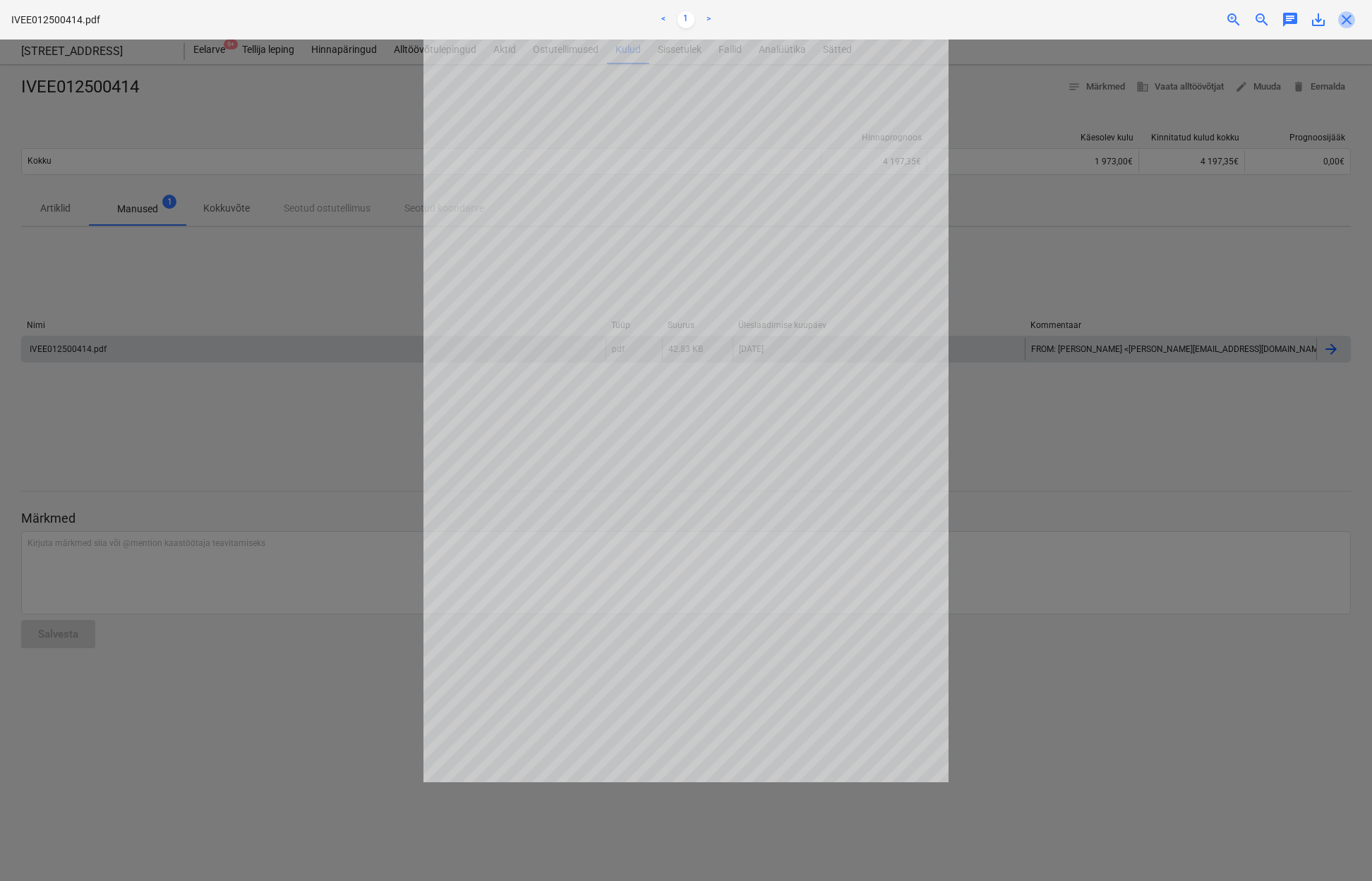
click at [1346, 18] on span "close" at bounding box center [1347, 20] width 17 height 17
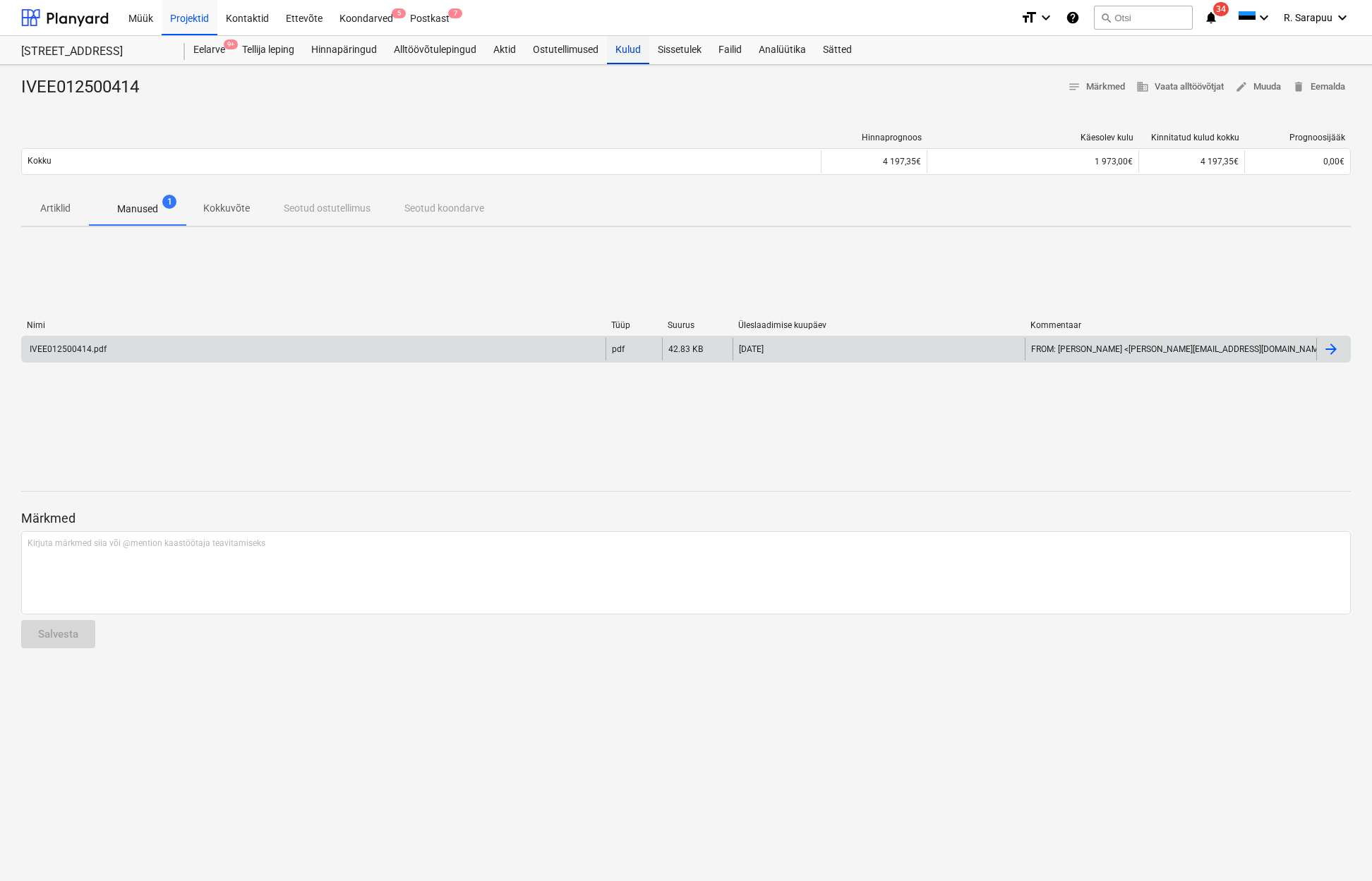
click at [625, 56] on div "Kulud" at bounding box center [627, 50] width 42 height 29
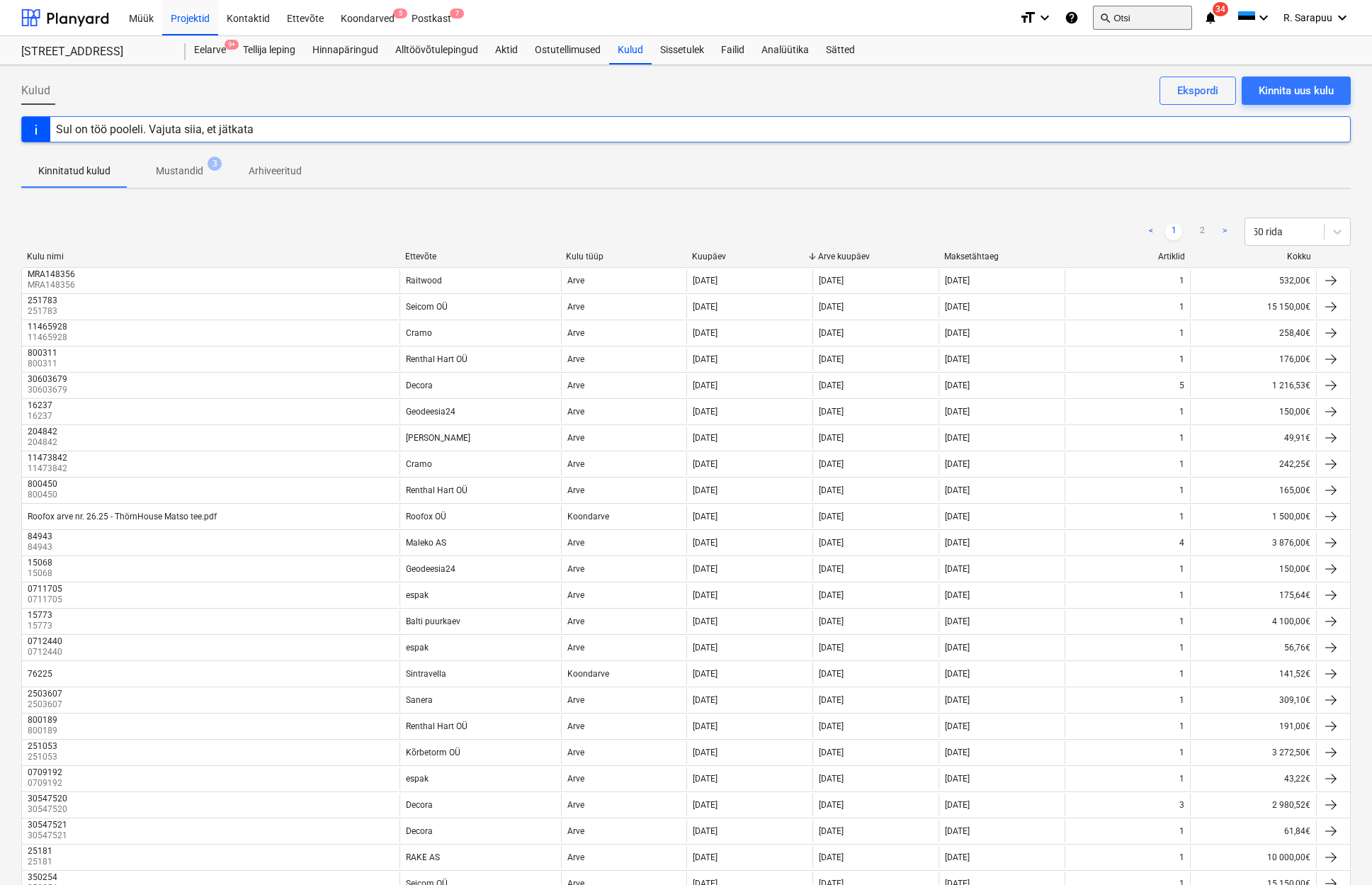
click at [1131, 17] on button "search Otsi" at bounding box center [1142, 18] width 99 height 24
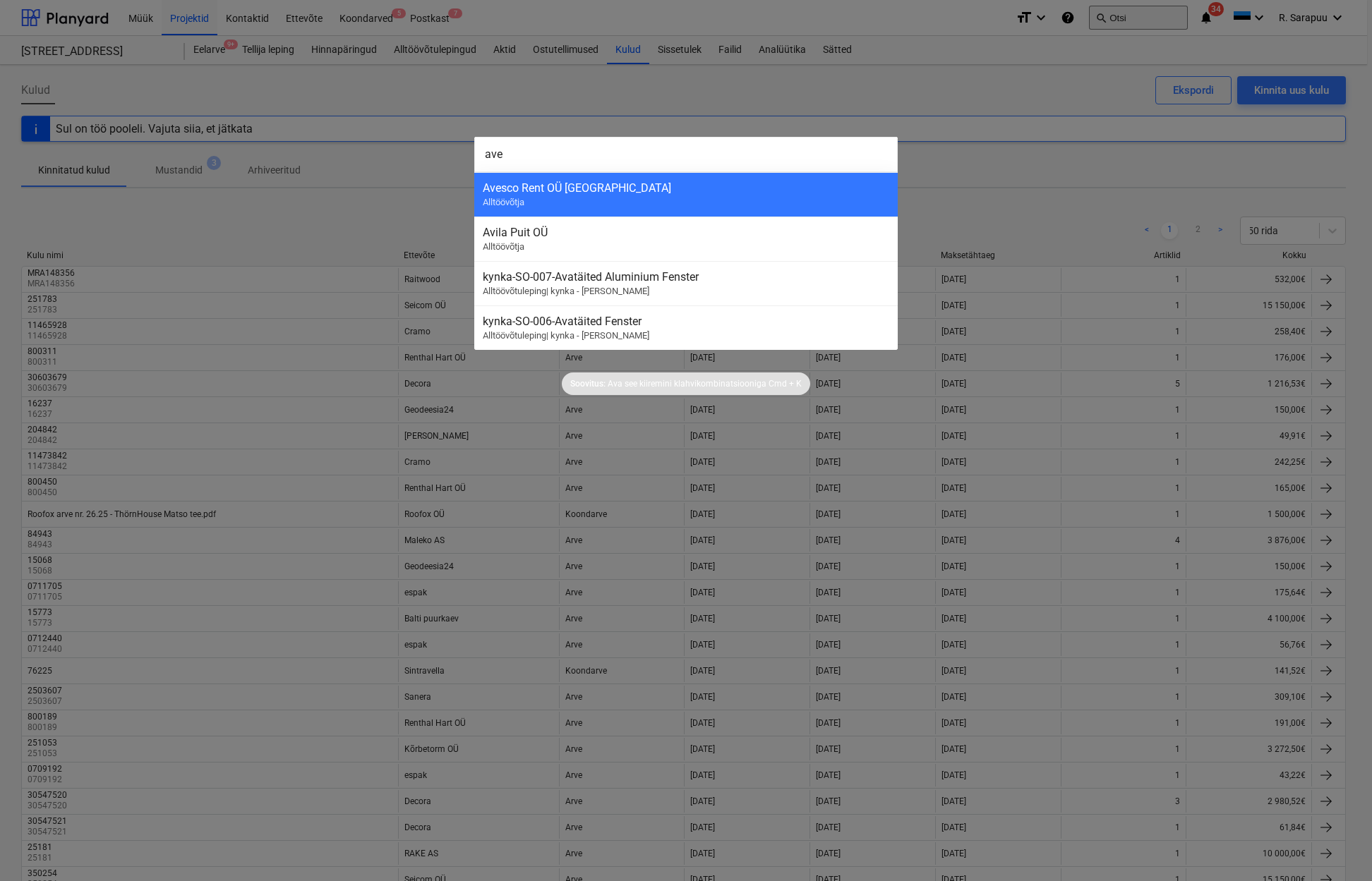
type input "aves"
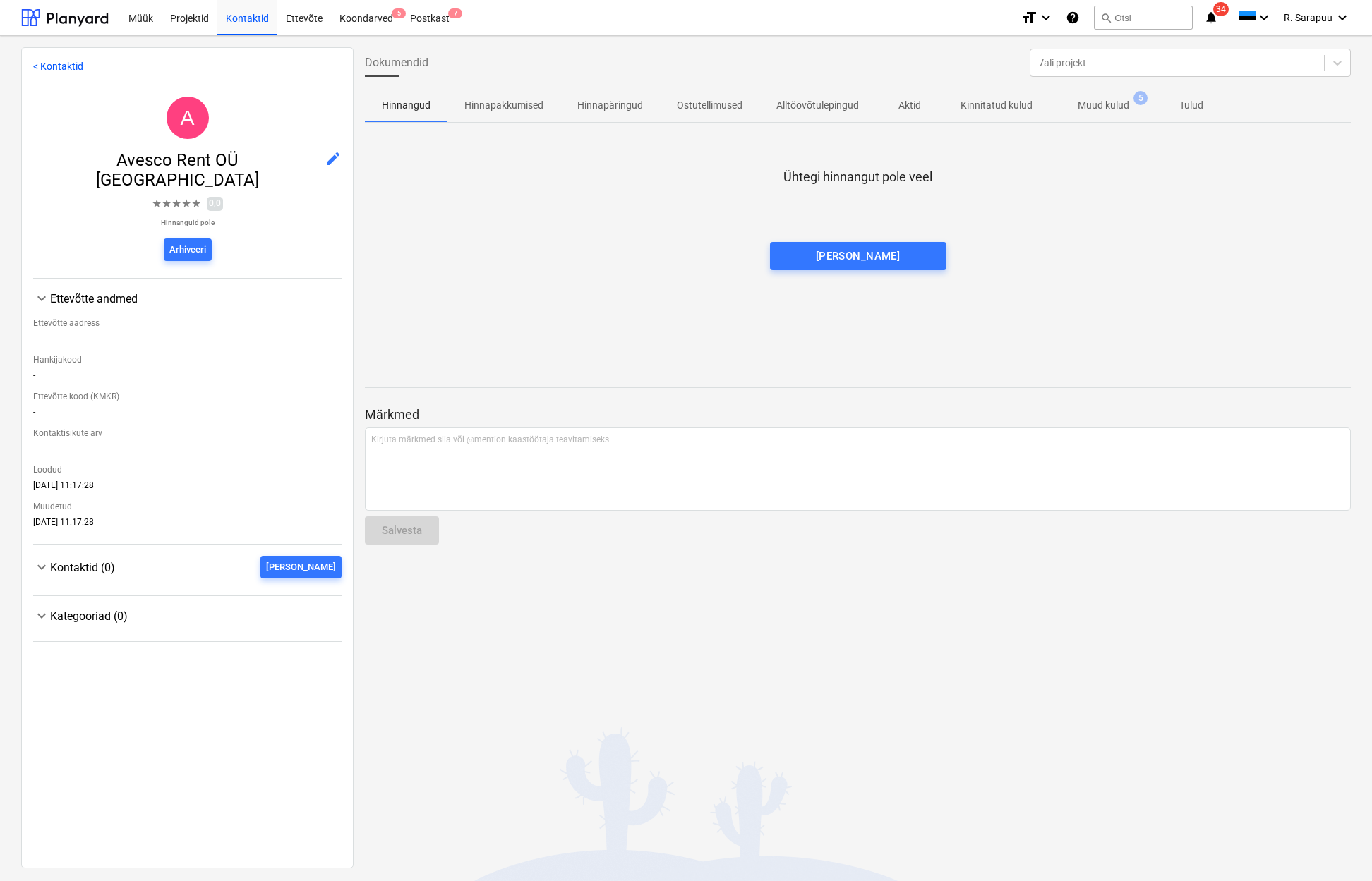
click at [1101, 108] on p "Muud kulud" at bounding box center [1103, 105] width 52 height 15
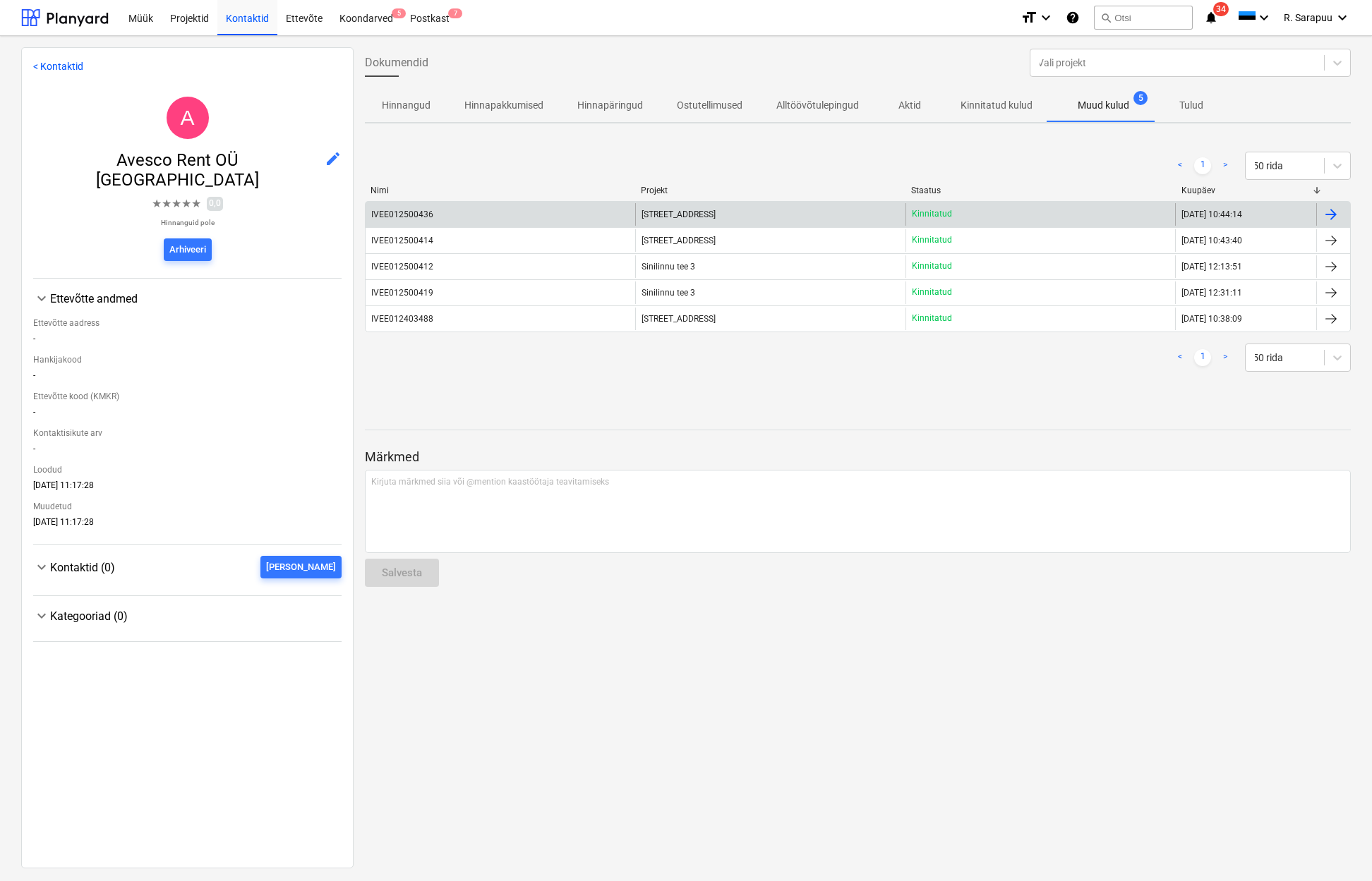
click at [396, 218] on div "IVEE012500436" at bounding box center [403, 214] width 62 height 10
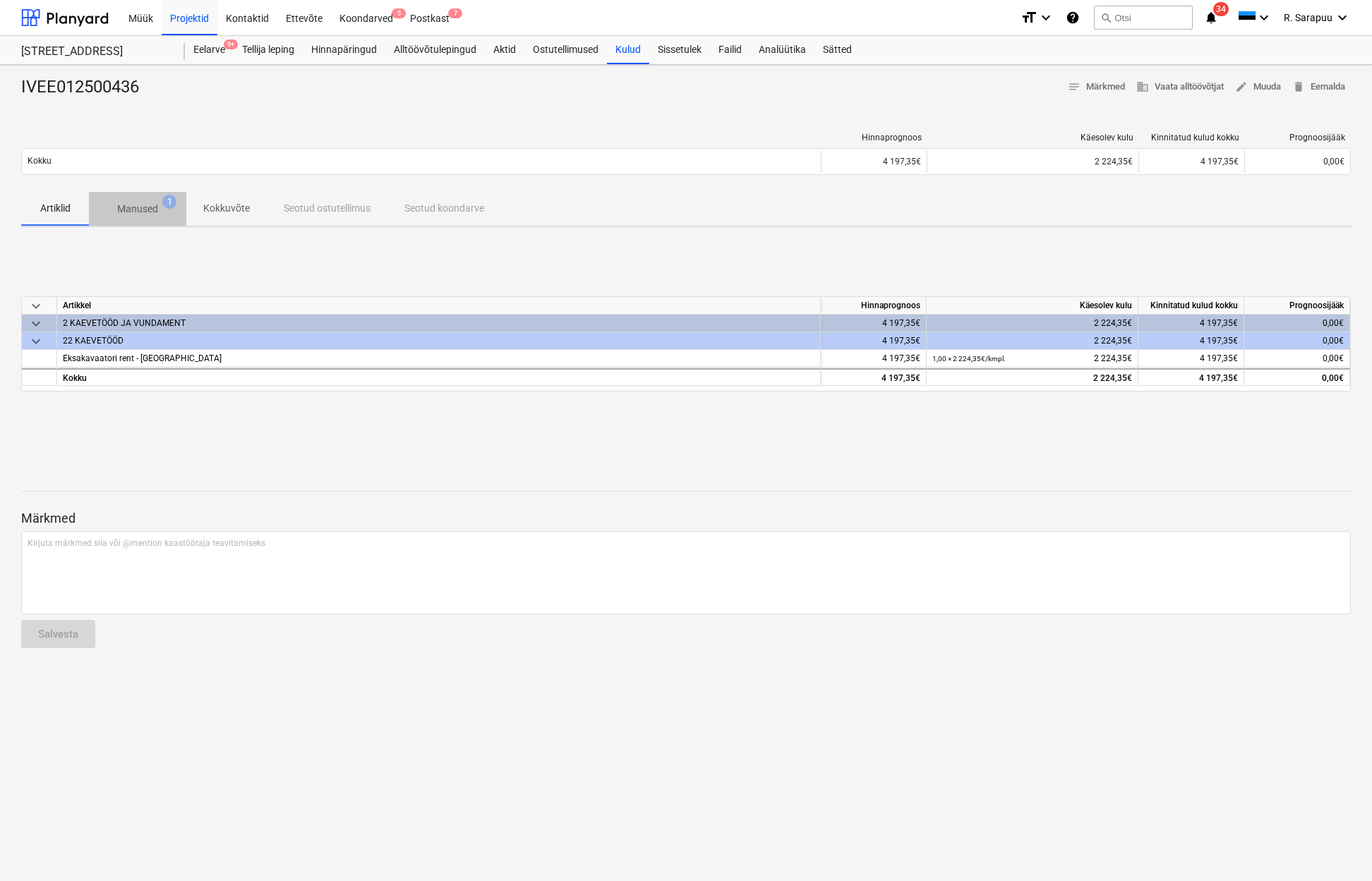
click at [131, 207] on p "Manused" at bounding box center [137, 209] width 41 height 15
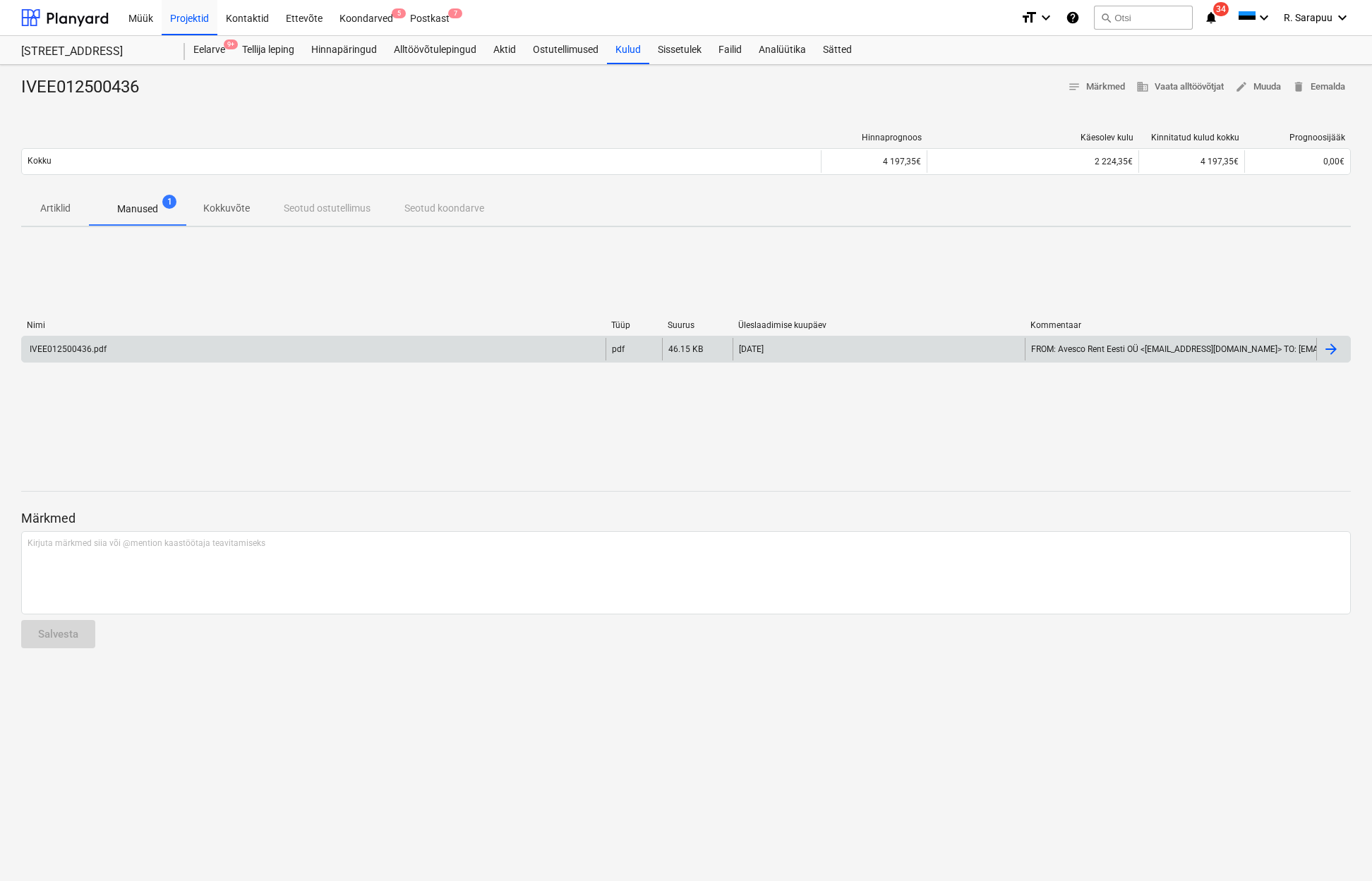
click at [92, 352] on div "IVEE012500436.pdf" at bounding box center [67, 349] width 79 height 10
